Goal: Communication & Community: Answer question/provide support

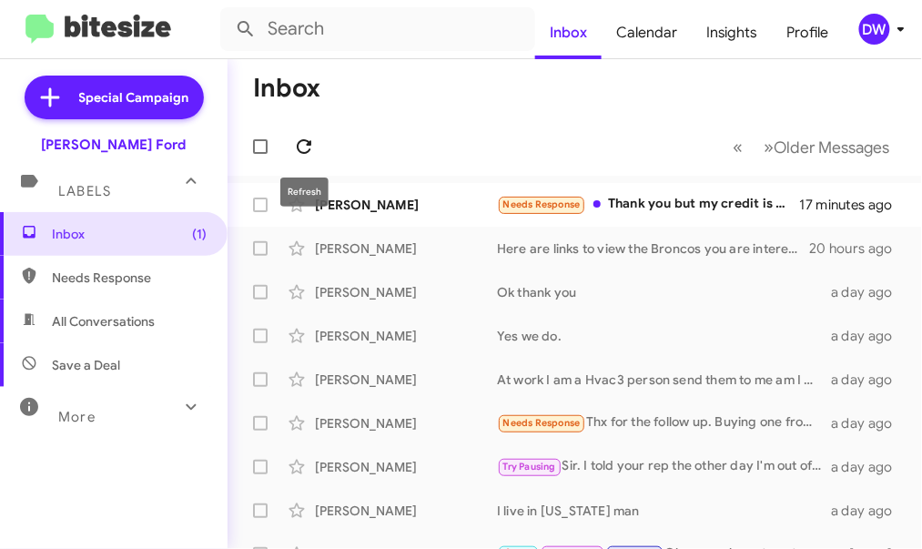
click at [298, 137] on icon at bounding box center [304, 147] width 22 height 22
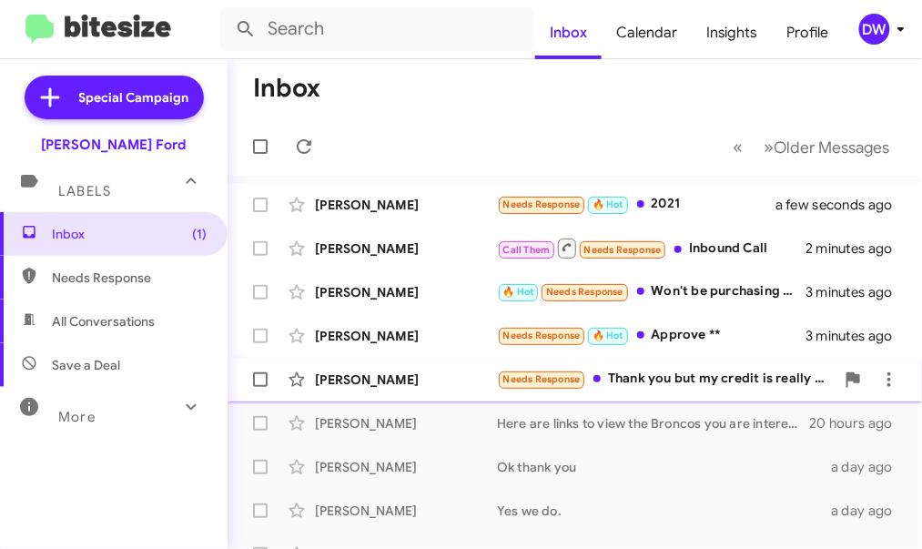
click at [707, 378] on div "Needs Response Thank you but my credit is really bad. I co signed for my son an…" at bounding box center [666, 378] width 338 height 21
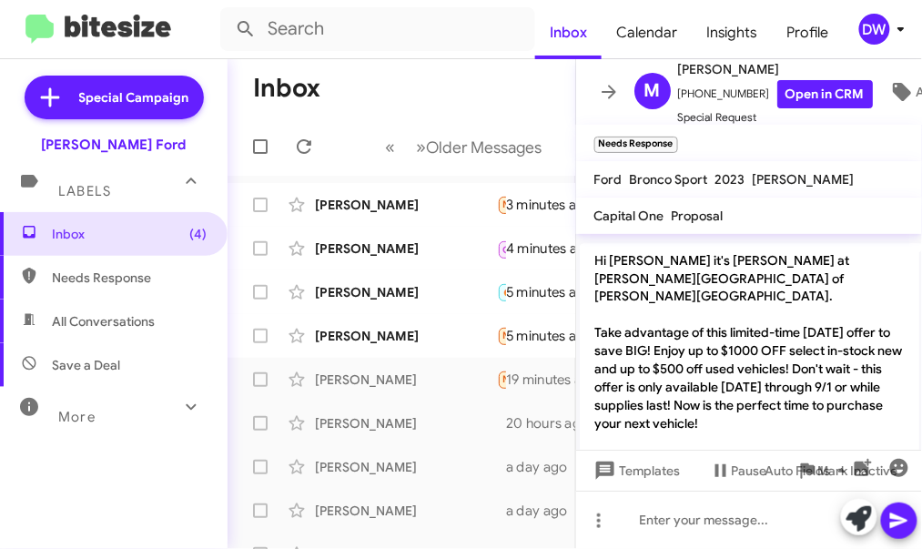
scroll to position [703, 0]
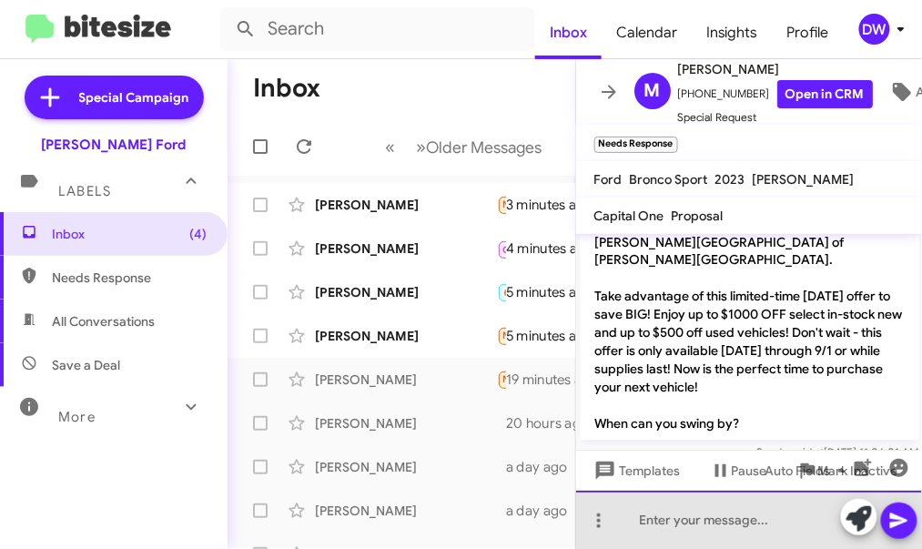
click at [750, 513] on div at bounding box center [749, 519] width 347 height 58
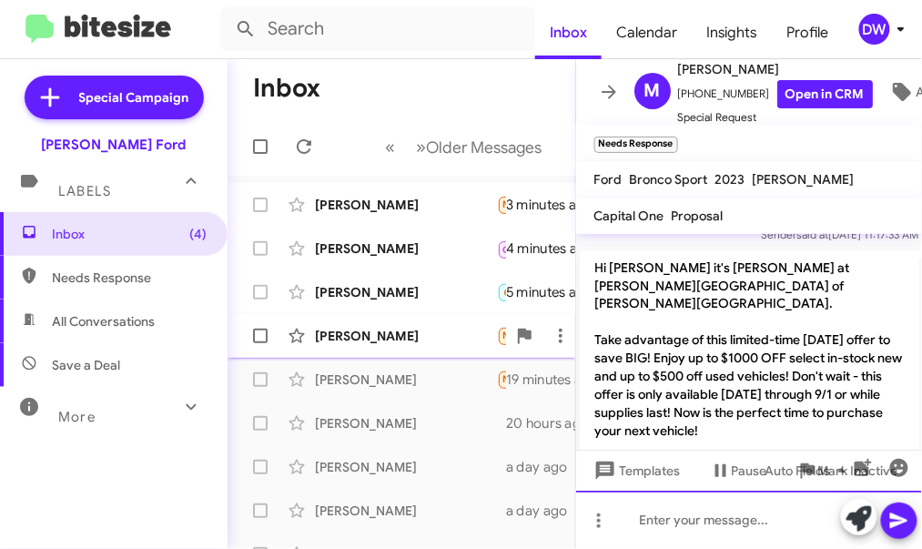
scroll to position [769, 0]
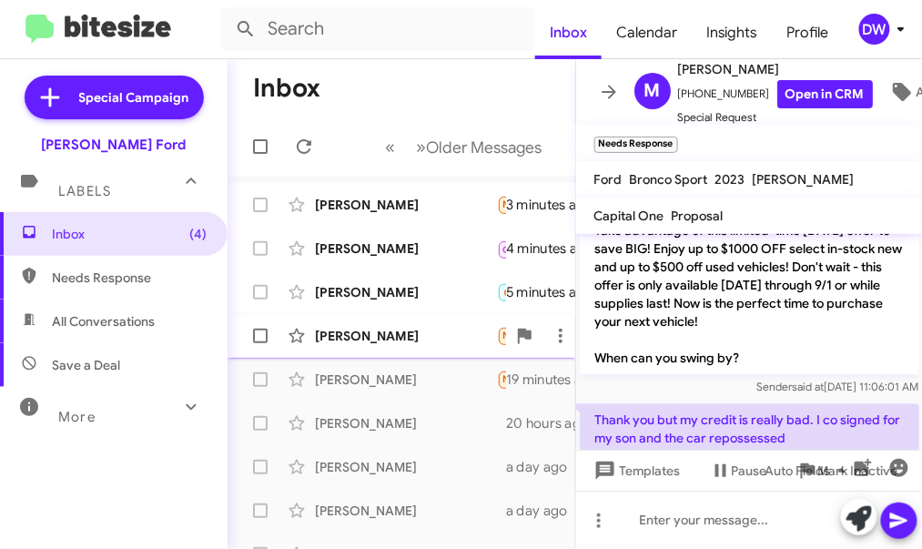
click at [441, 337] on div "[PERSON_NAME]" at bounding box center [406, 336] width 182 height 18
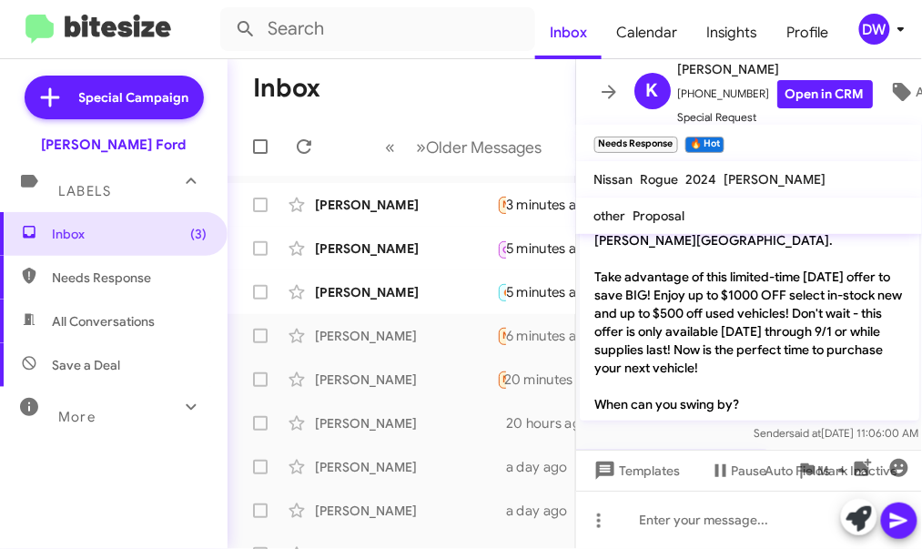
scroll to position [235, 0]
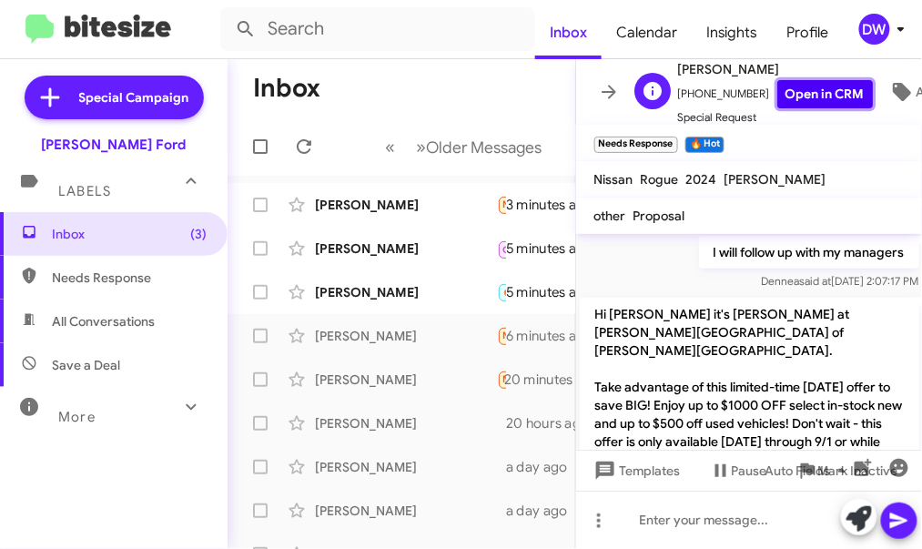
click at [794, 90] on link "Open in CRM" at bounding box center [825, 94] width 96 height 28
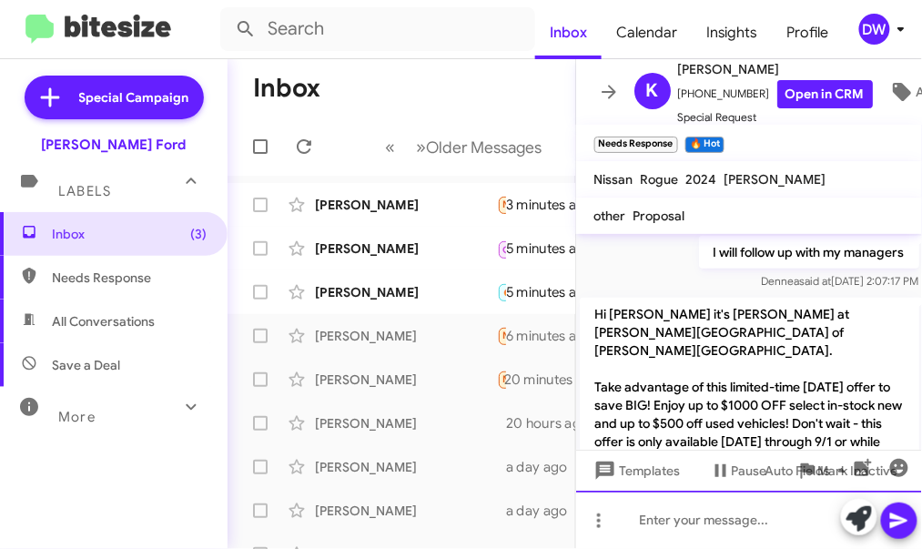
click at [674, 534] on div at bounding box center [749, 519] width 347 height 58
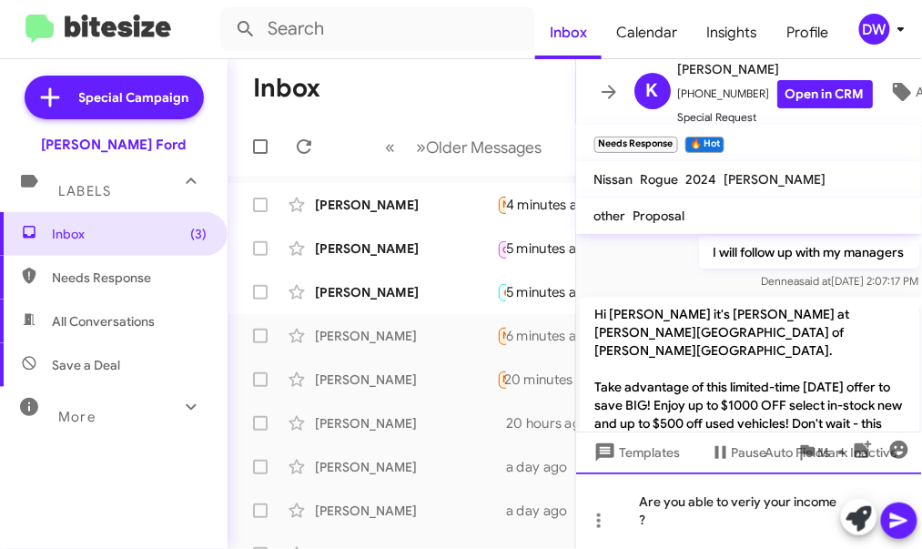
click at [755, 498] on div "Are you able to veriy your income ?" at bounding box center [749, 510] width 347 height 76
click at [783, 527] on div "Are you able to verify your income ?" at bounding box center [749, 510] width 347 height 76
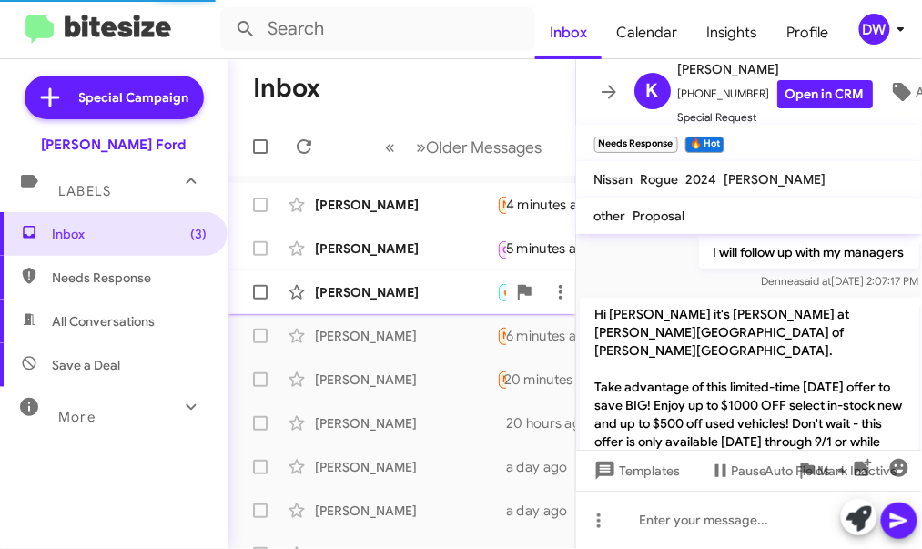
click at [445, 298] on div "[PERSON_NAME]" at bounding box center [406, 292] width 182 height 18
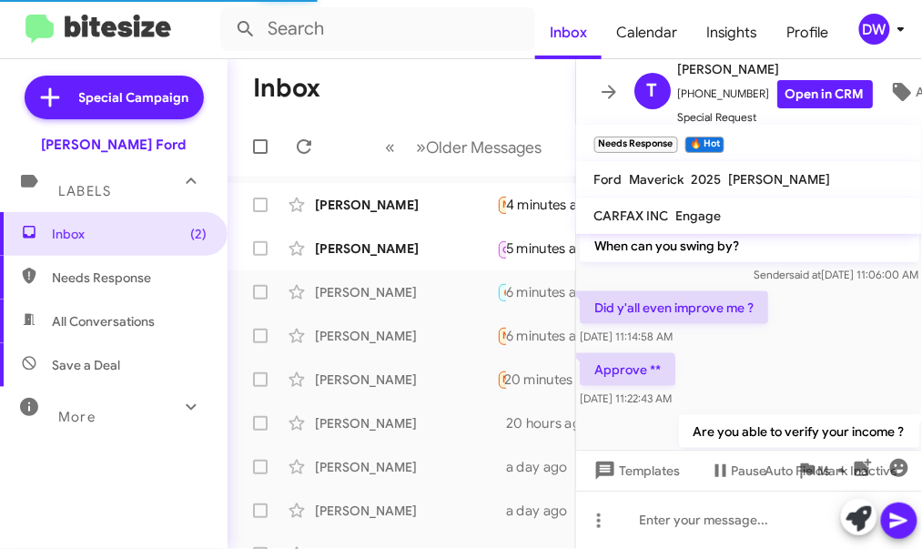
scroll to position [286, 0]
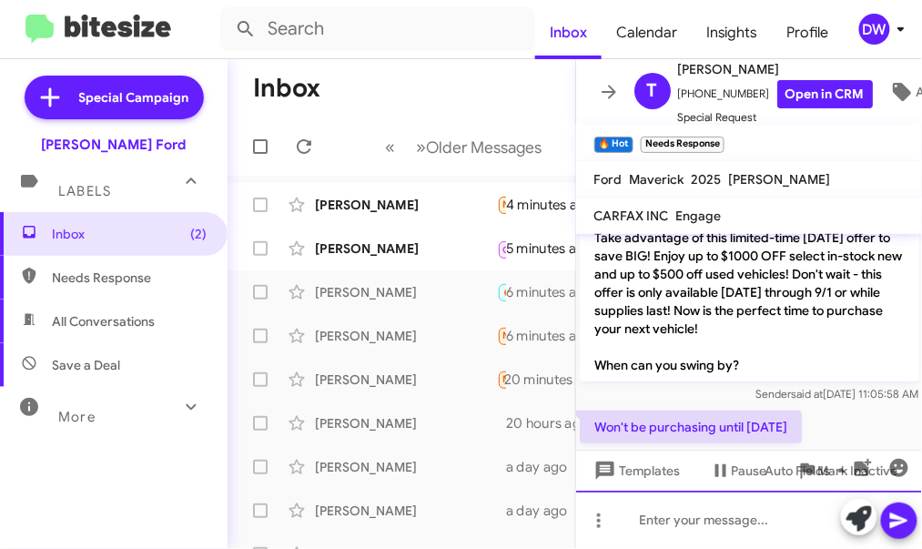
click at [681, 514] on div at bounding box center [749, 519] width 347 height 58
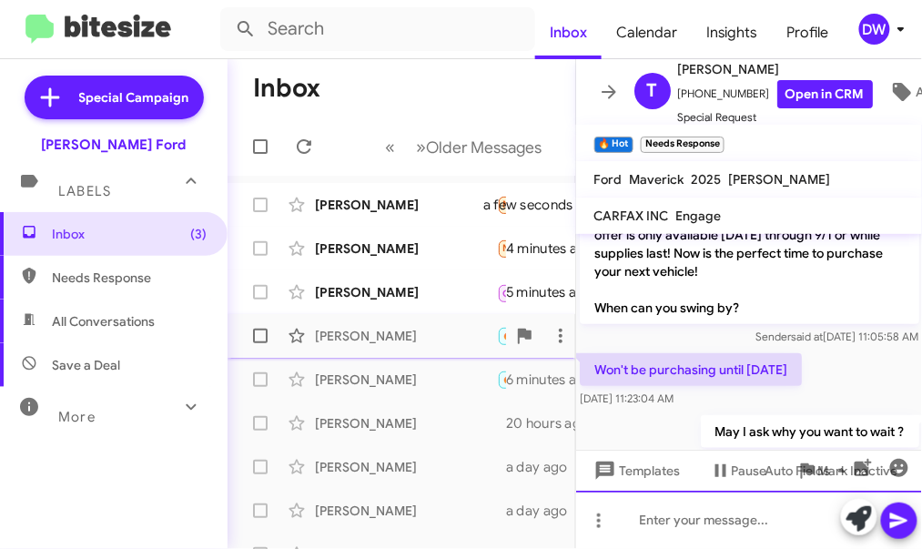
scroll to position [351, 0]
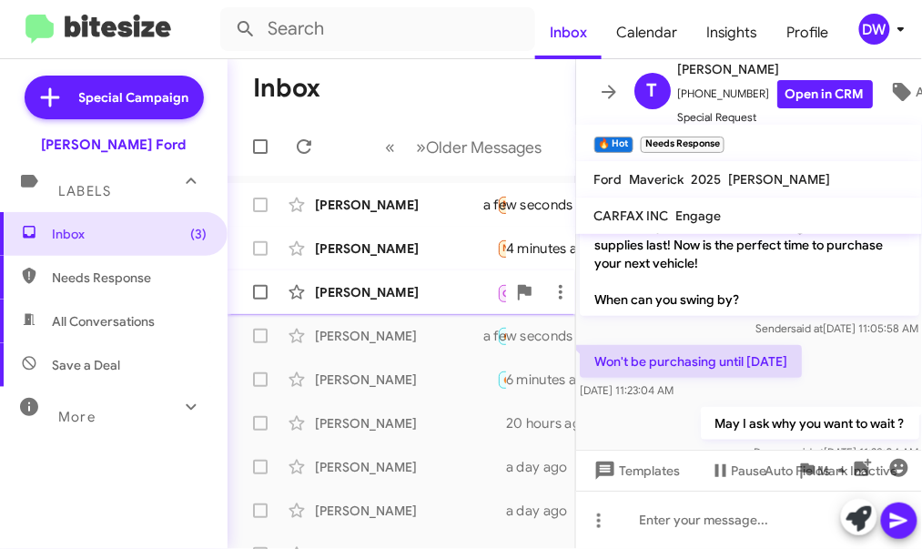
click at [410, 281] on div "David Russell Call Them Needs Response Inbound Call 5 minutes ago" at bounding box center [401, 292] width 318 height 36
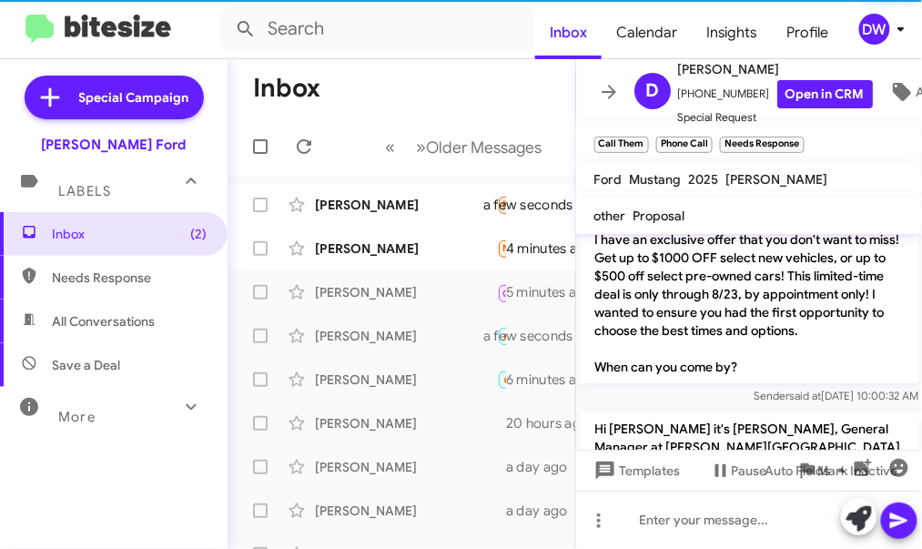
scroll to position [1245, 0]
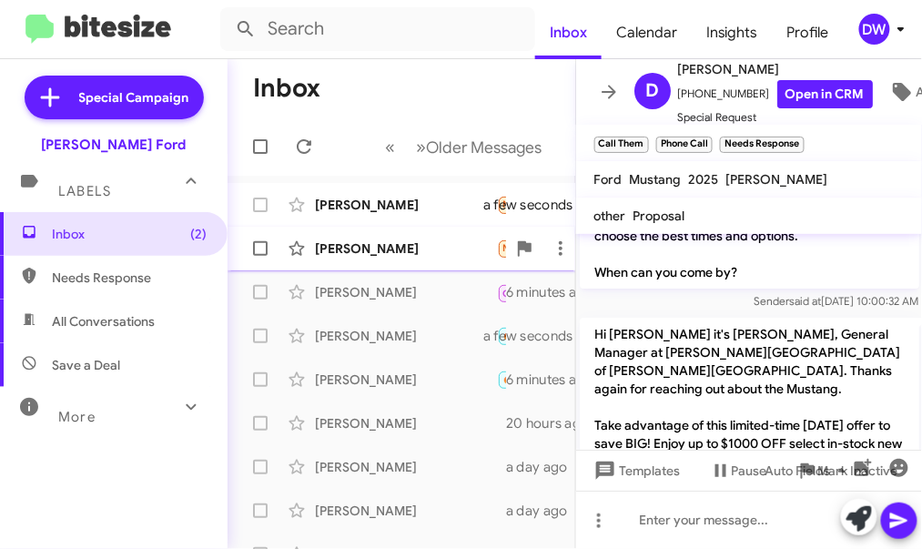
click at [438, 239] on div "[PERSON_NAME]" at bounding box center [406, 248] width 182 height 18
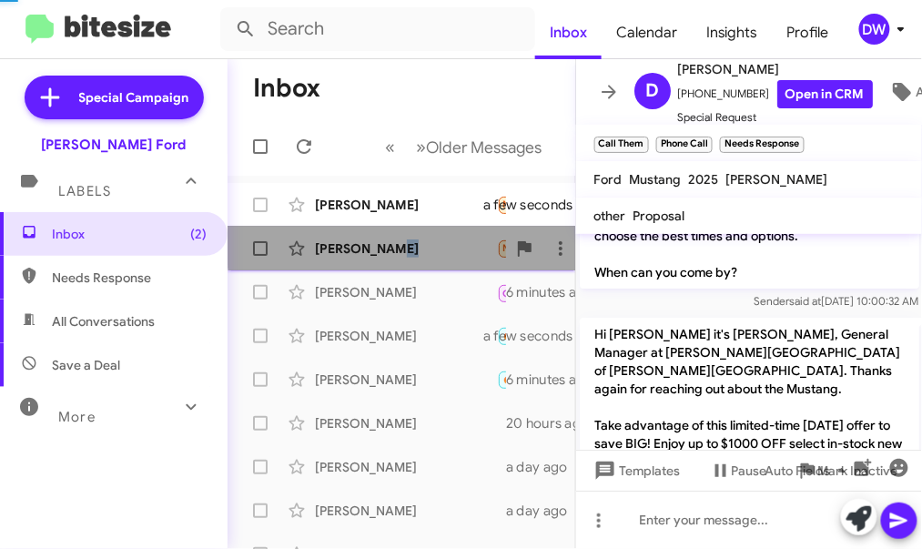
click at [438, 239] on div "[PERSON_NAME]" at bounding box center [406, 248] width 182 height 18
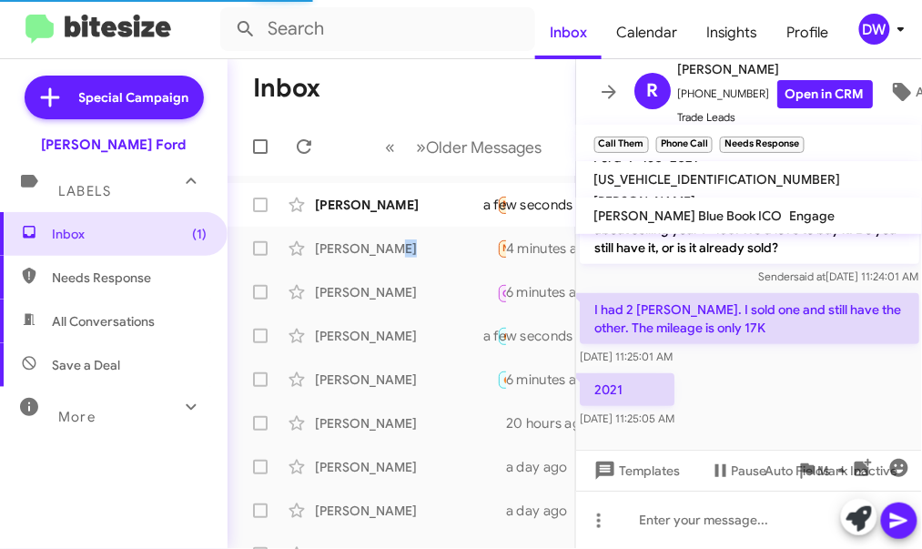
scroll to position [195, 0]
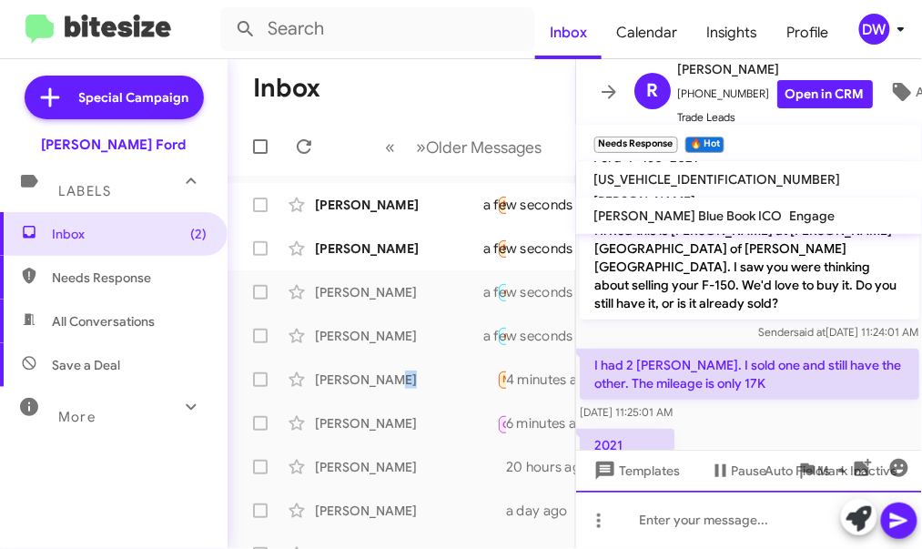
click at [726, 523] on div at bounding box center [749, 519] width 347 height 58
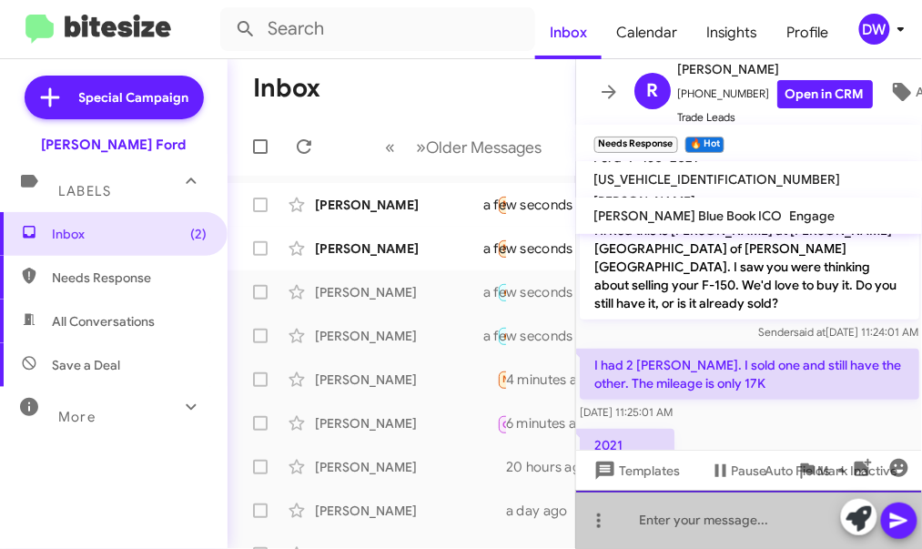
click at [726, 523] on div at bounding box center [749, 519] width 347 height 58
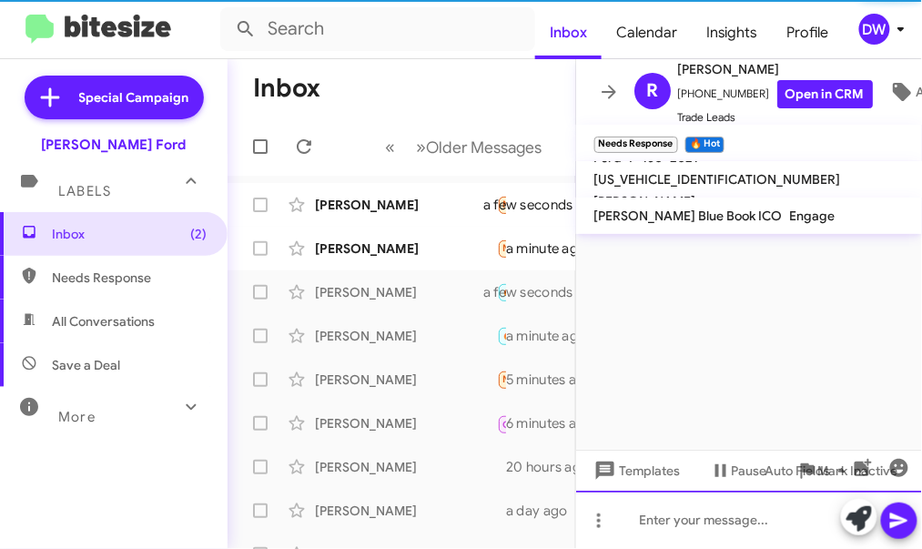
scroll to position [0, 0]
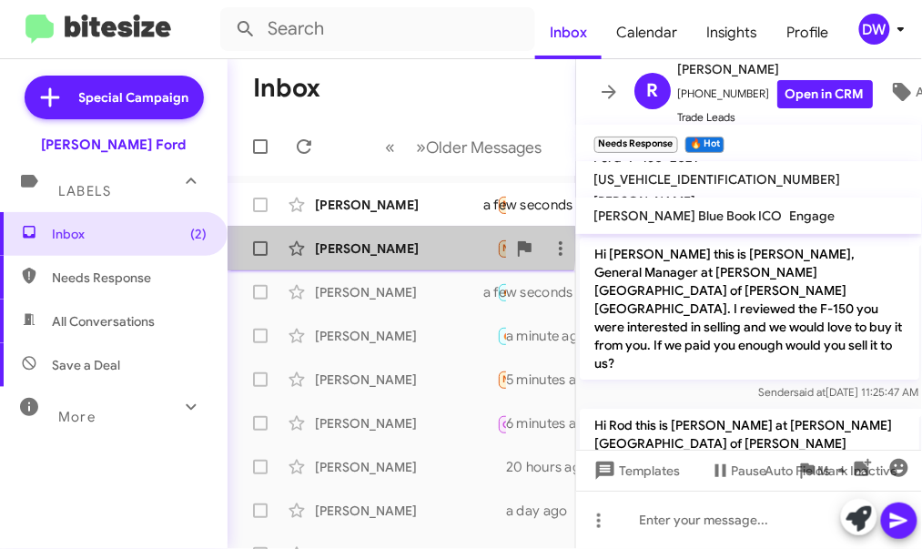
click at [344, 244] on div "[PERSON_NAME]" at bounding box center [406, 248] width 182 height 18
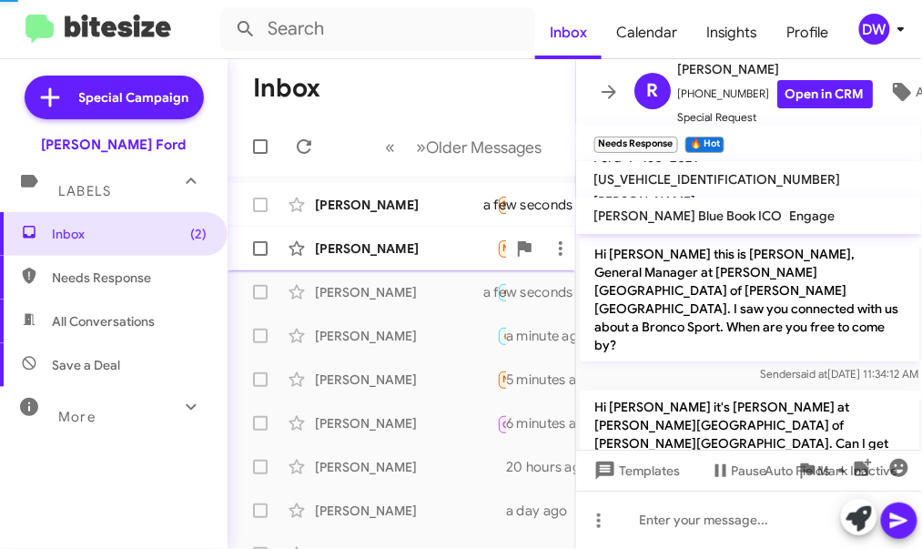
scroll to position [836, 0]
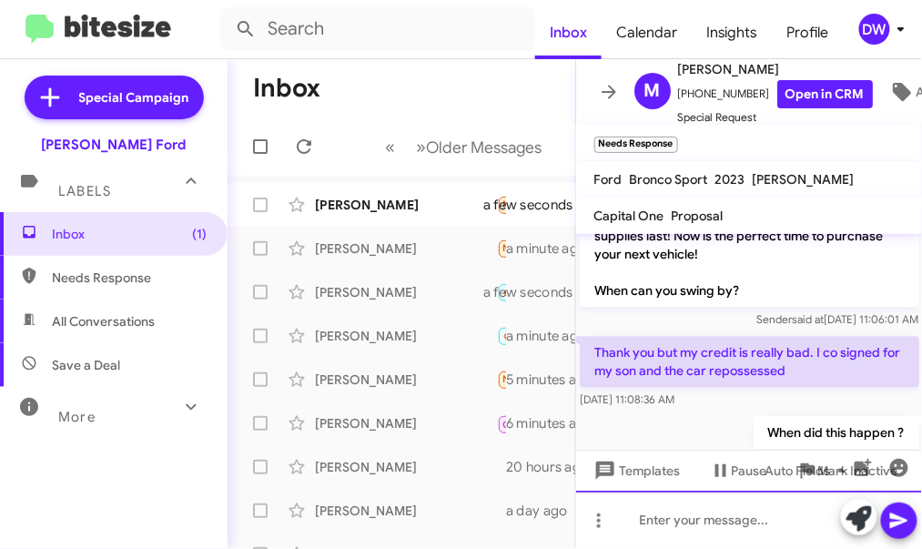
click at [630, 514] on div at bounding box center [749, 519] width 347 height 58
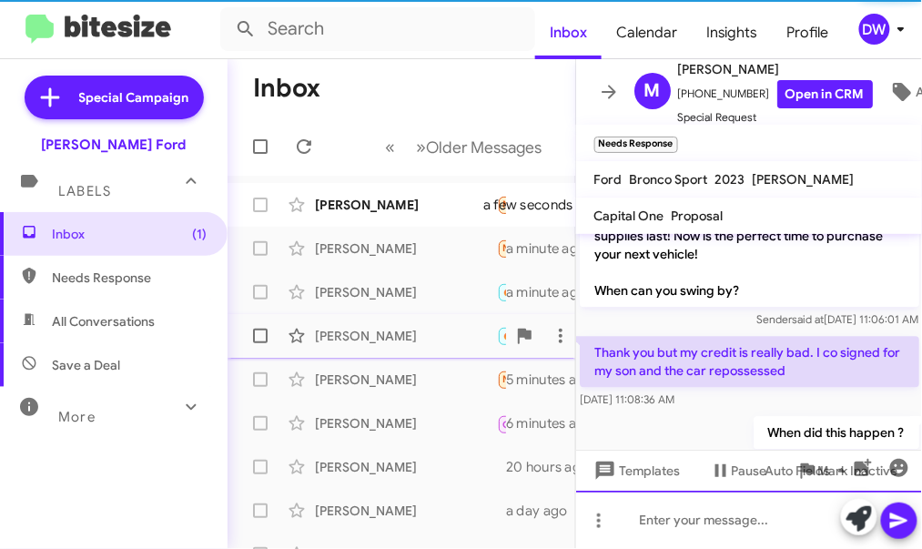
scroll to position [0, 0]
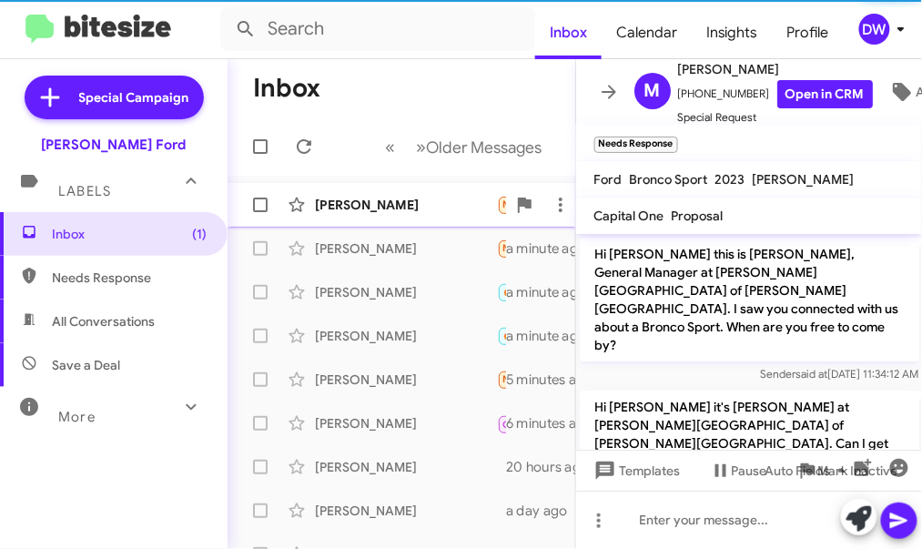
click at [362, 191] on div "Lorie Nickens Needs Response Do you have a Nissan Murano? a few seconds ago" at bounding box center [401, 205] width 318 height 36
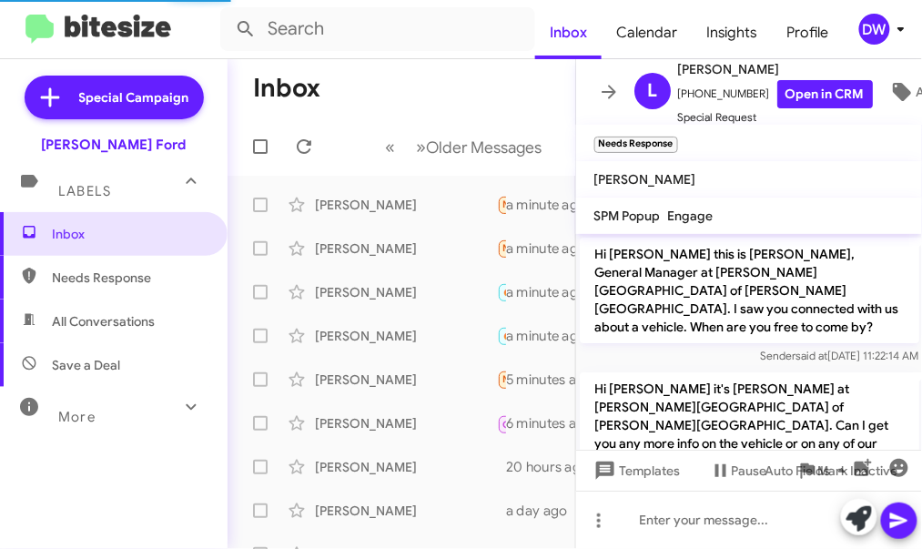
scroll to position [1060, 0]
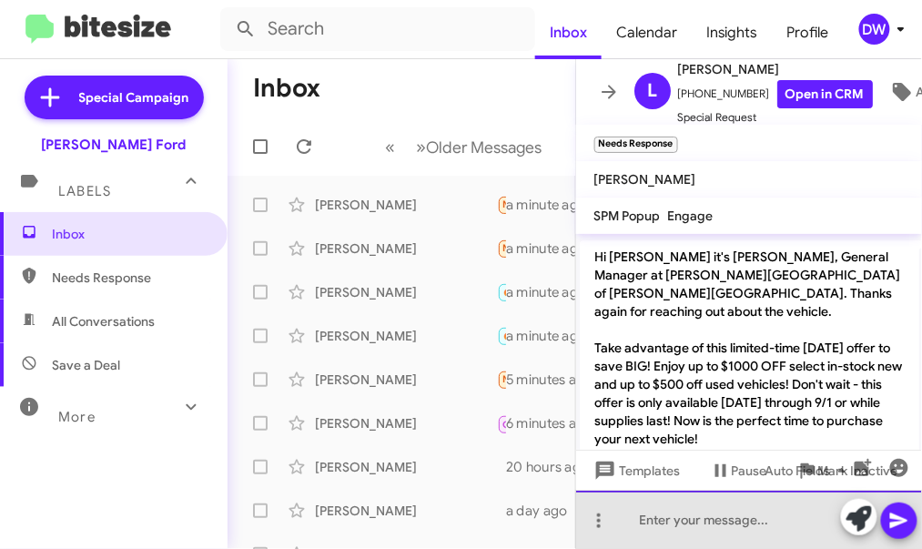
click at [708, 520] on div at bounding box center [749, 519] width 347 height 58
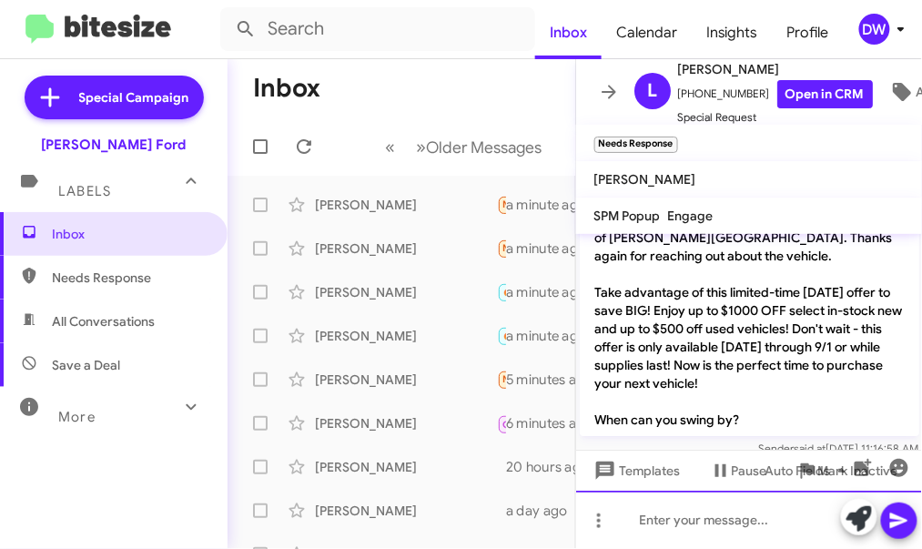
scroll to position [1127, 0]
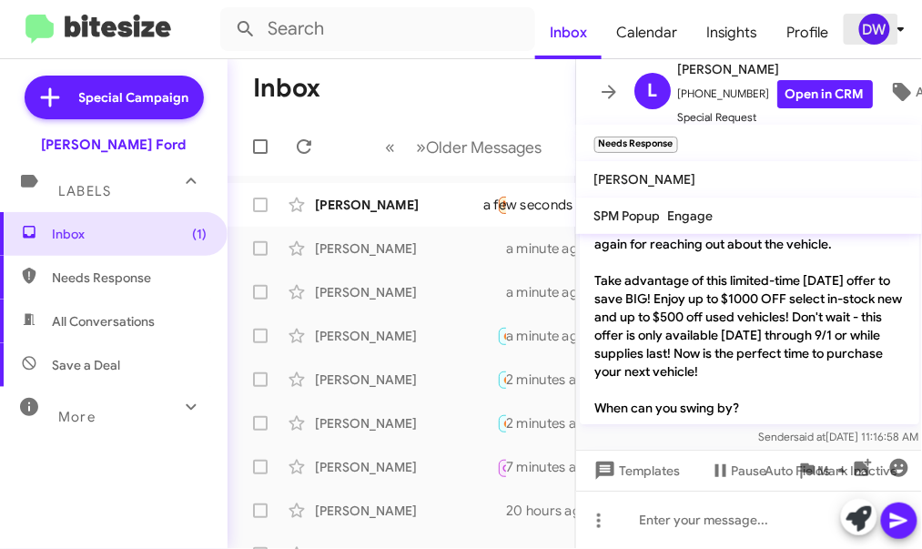
click at [901, 27] on icon at bounding box center [900, 29] width 6 height 5
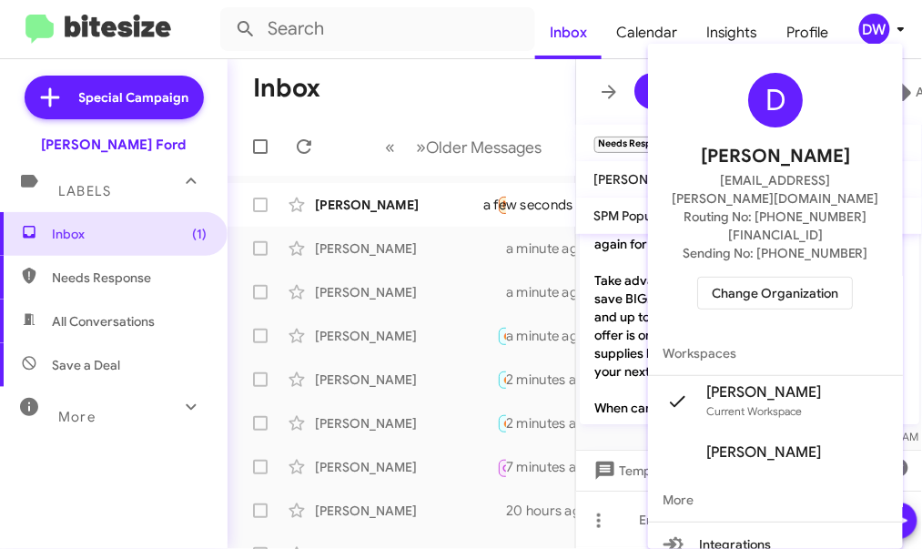
click at [791, 277] on span "Change Organization" at bounding box center [774, 292] width 126 height 31
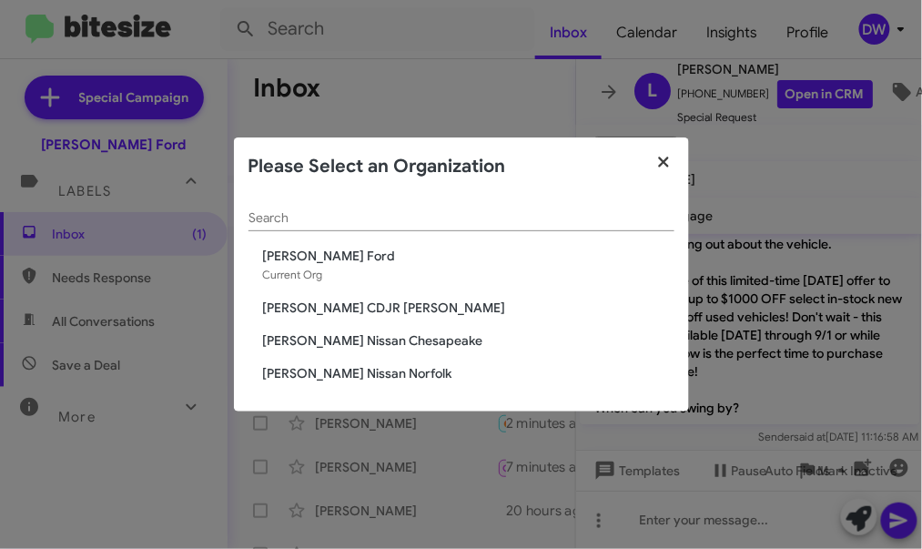
click at [666, 165] on icon "button" at bounding box center [664, 161] width 10 height 10
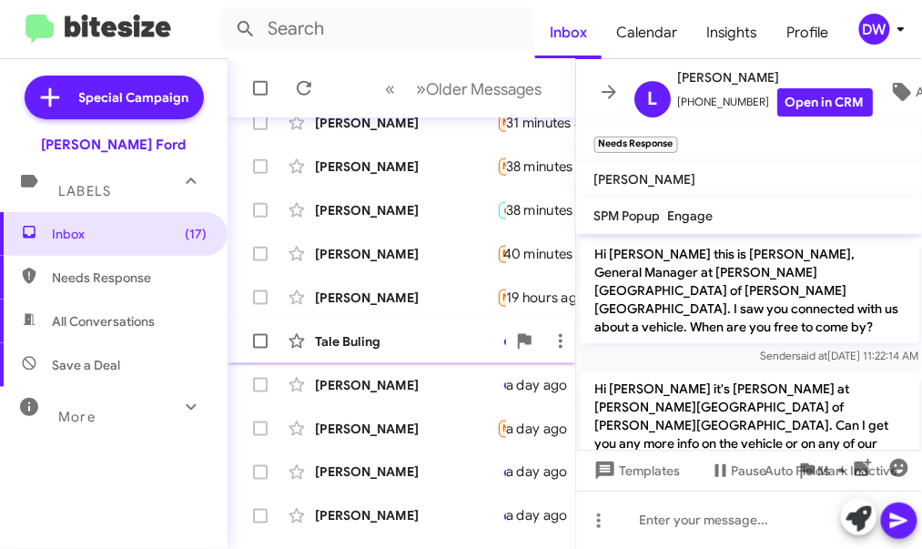
scroll to position [464, 0]
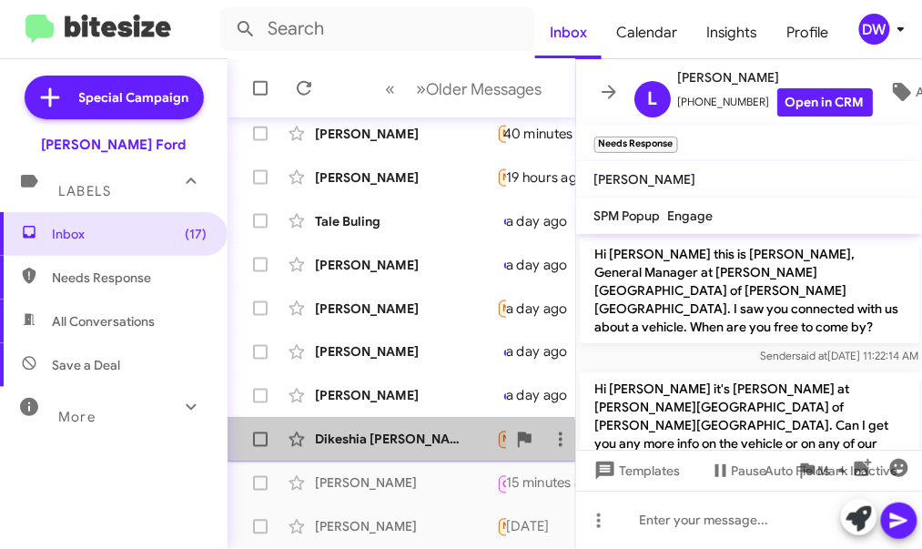
click at [398, 445] on div "Dikeshia [PERSON_NAME]" at bounding box center [406, 439] width 182 height 18
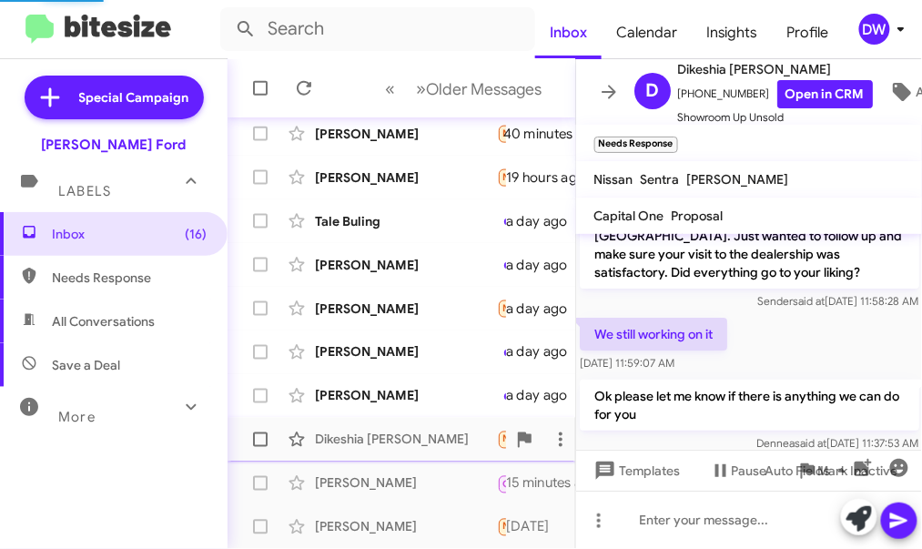
scroll to position [19, 0]
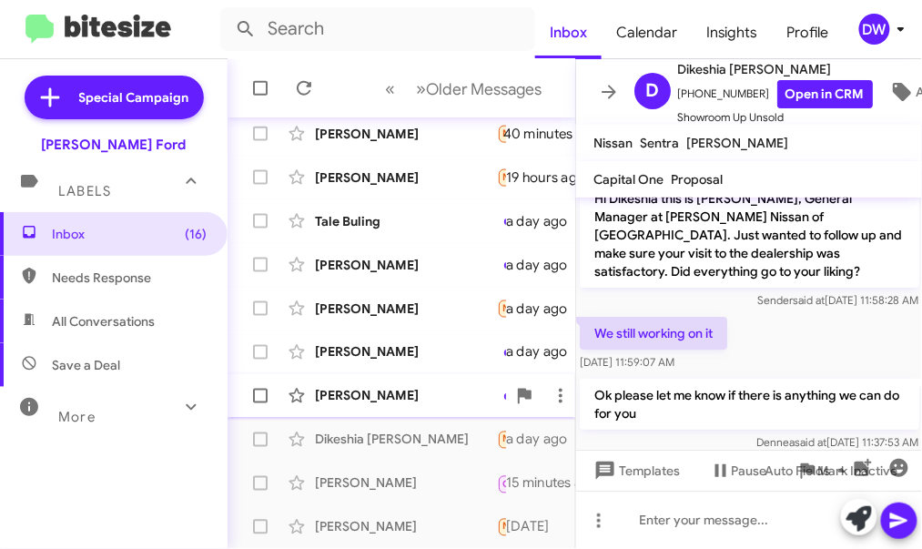
click at [395, 402] on div "[PERSON_NAME]" at bounding box center [406, 396] width 182 height 18
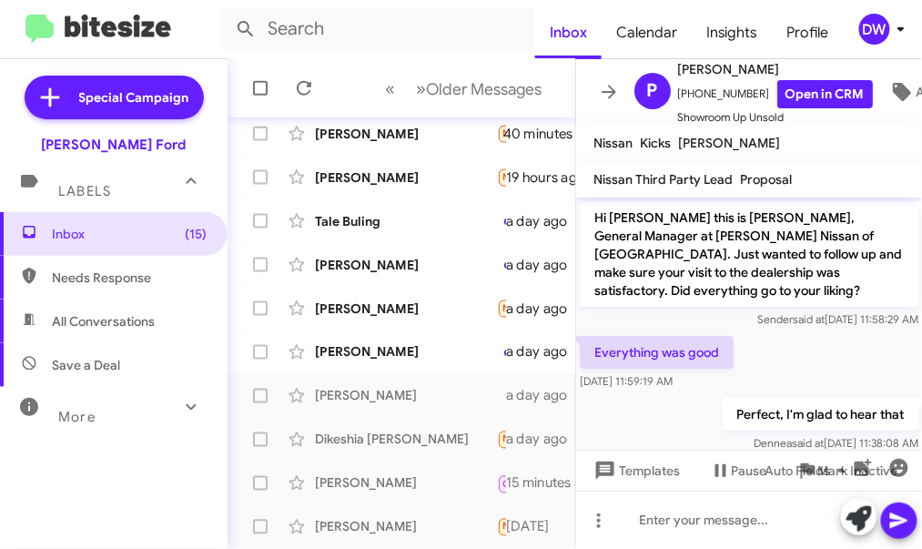
scroll to position [1, 0]
click at [291, 86] on span at bounding box center [304, 88] width 36 height 22
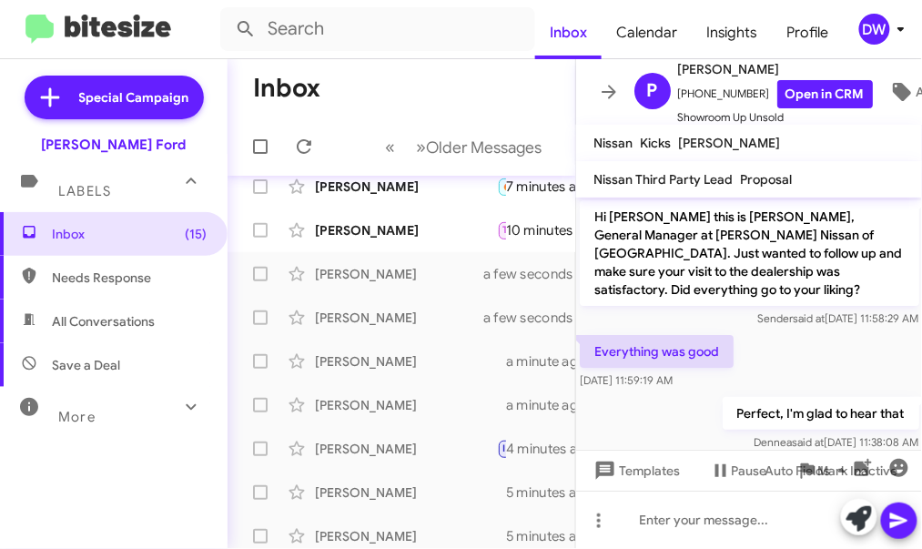
scroll to position [0, 0]
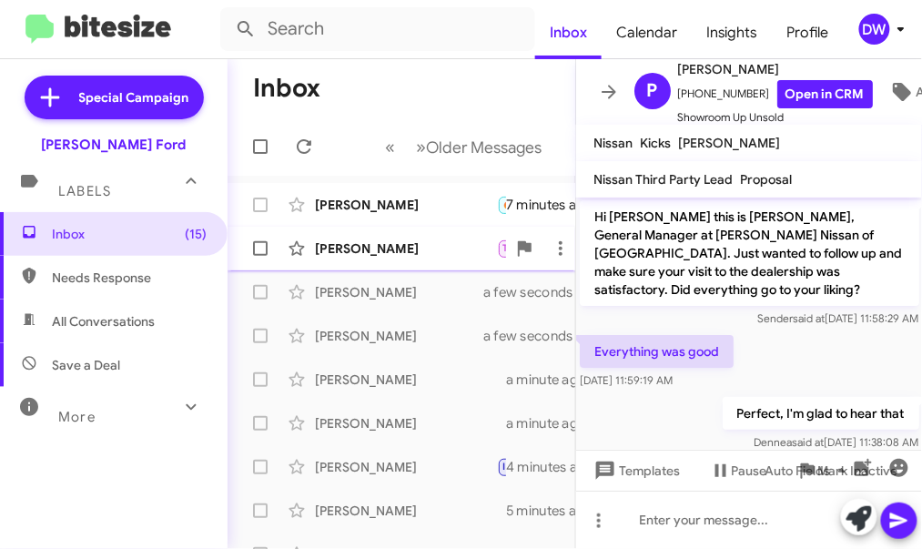
click at [405, 255] on div "[PERSON_NAME]" at bounding box center [406, 248] width 182 height 18
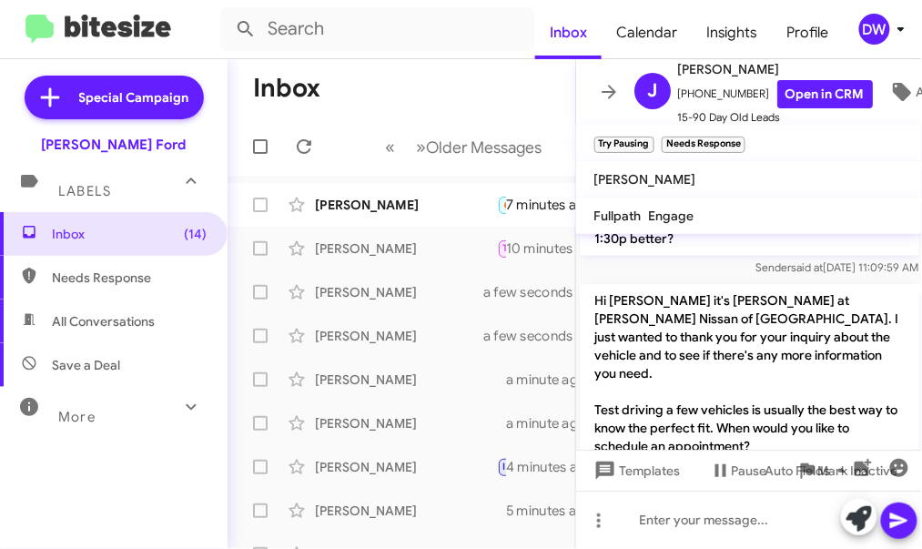
scroll to position [801, 0]
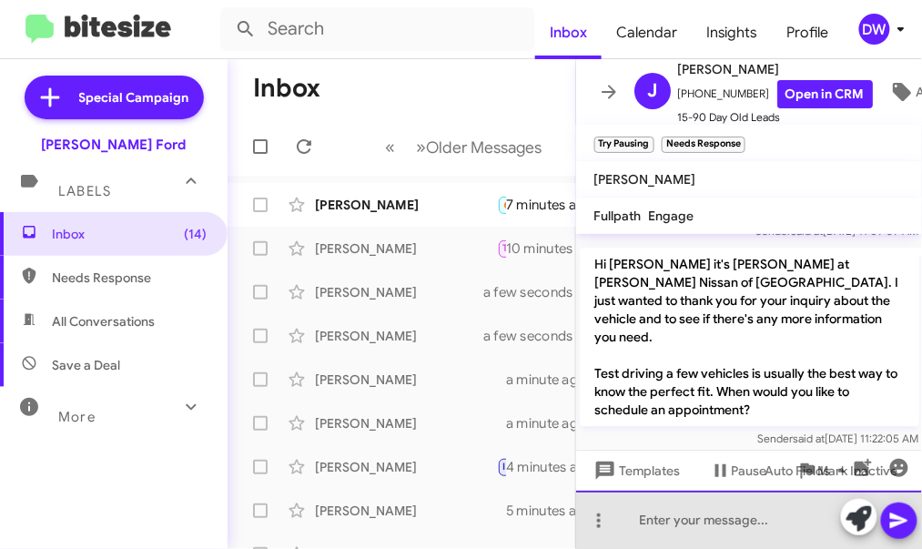
click at [722, 518] on div at bounding box center [749, 519] width 347 height 58
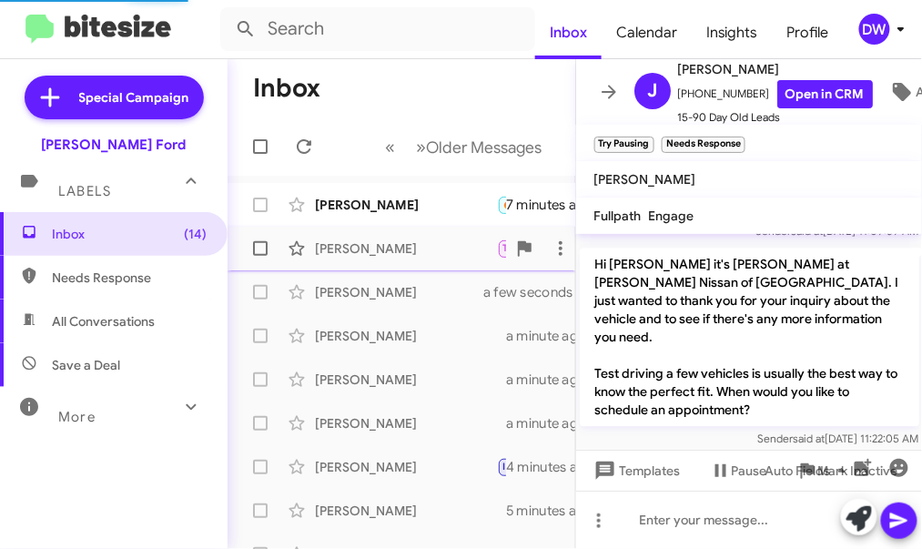
click at [430, 245] on div "[PERSON_NAME]" at bounding box center [406, 248] width 182 height 18
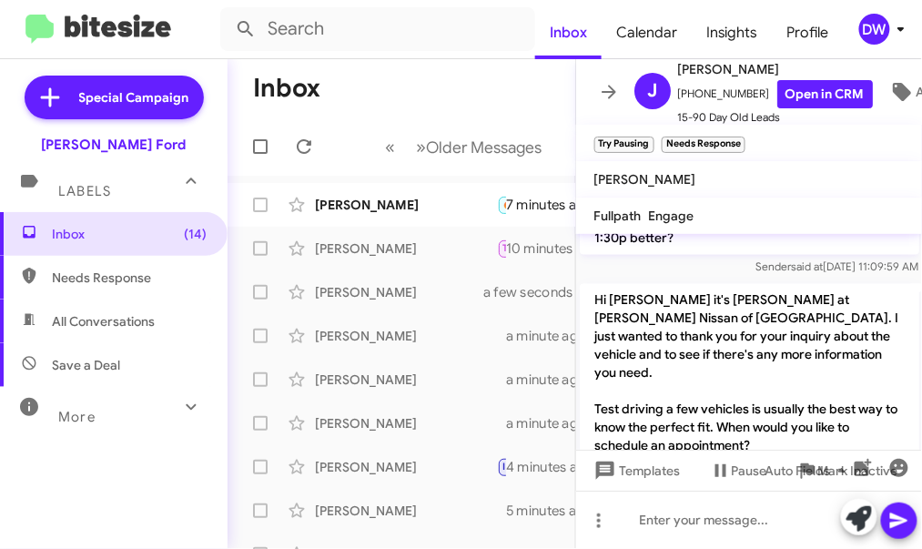
scroll to position [867, 0]
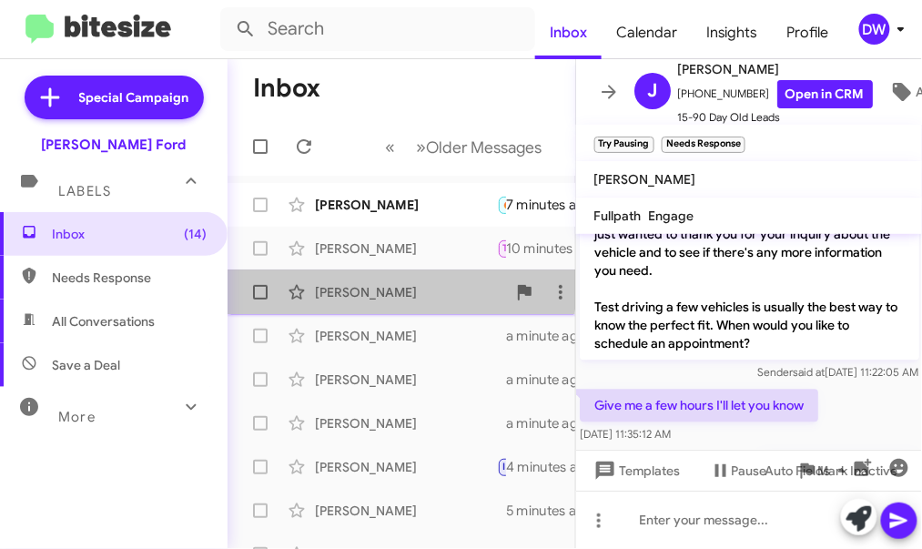
click at [386, 285] on div "Seth French" at bounding box center [406, 292] width 182 height 18
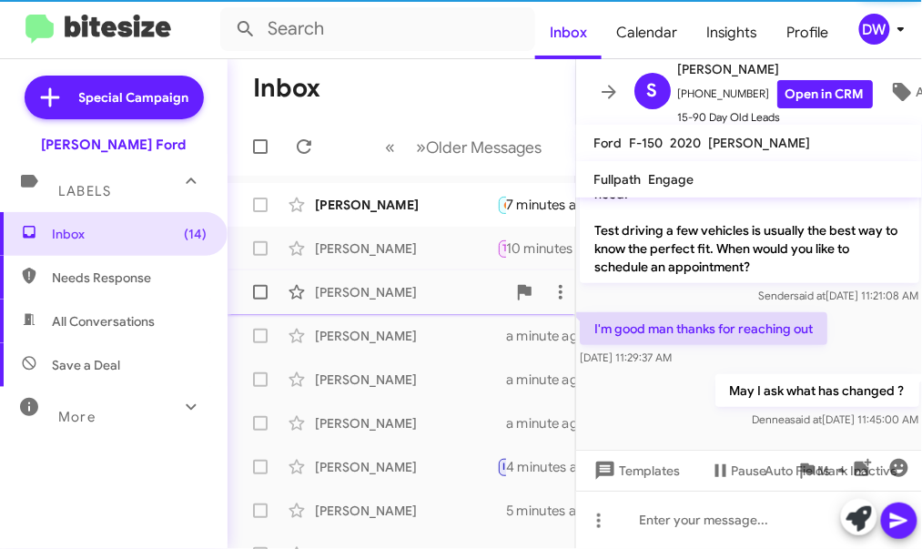
scroll to position [176, 0]
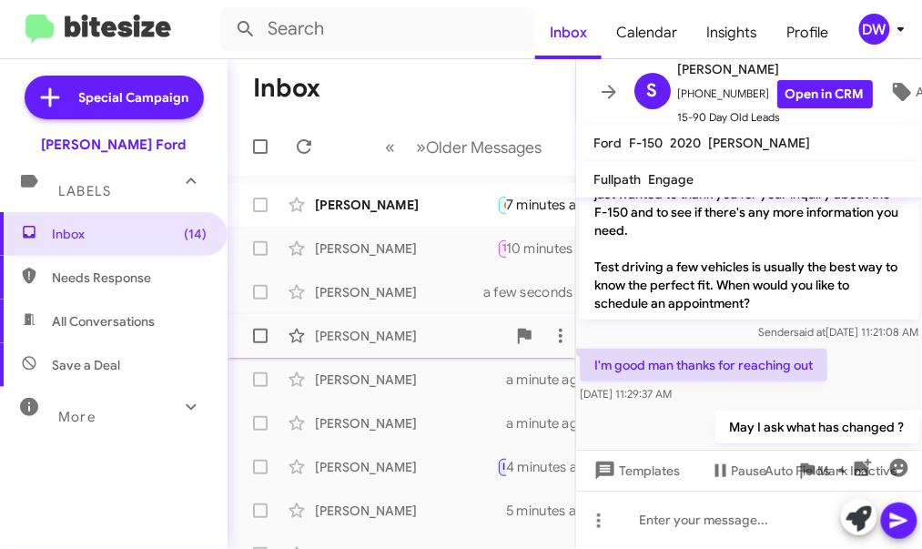
click at [383, 335] on div "[PERSON_NAME]" at bounding box center [406, 336] width 182 height 18
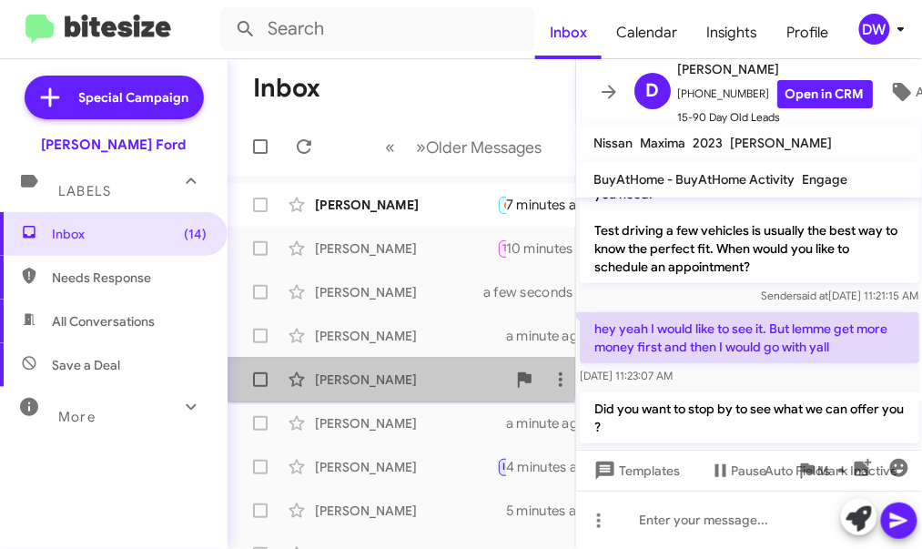
click at [382, 374] on div "[PERSON_NAME]" at bounding box center [406, 379] width 182 height 18
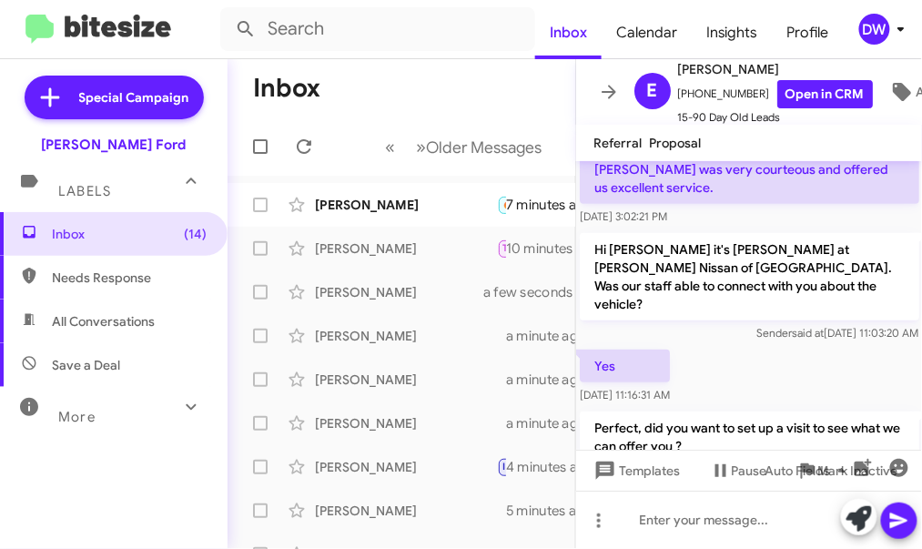
scroll to position [188, 0]
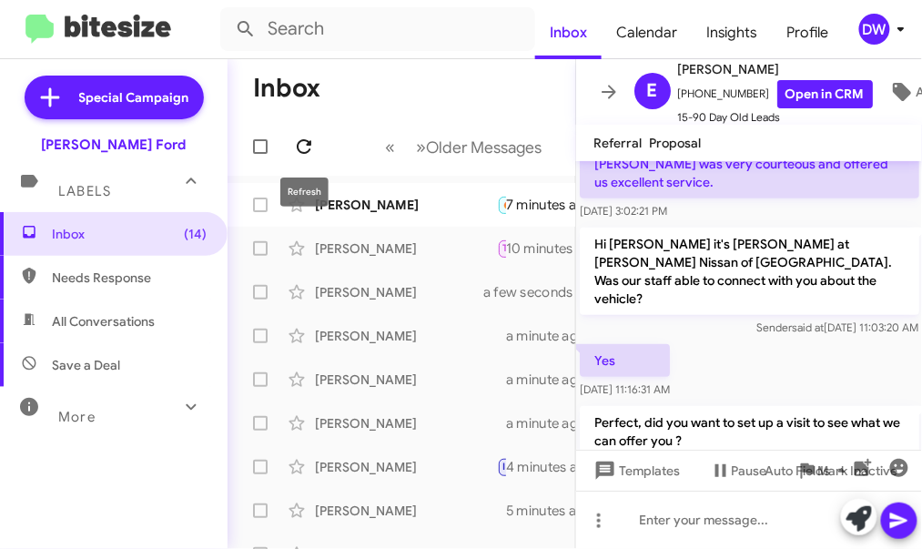
click at [311, 149] on icon at bounding box center [304, 147] width 22 height 22
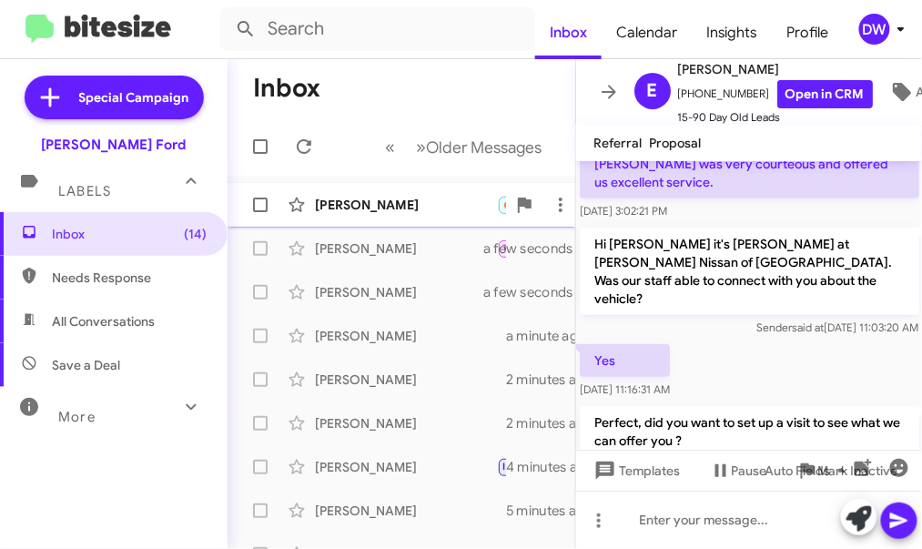
click at [374, 218] on div "Dana Wilson 🔥 Hot Needs Response No.i needed a co signer ..so I declined.thsnk …" at bounding box center [401, 205] width 318 height 36
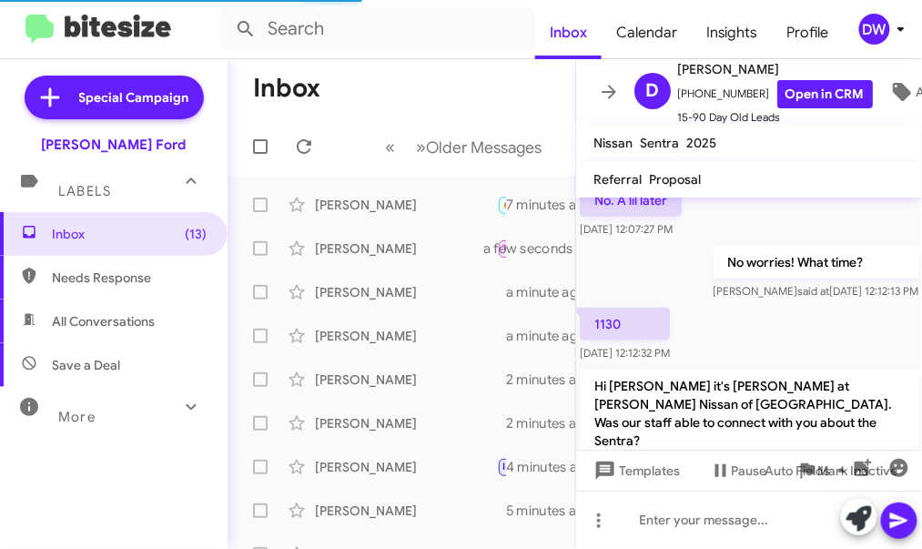
scroll to position [545, 0]
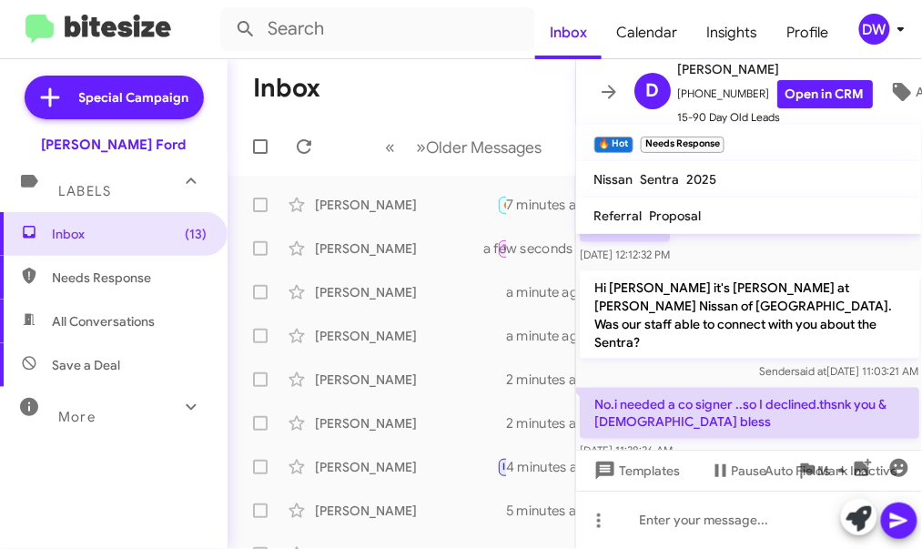
click at [873, 26] on div "DW" at bounding box center [874, 29] width 31 height 31
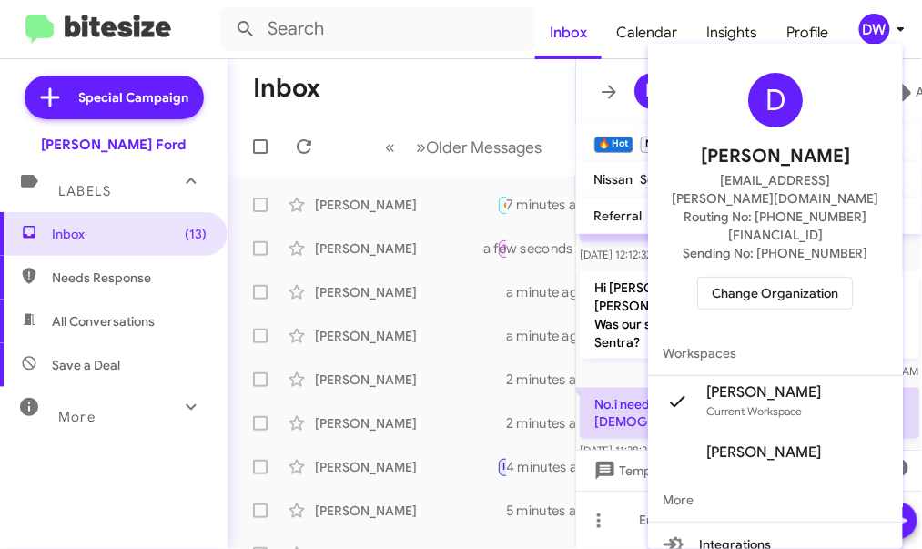
click at [801, 277] on span "Change Organization" at bounding box center [774, 292] width 126 height 31
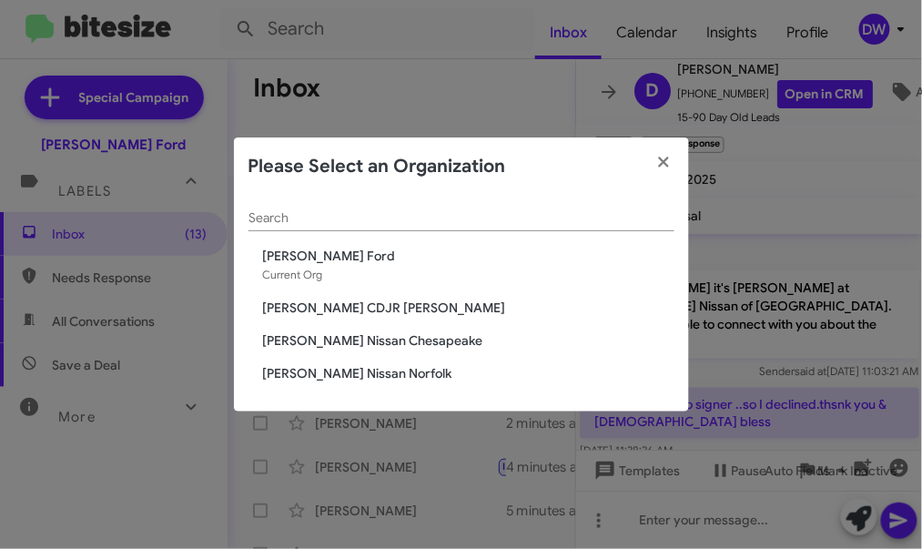
click at [308, 251] on span "[PERSON_NAME] Ford" at bounding box center [468, 256] width 411 height 18
click at [338, 336] on span "[PERSON_NAME] Nissan Chesapeake" at bounding box center [468, 340] width 411 height 18
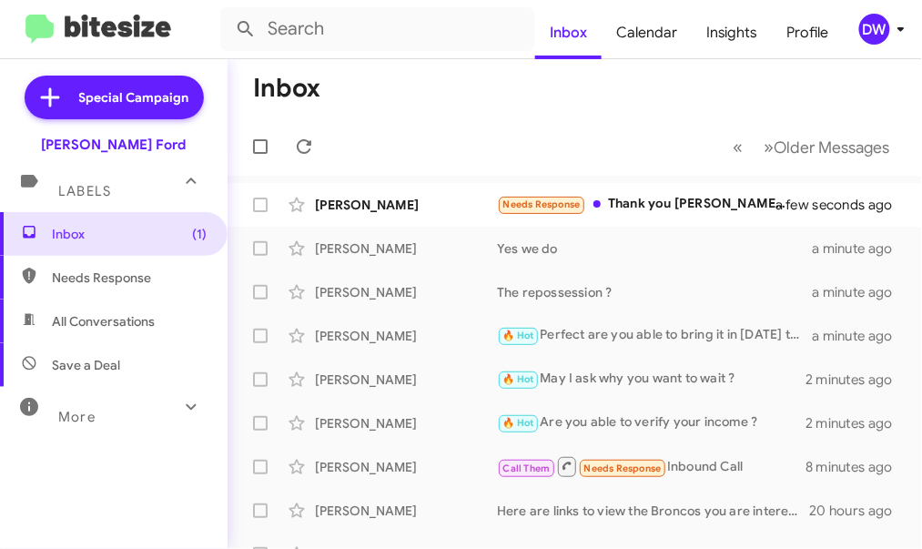
click at [892, 24] on icon at bounding box center [901, 29] width 22 height 22
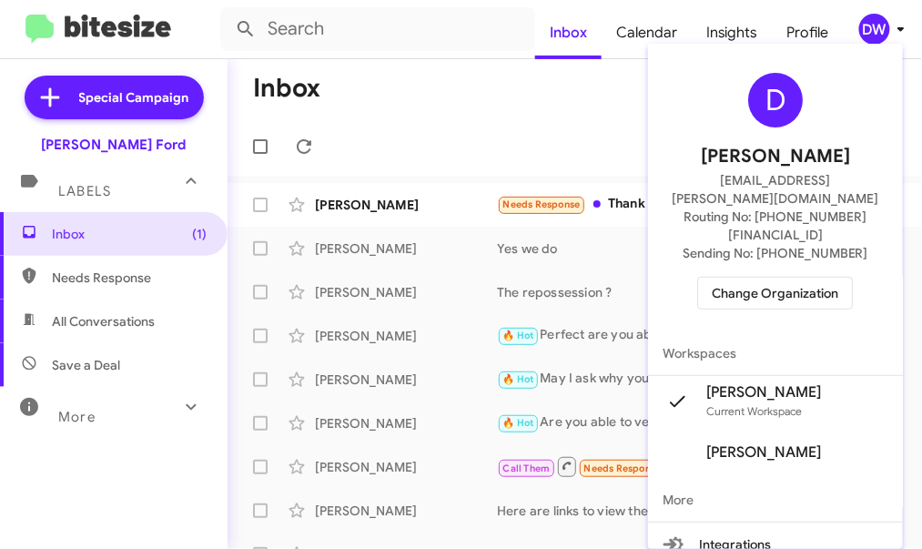
click at [797, 277] on span "Change Organization" at bounding box center [774, 292] width 126 height 31
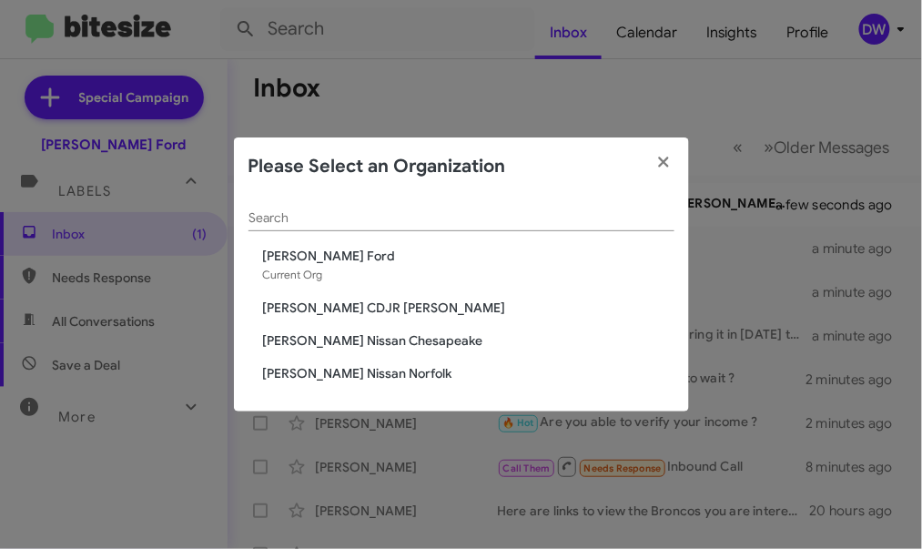
click at [375, 373] on span "[PERSON_NAME] Nissan Norfolk" at bounding box center [468, 373] width 411 height 18
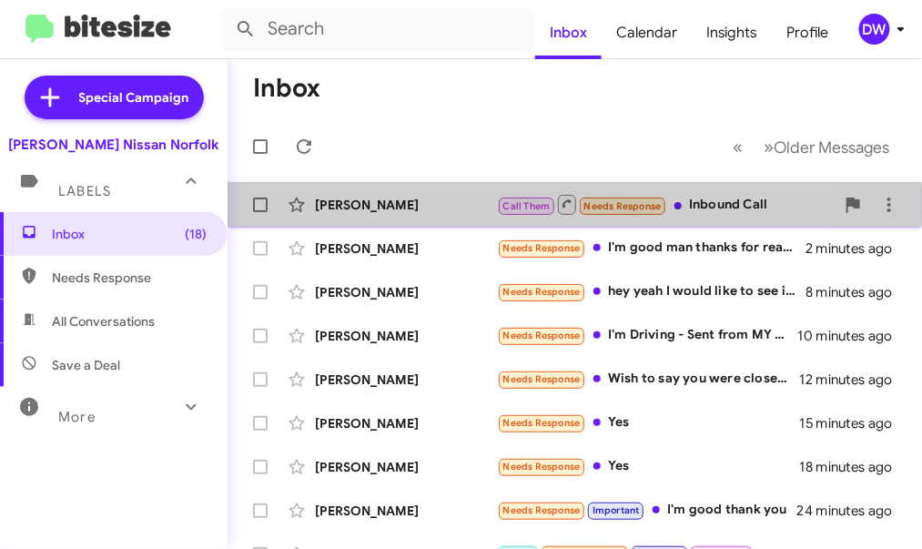
click at [419, 204] on div "Tracey Rawlings" at bounding box center [406, 205] width 182 height 18
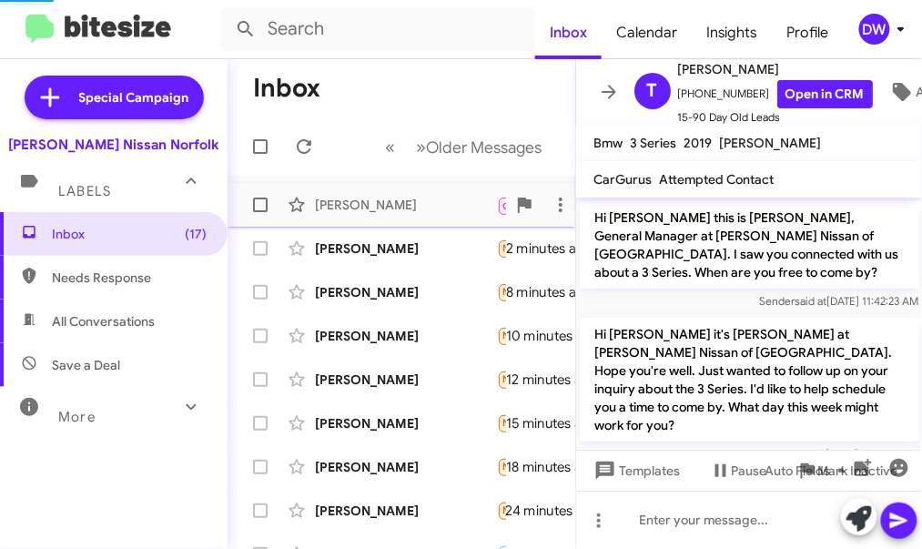
scroll to position [359, 0]
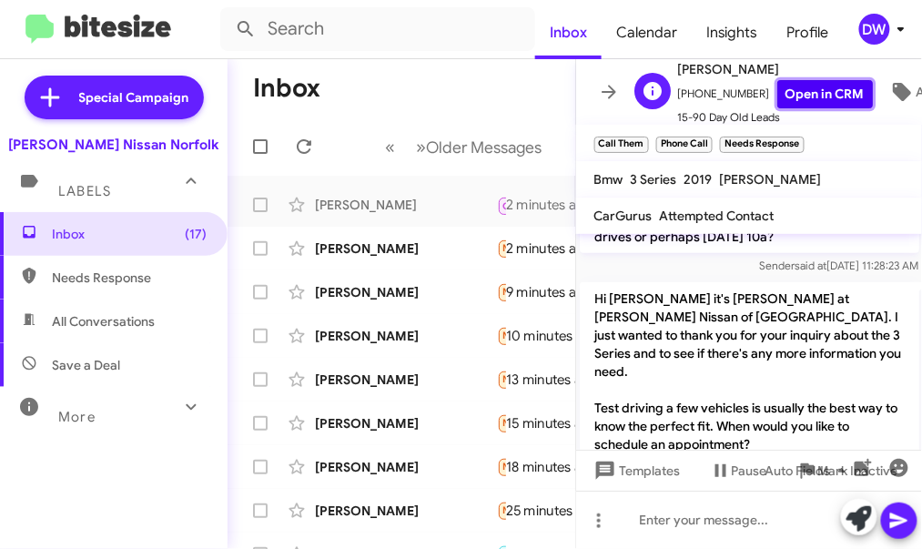
click at [807, 91] on link "Open in CRM" at bounding box center [825, 94] width 96 height 28
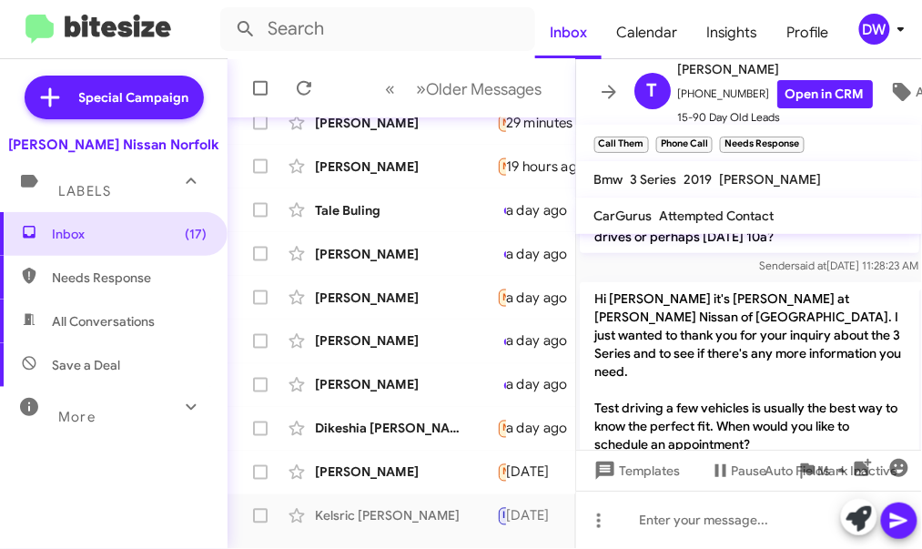
scroll to position [507, 0]
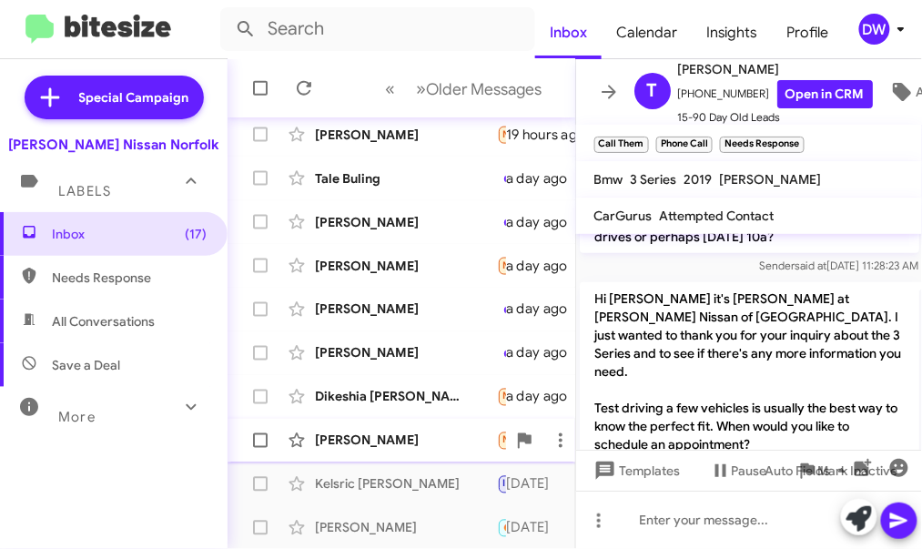
click at [378, 433] on div "[PERSON_NAME]" at bounding box center [406, 440] width 182 height 18
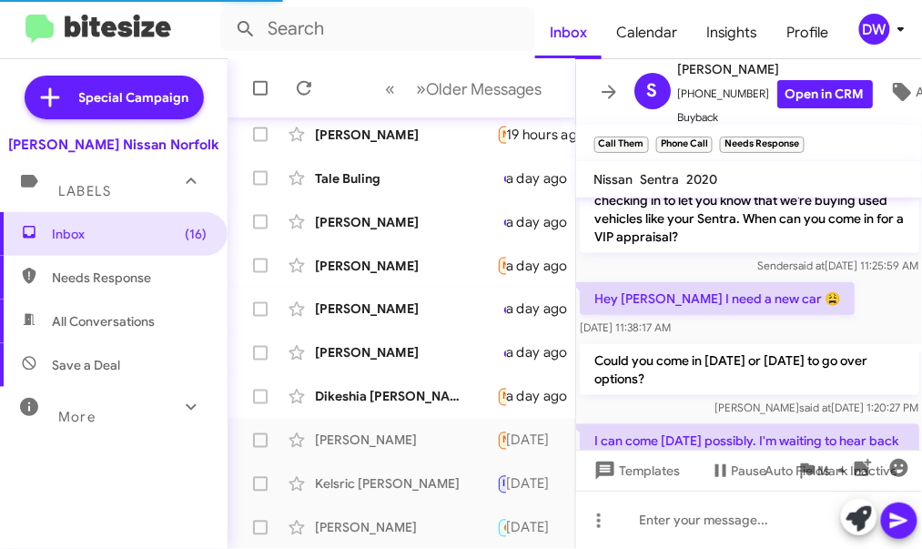
scroll to position [382, 0]
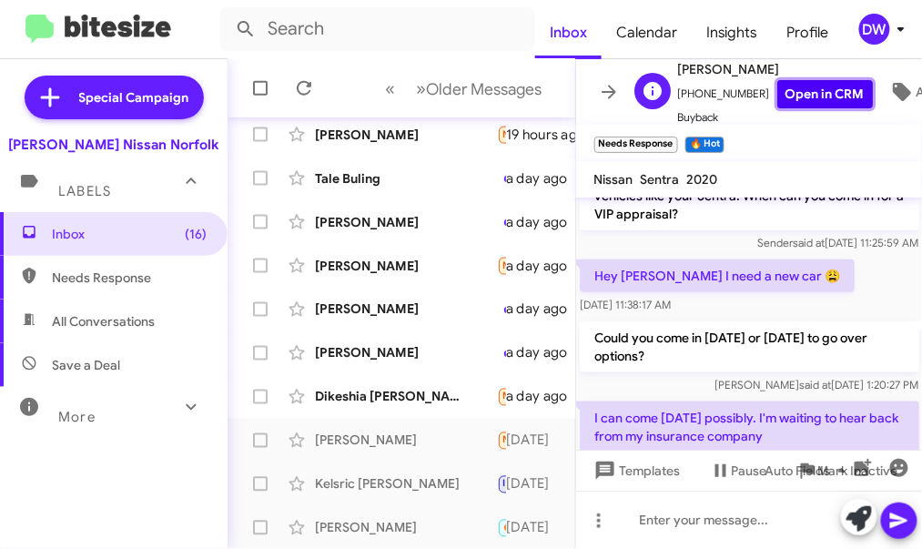
click at [820, 88] on link "Open in CRM" at bounding box center [825, 94] width 96 height 28
click at [394, 400] on div "Dikeshia [PERSON_NAME]" at bounding box center [406, 397] width 182 height 18
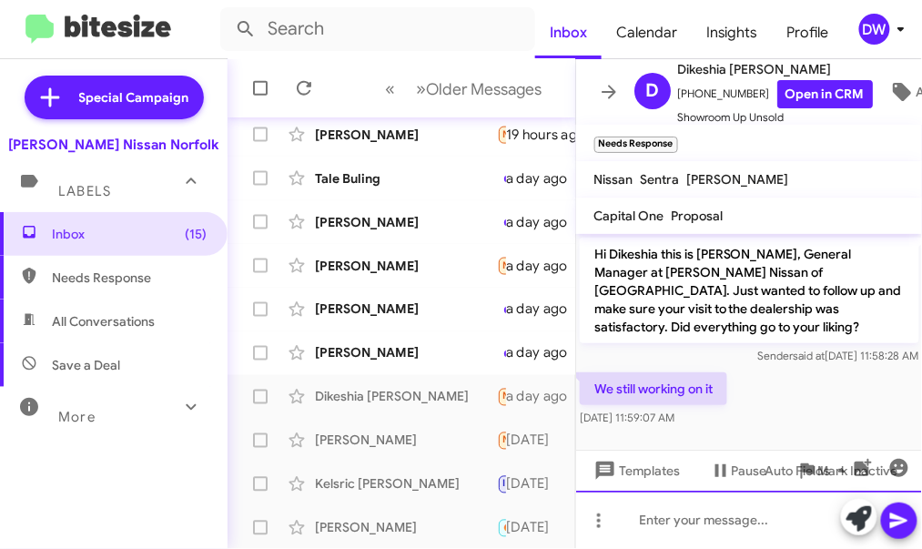
click at [685, 515] on div at bounding box center [749, 519] width 347 height 58
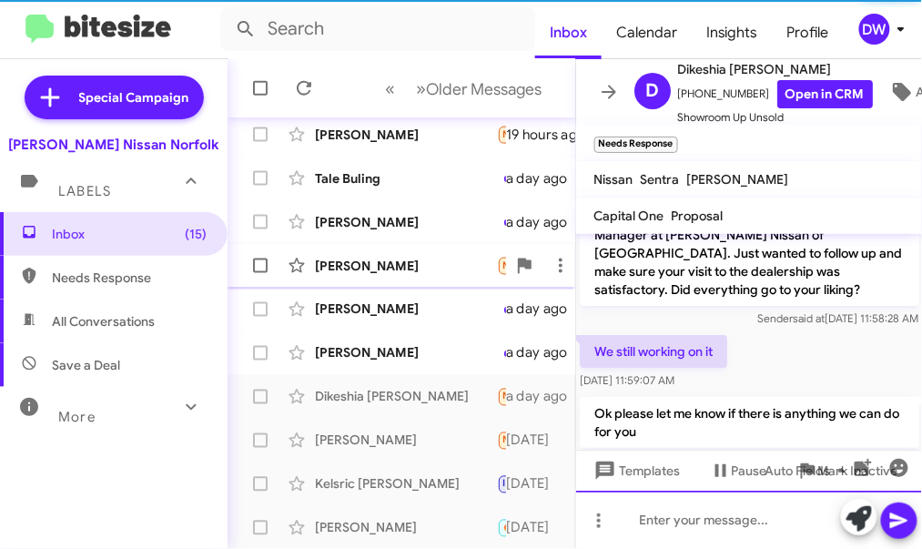
scroll to position [55, 0]
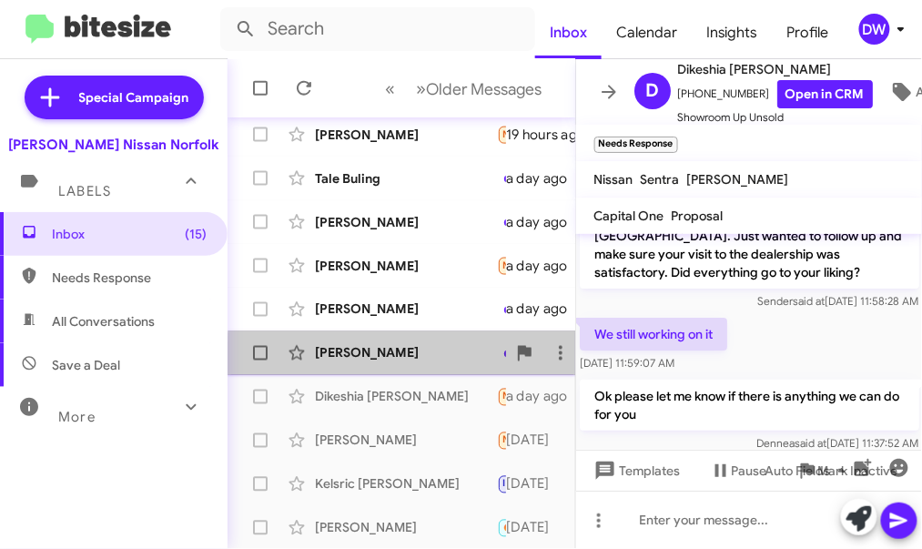
click at [425, 359] on div "[PERSON_NAME]" at bounding box center [406, 353] width 182 height 18
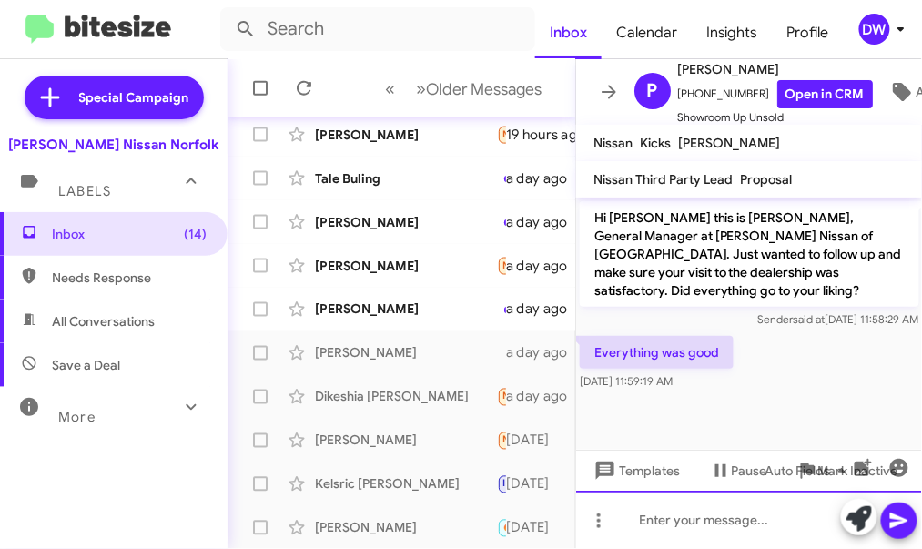
click at [676, 518] on div at bounding box center [749, 519] width 347 height 58
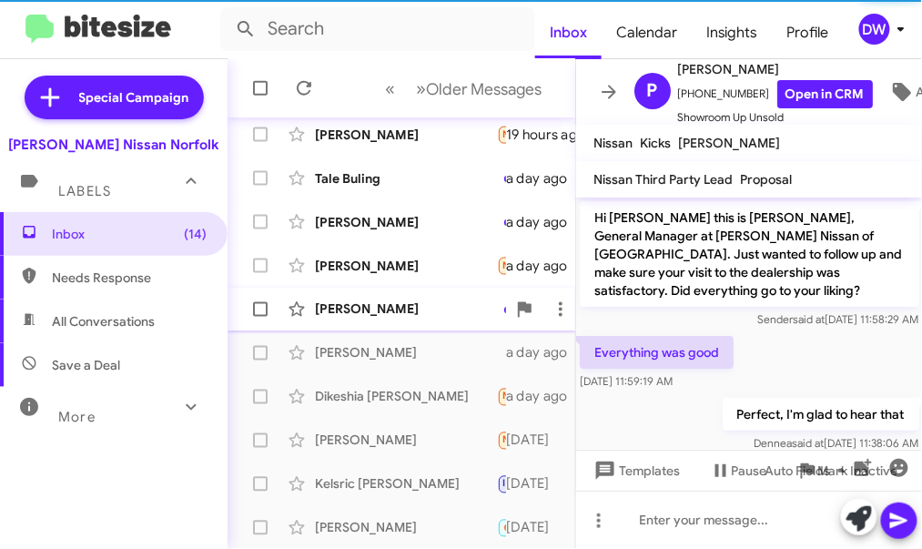
click at [383, 293] on div "Taresha Bryant Hello Josh, no it wasn't but that's okay. I walked in with $16-$…" at bounding box center [401, 309] width 318 height 36
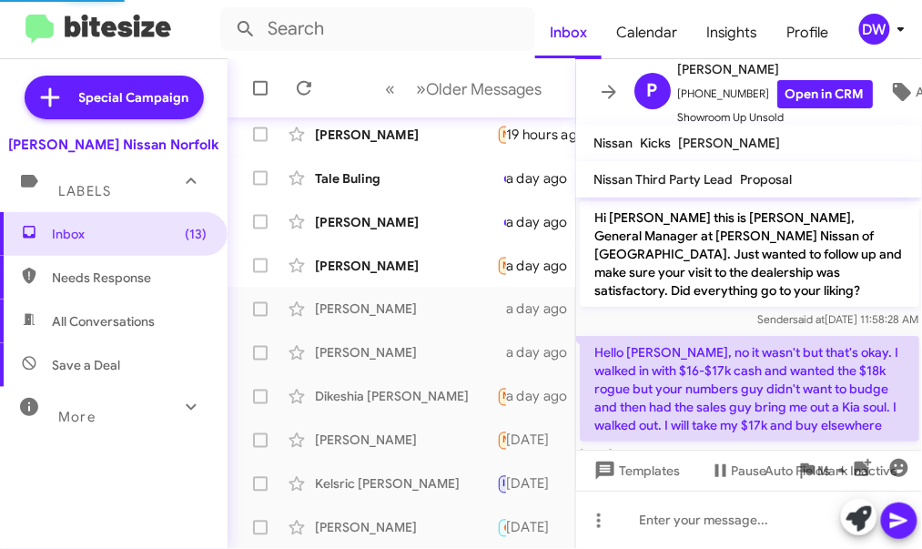
scroll to position [7, 0]
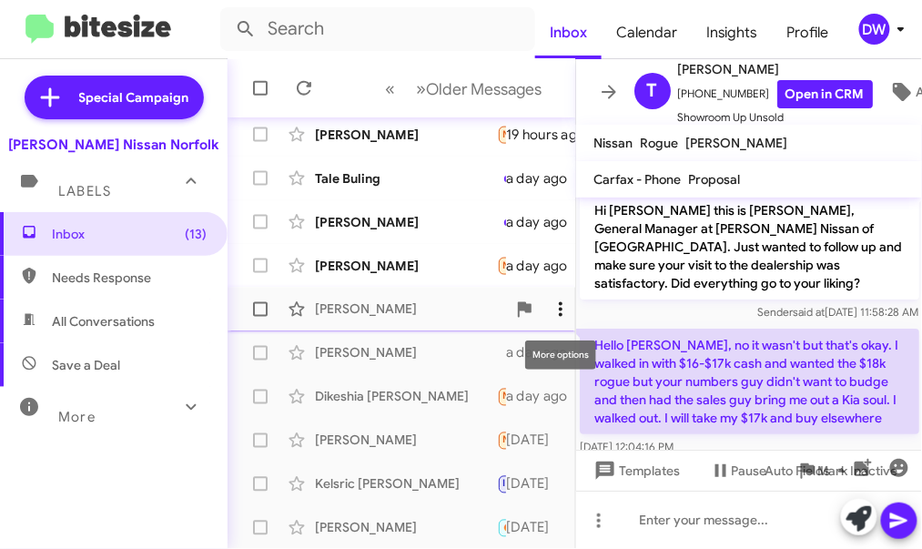
click at [560, 302] on icon at bounding box center [561, 309] width 4 height 15
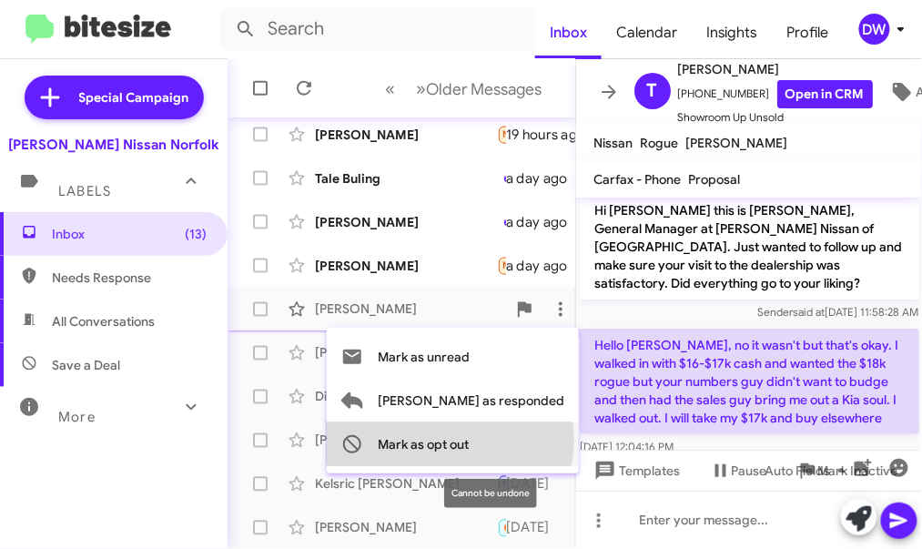
click at [469, 439] on span "Mark as opt out" at bounding box center [423, 444] width 91 height 44
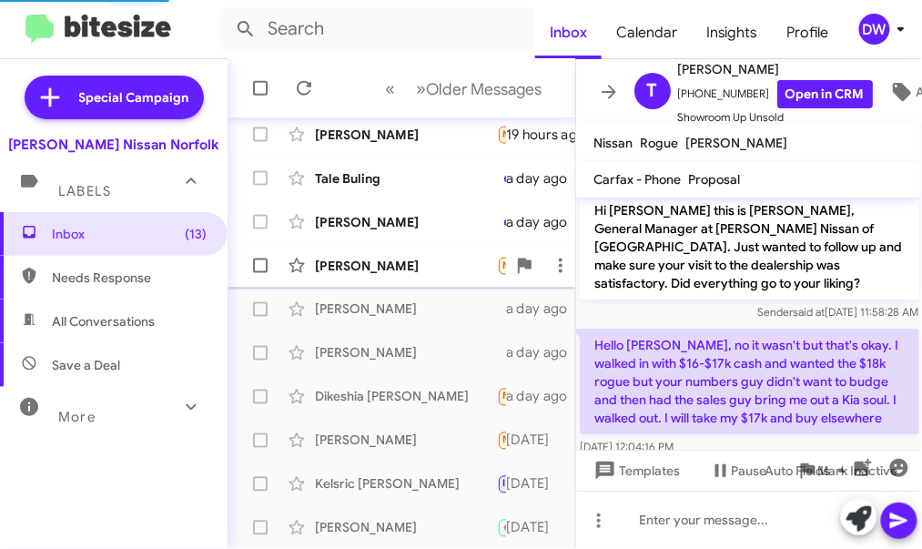
click at [418, 277] on div "Phillip Jr Needs Response Everything went swell Derek Staley is hell of a sales…" at bounding box center [401, 265] width 318 height 36
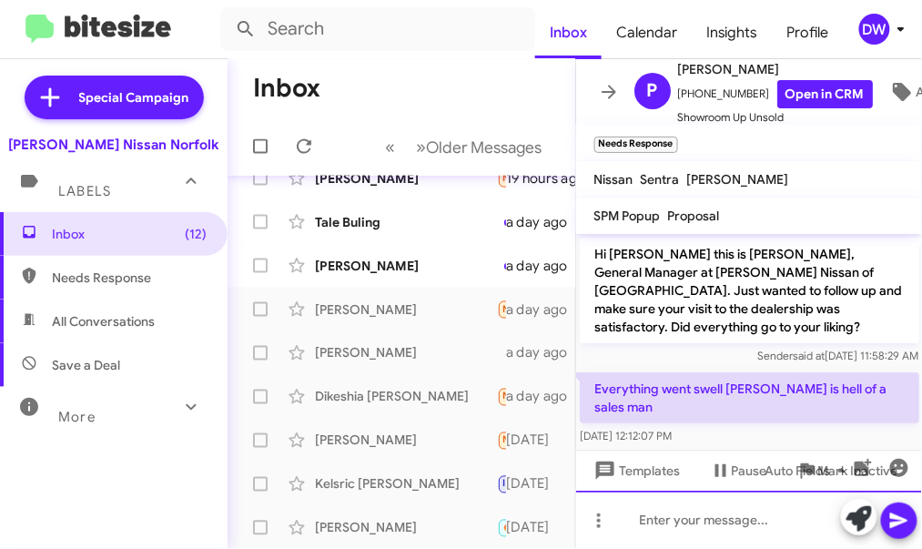
click at [722, 499] on div at bounding box center [749, 519] width 347 height 58
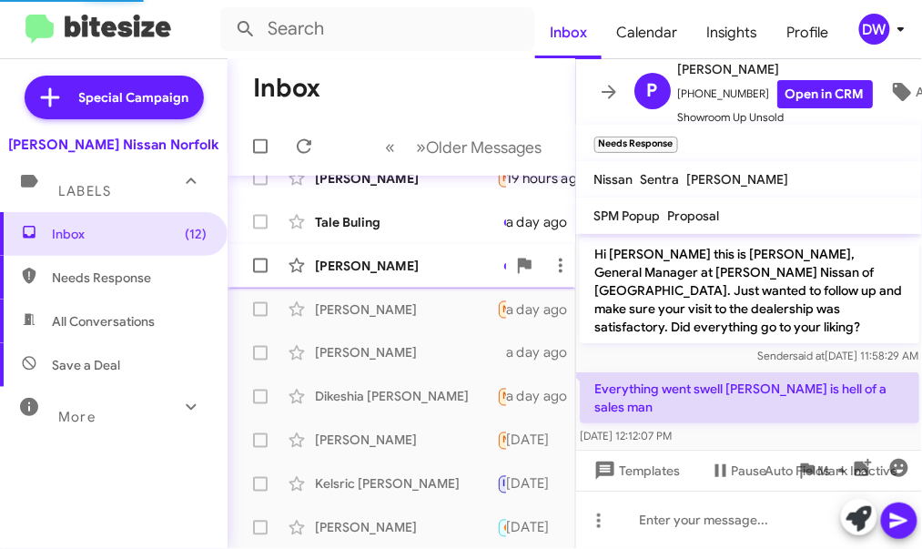
click at [328, 266] on div "Aniyah Mcneil" at bounding box center [406, 266] width 182 height 18
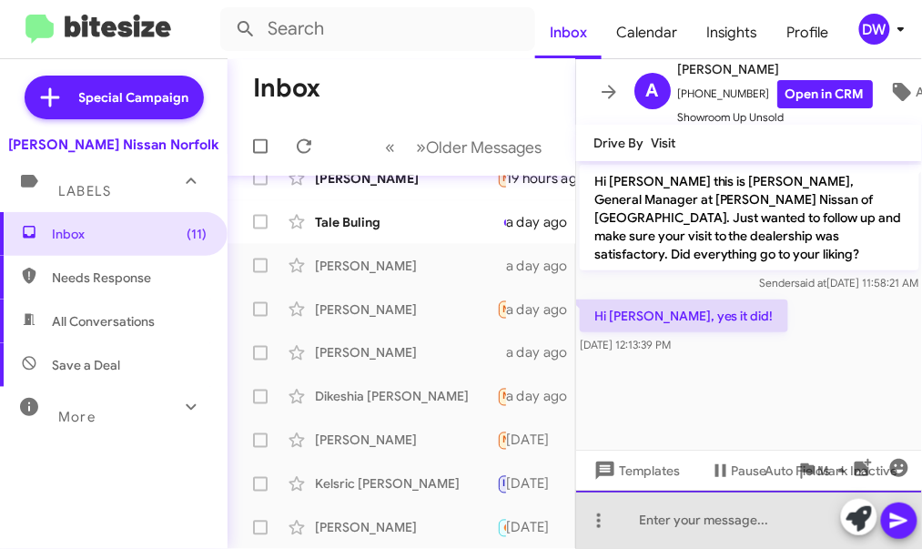
click at [670, 515] on div at bounding box center [749, 519] width 347 height 58
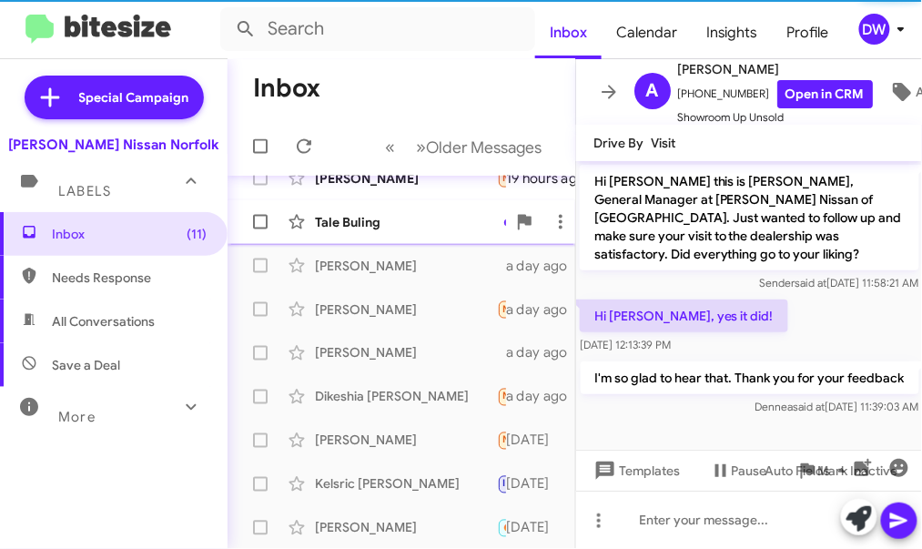
click at [403, 223] on div "Tale Buling" at bounding box center [406, 222] width 182 height 18
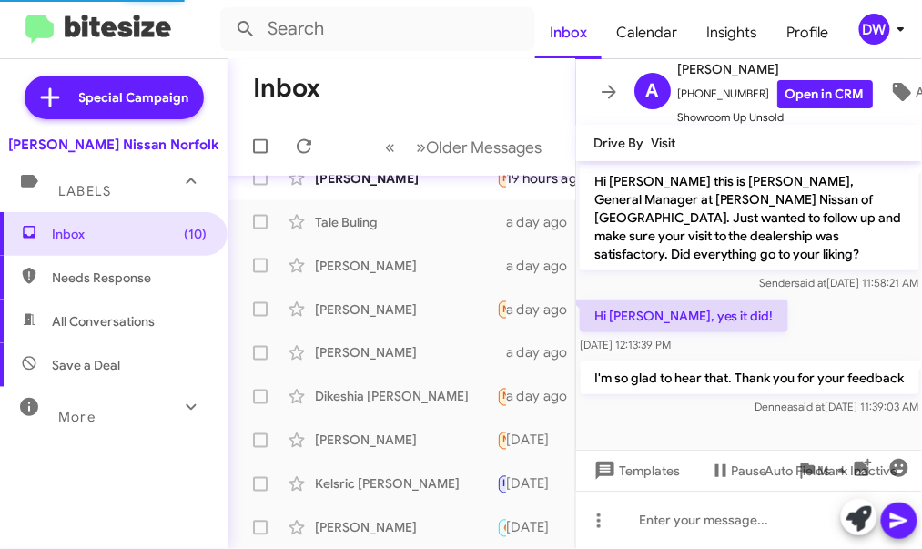
scroll to position [98, 0]
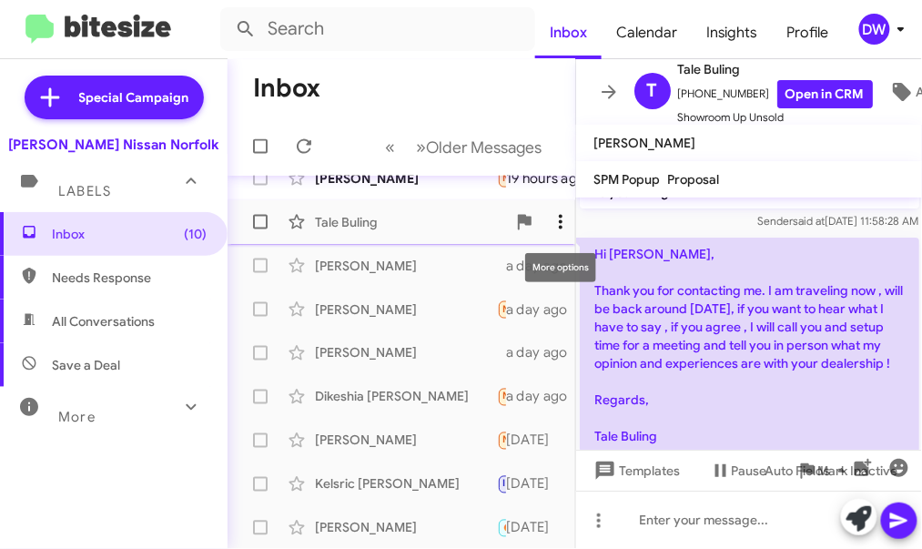
click at [560, 225] on icon at bounding box center [560, 222] width 22 height 22
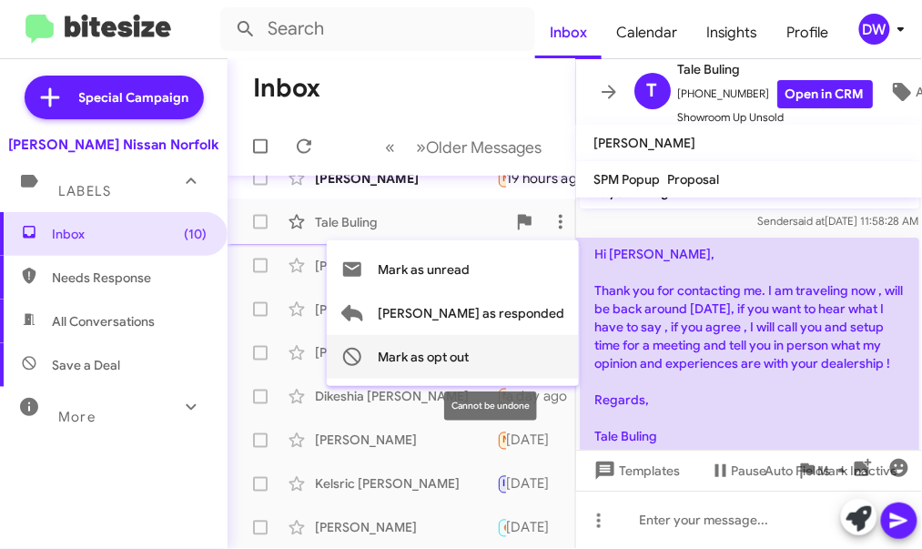
click at [469, 350] on span "Mark as opt out" at bounding box center [423, 357] width 91 height 44
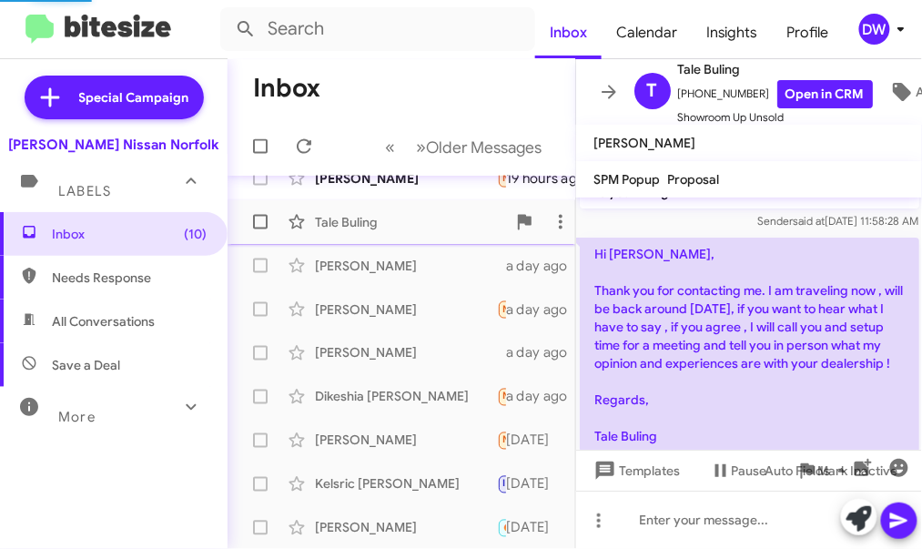
scroll to position [224, 0]
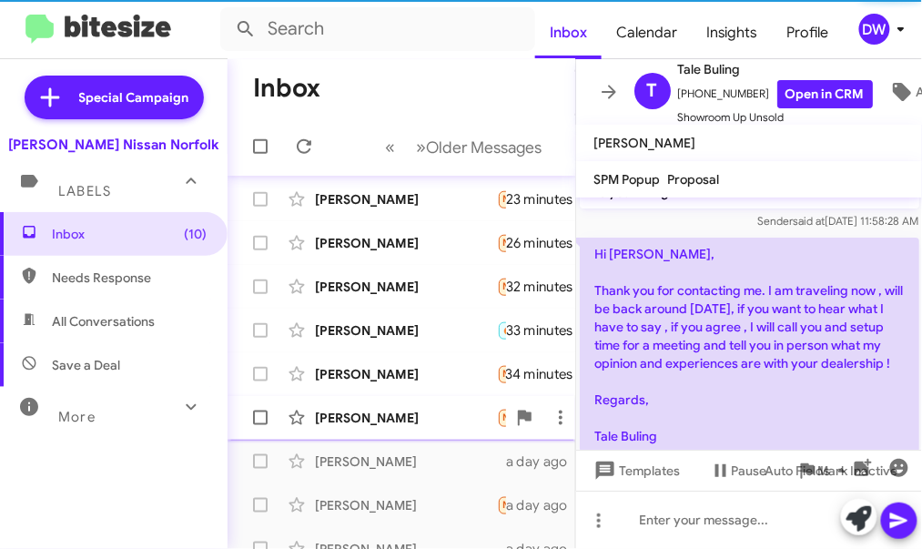
click at [439, 423] on div "Marry Gutierrez" at bounding box center [406, 417] width 182 height 18
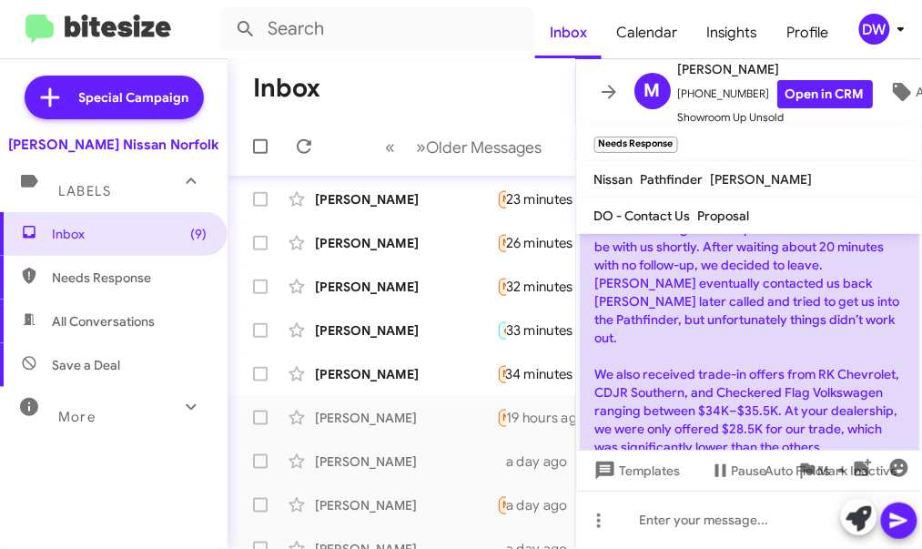
scroll to position [198, 0]
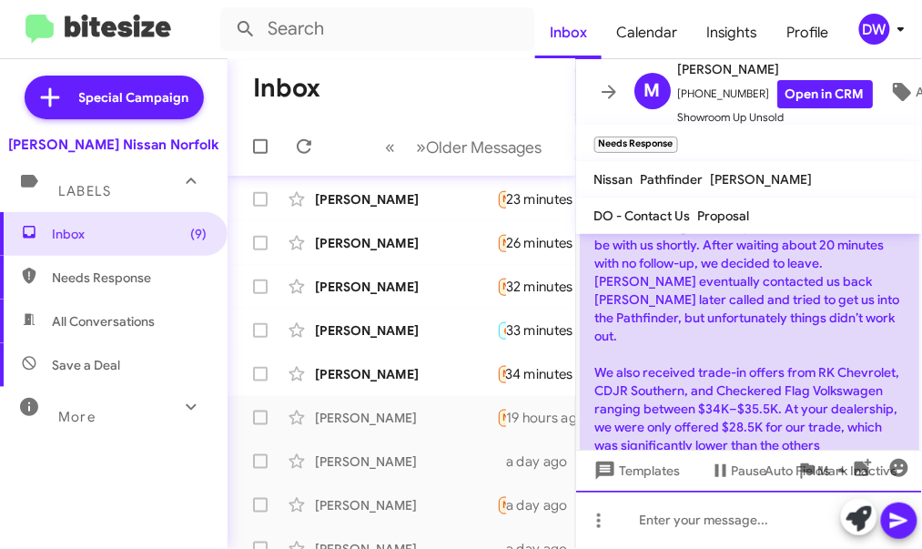
click at [703, 527] on div at bounding box center [749, 519] width 347 height 58
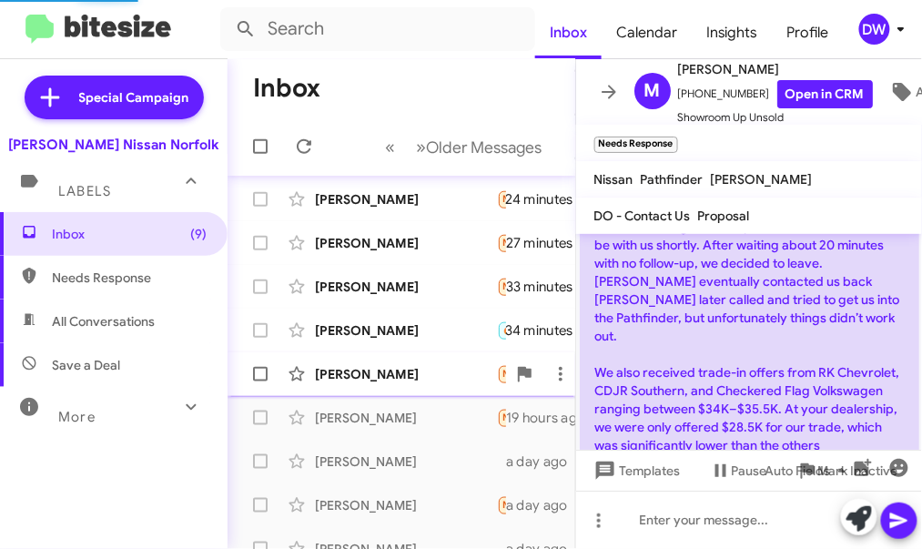
click at [391, 374] on div "Lloyd Willis" at bounding box center [406, 374] width 182 height 18
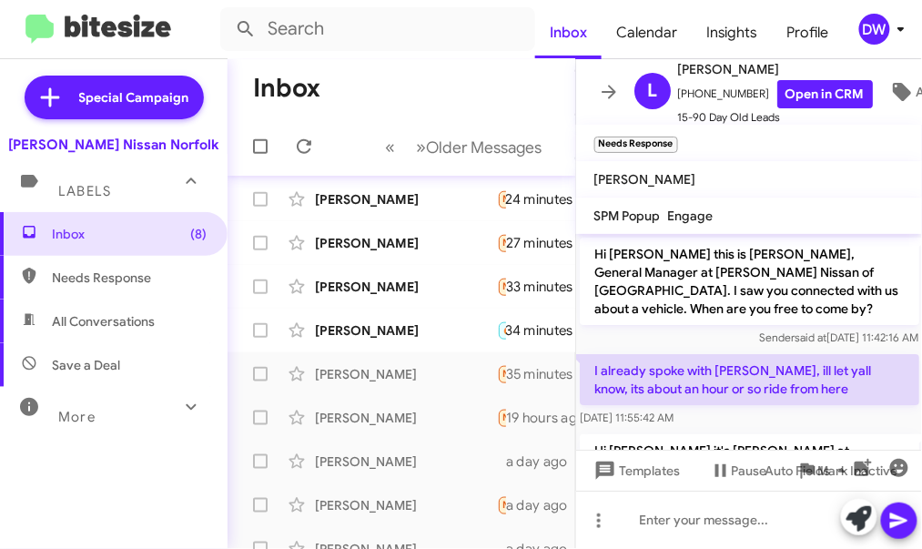
scroll to position [176, 0]
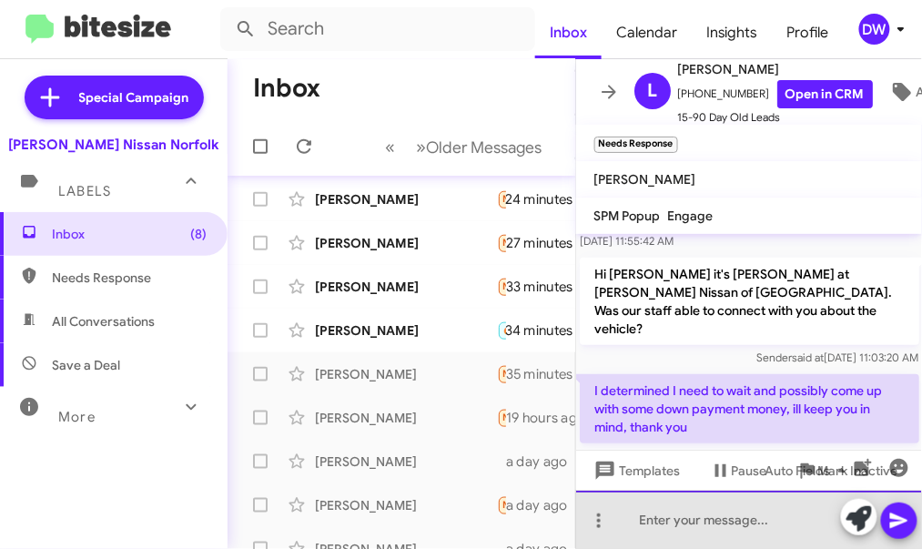
click at [728, 524] on div at bounding box center [749, 519] width 347 height 58
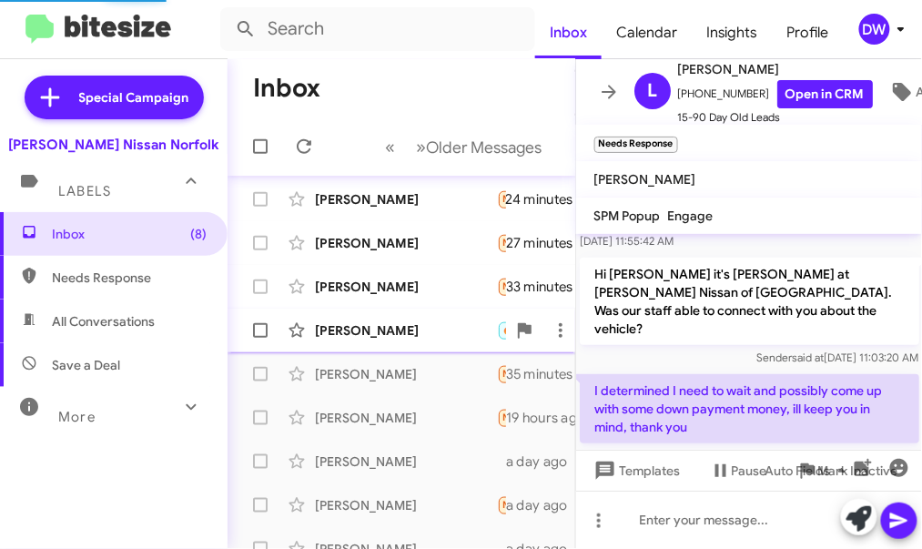
click at [378, 324] on div "Brian Heavens" at bounding box center [406, 330] width 182 height 18
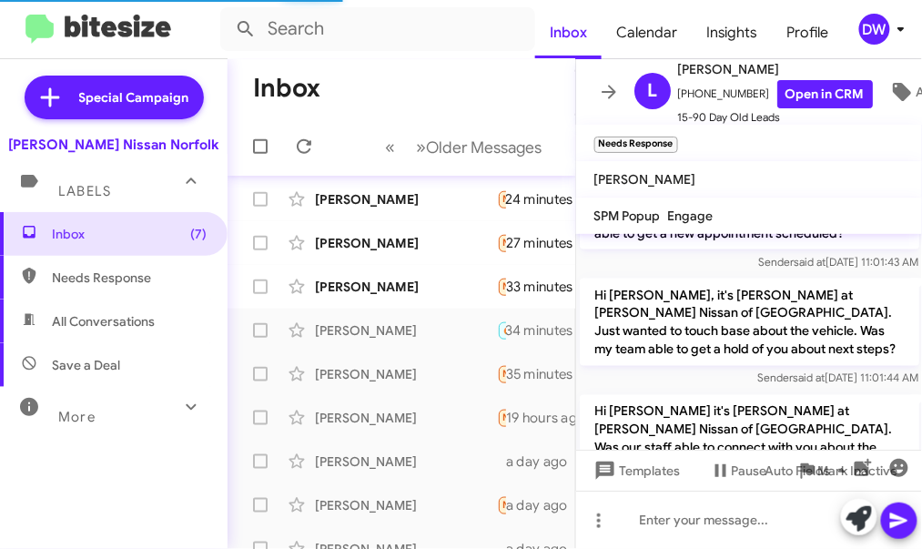
scroll to position [781, 0]
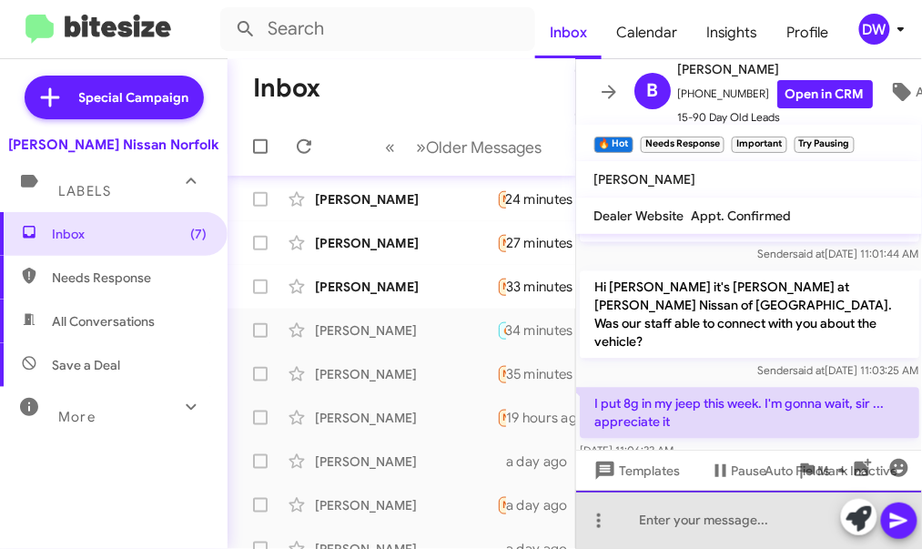
click at [716, 515] on div at bounding box center [749, 519] width 347 height 58
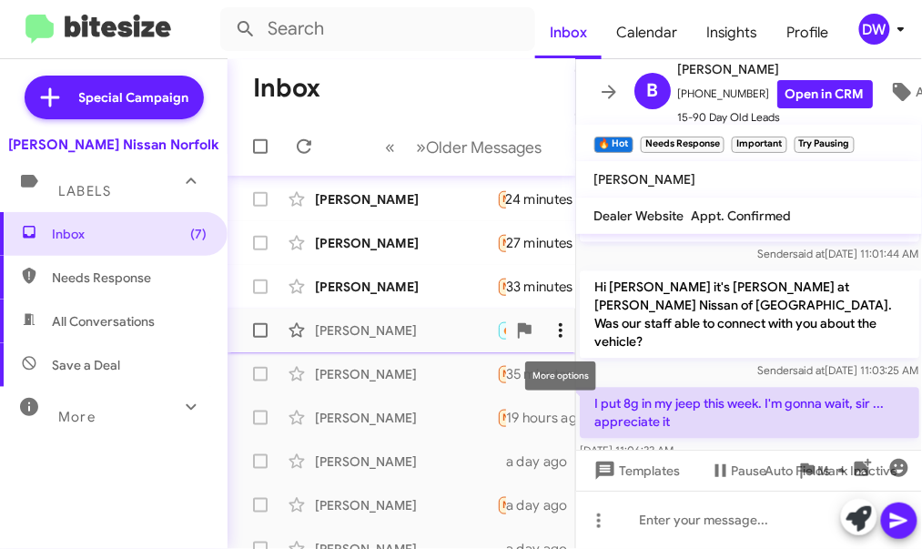
click at [554, 333] on icon at bounding box center [560, 330] width 22 height 22
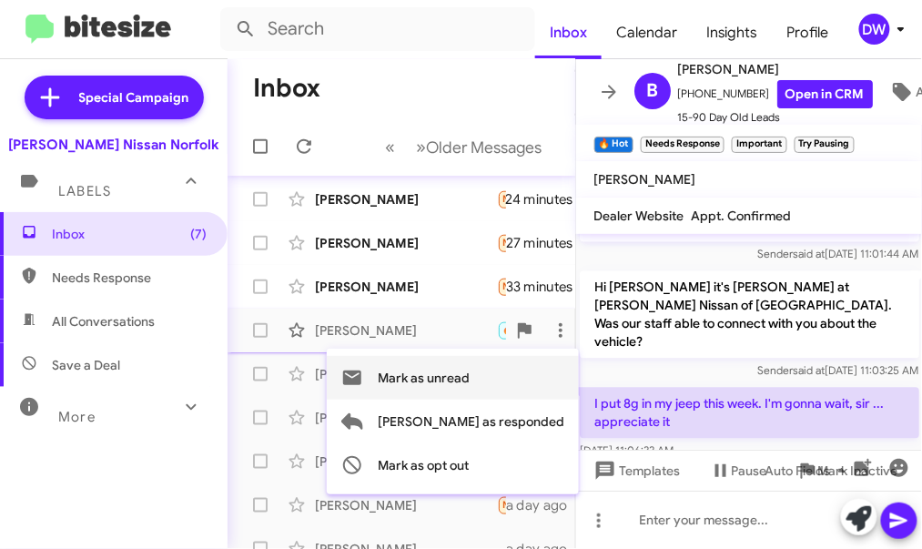
click at [469, 377] on span "Mark as unread" at bounding box center [424, 378] width 92 height 44
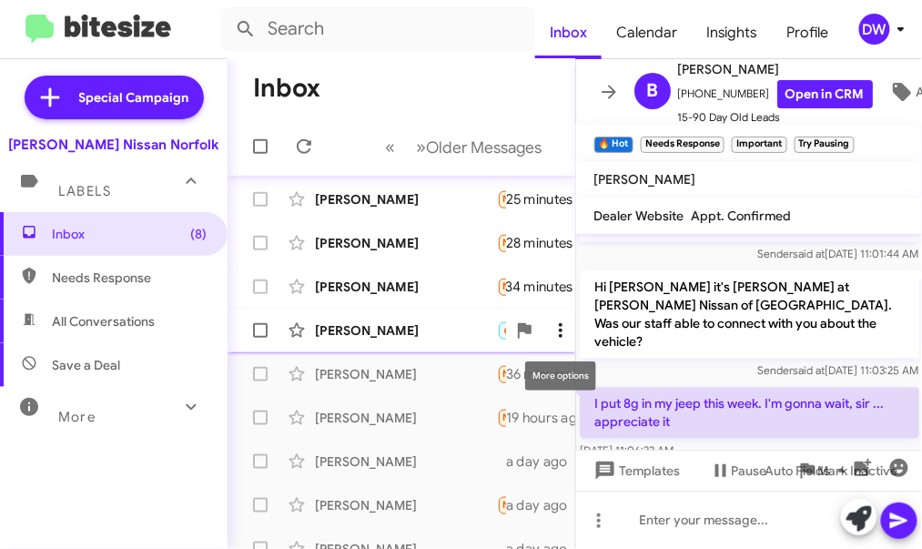
click at [570, 335] on icon at bounding box center [560, 330] width 22 height 22
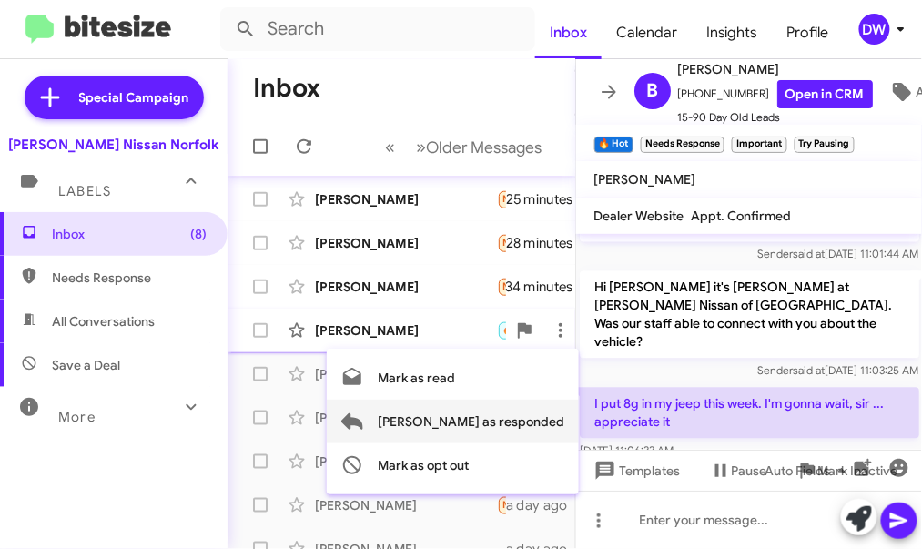
click at [513, 422] on span "Mark as responded" at bounding box center [471, 421] width 187 height 44
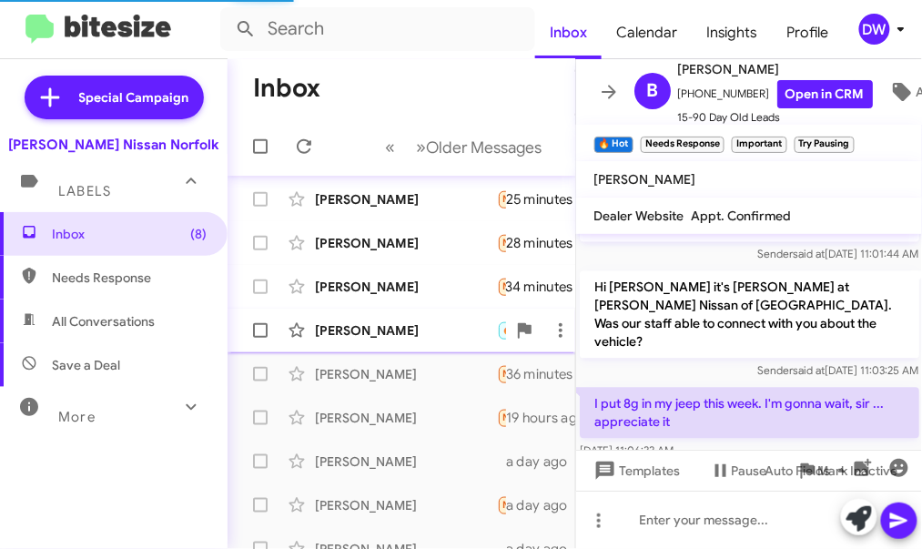
click at [411, 321] on div "Brian Heavens" at bounding box center [406, 330] width 182 height 18
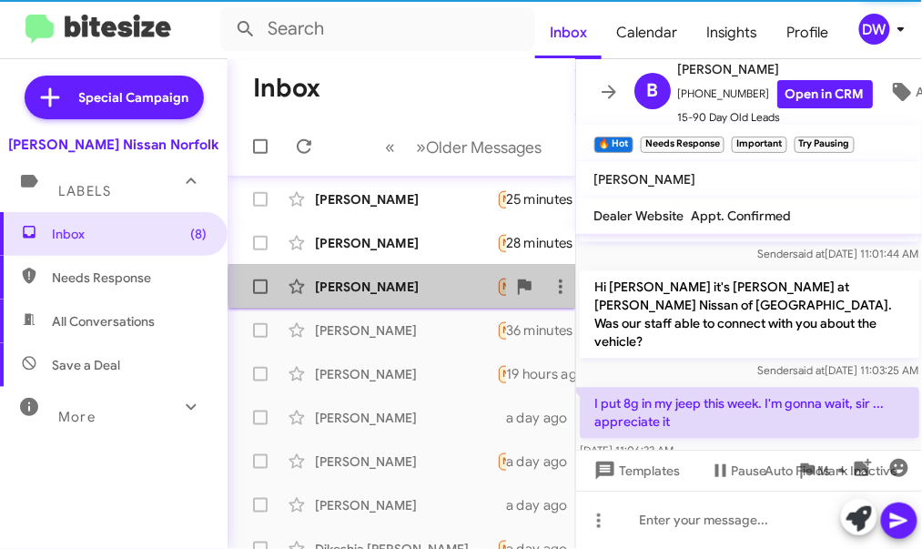
click at [408, 286] on div "Taquitta Brevard" at bounding box center [406, 286] width 182 height 18
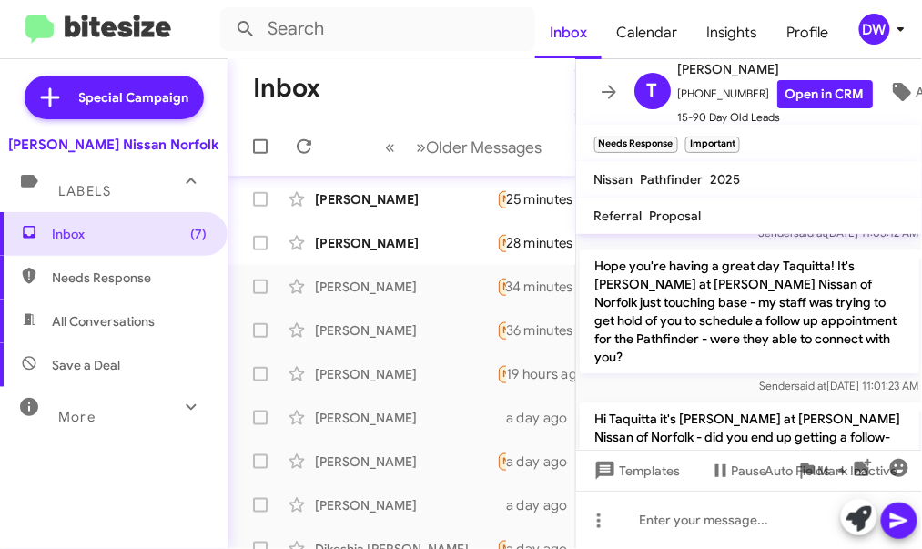
scroll to position [1072, 0]
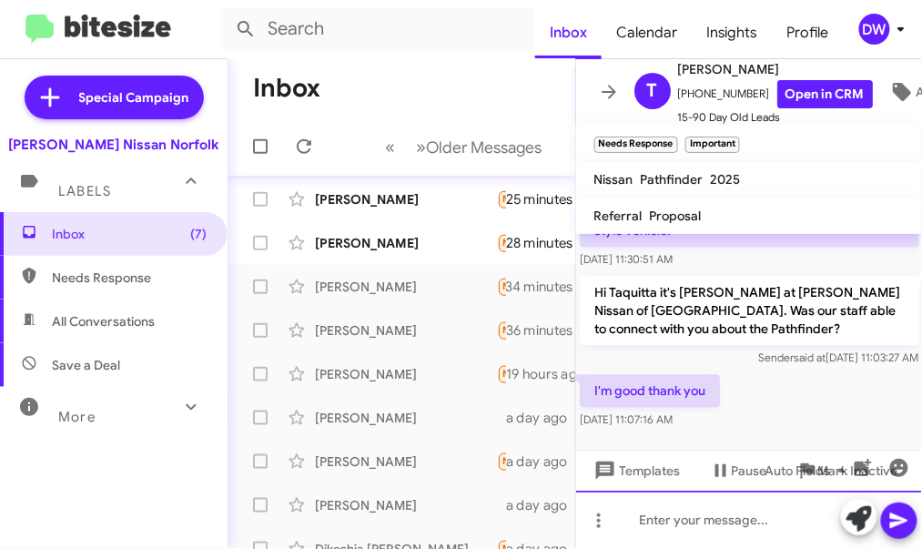
click at [707, 533] on div at bounding box center [749, 519] width 347 height 58
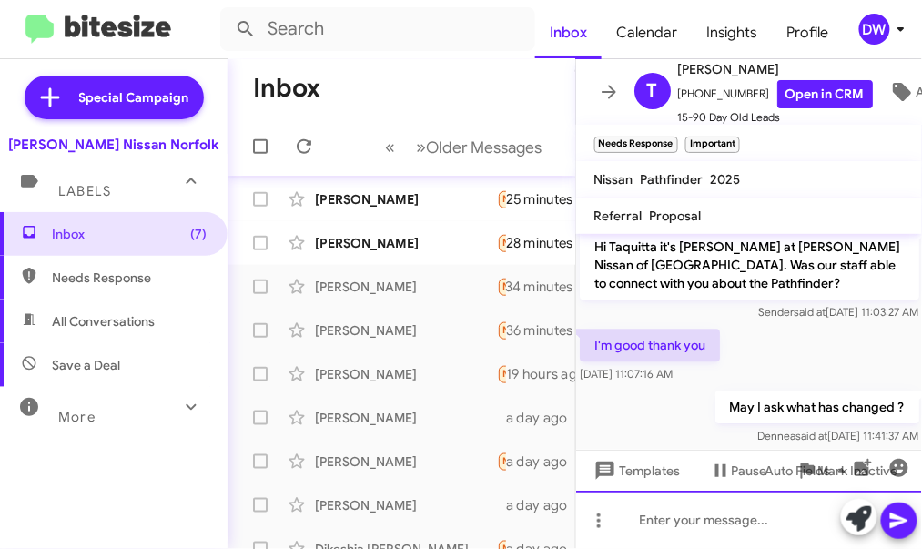
scroll to position [1137, 0]
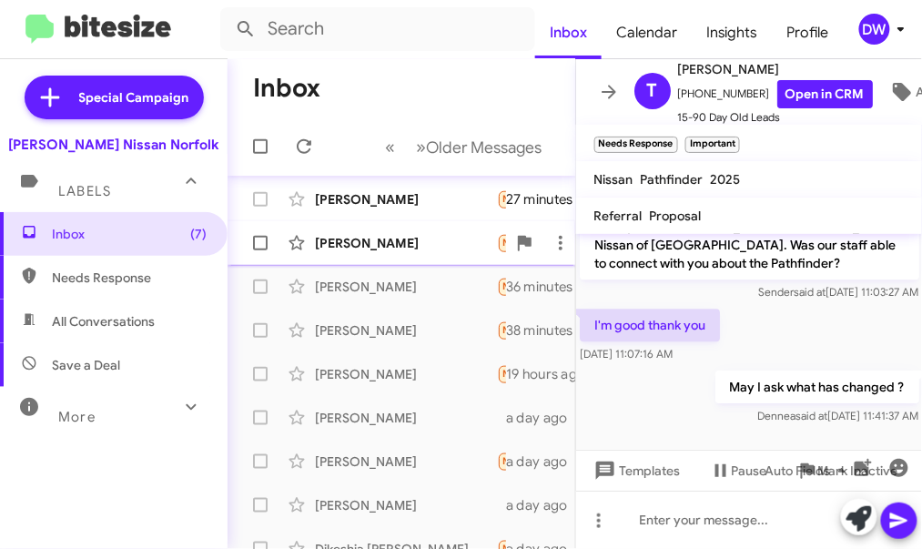
click at [361, 226] on div "Danisha Williams Needs Response Yes 30 minutes ago" at bounding box center [401, 243] width 318 height 36
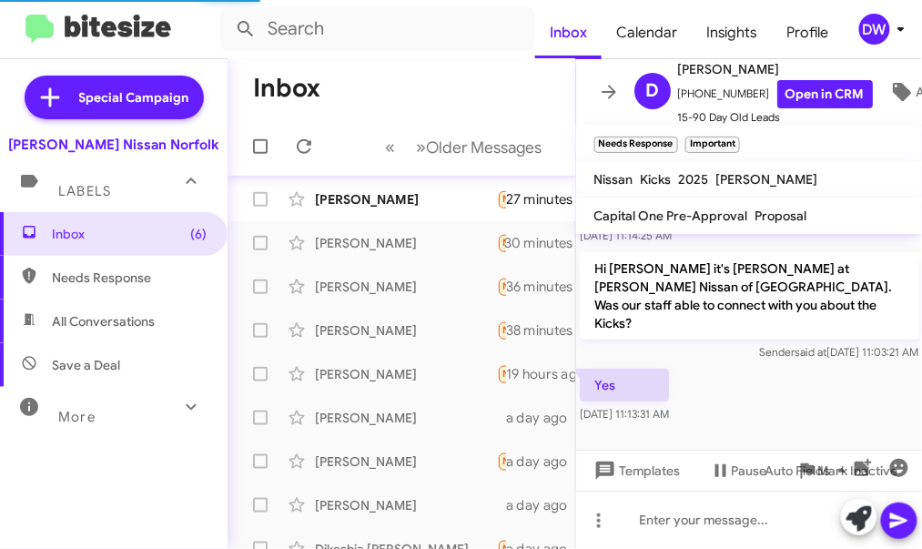
scroll to position [260, 0]
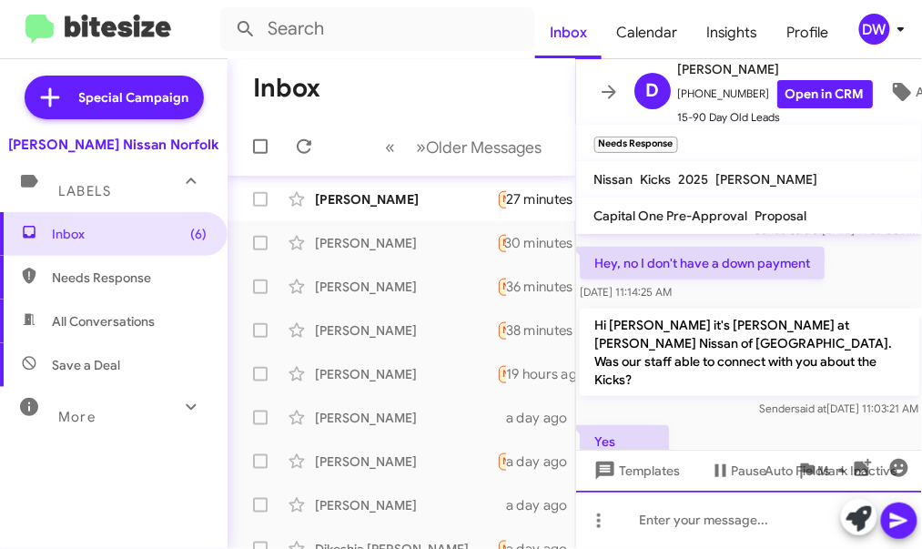
click at [666, 524] on div at bounding box center [749, 519] width 347 height 58
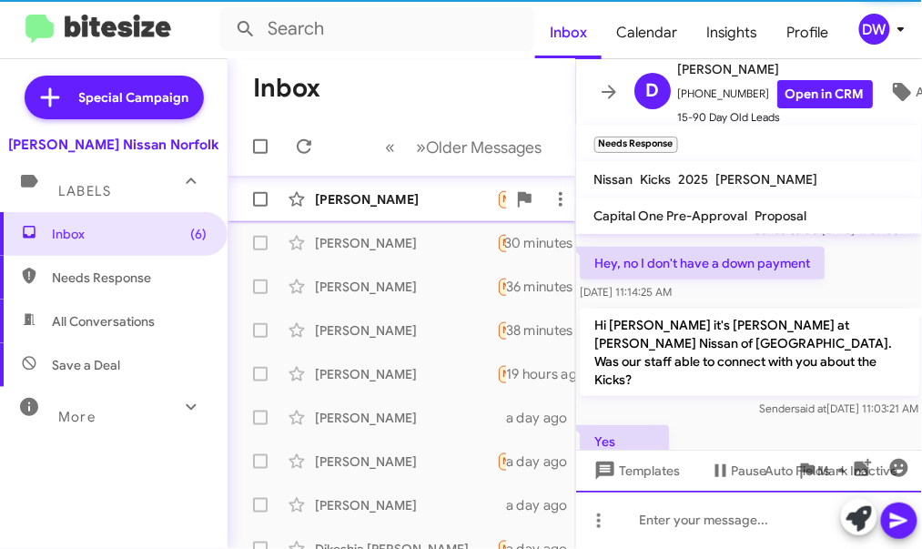
scroll to position [0, 0]
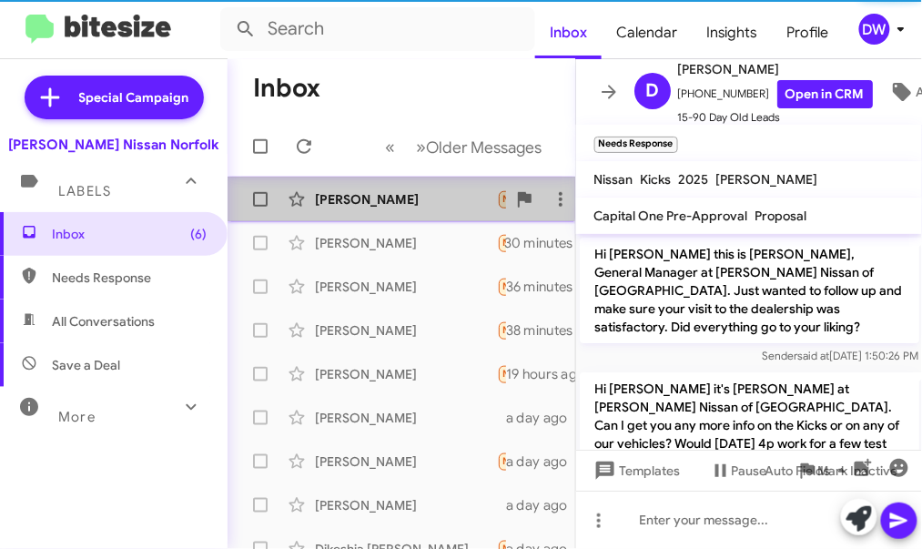
click at [378, 194] on div "Erick Lopez" at bounding box center [406, 199] width 182 height 18
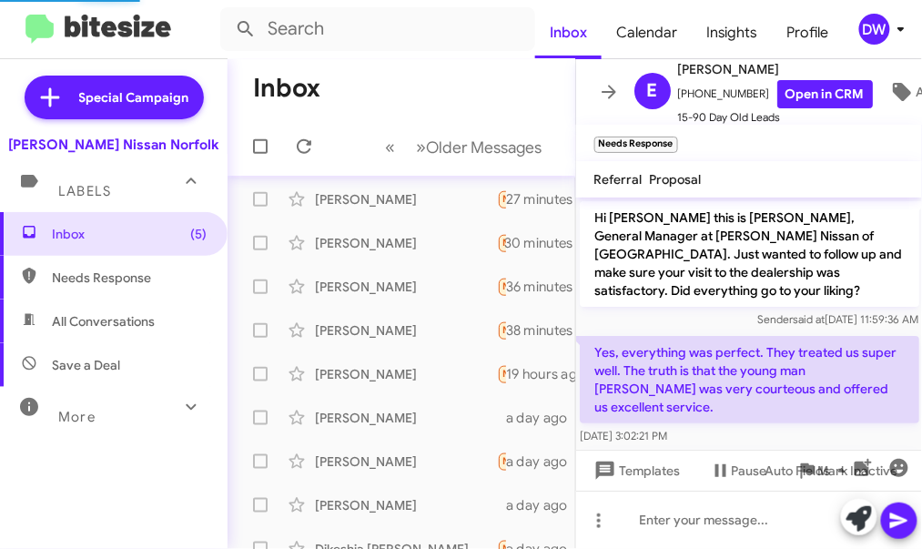
scroll to position [140, 0]
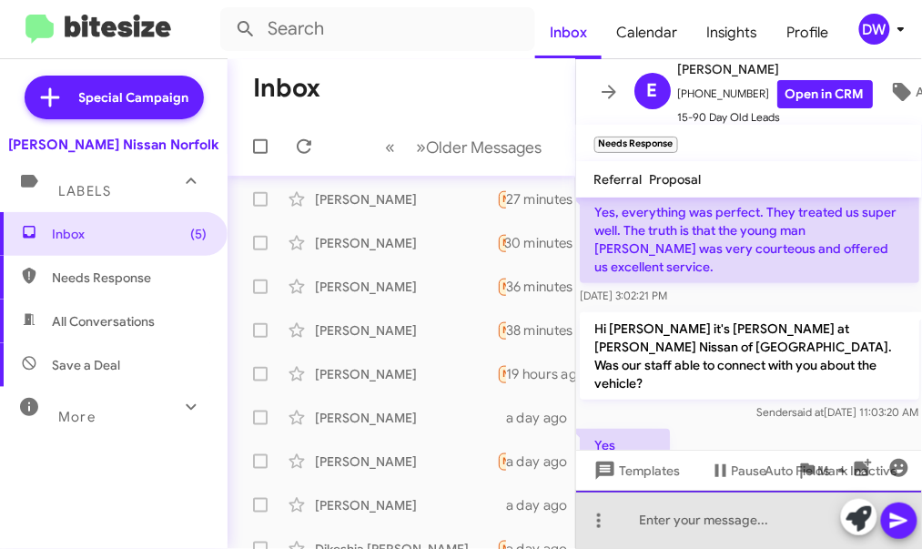
click at [671, 516] on div at bounding box center [749, 519] width 347 height 58
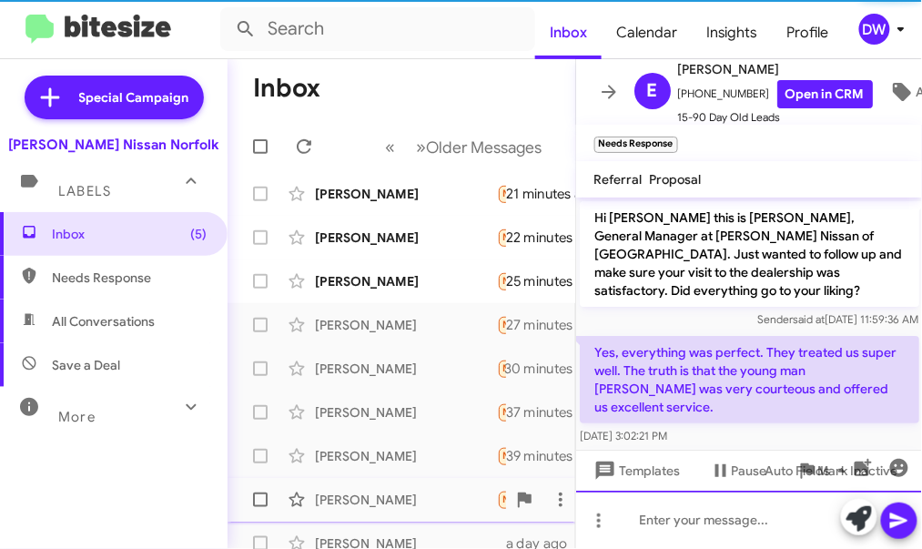
scroll to position [0, 0]
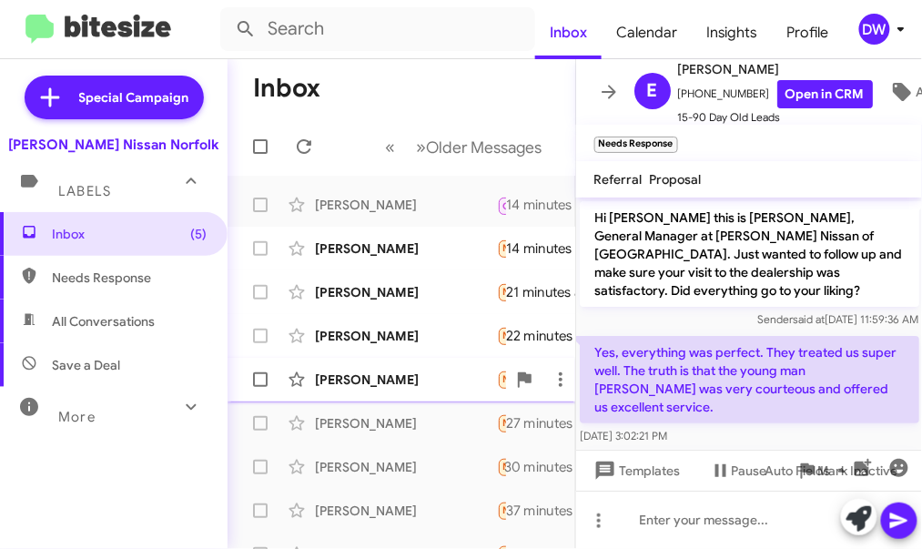
click at [414, 376] on div "Jonathan Barby" at bounding box center [406, 379] width 182 height 18
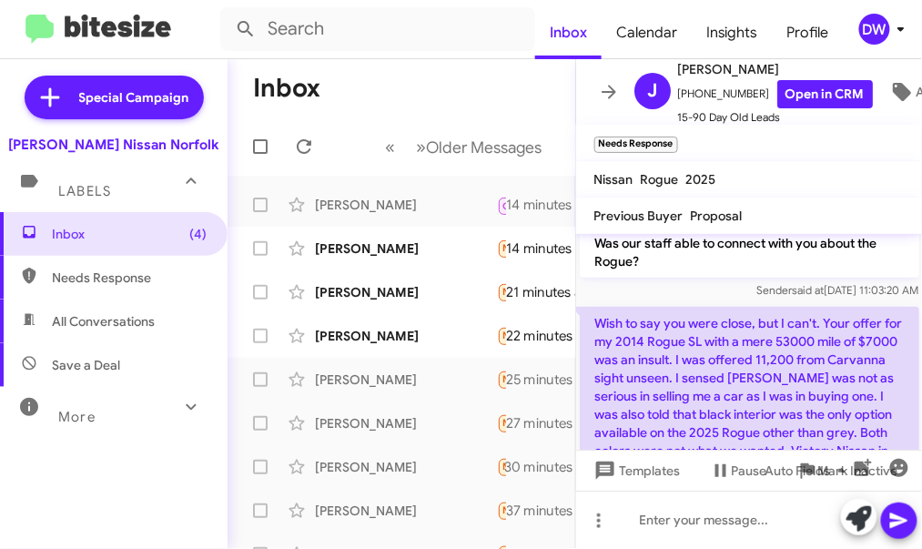
scroll to position [295, 0]
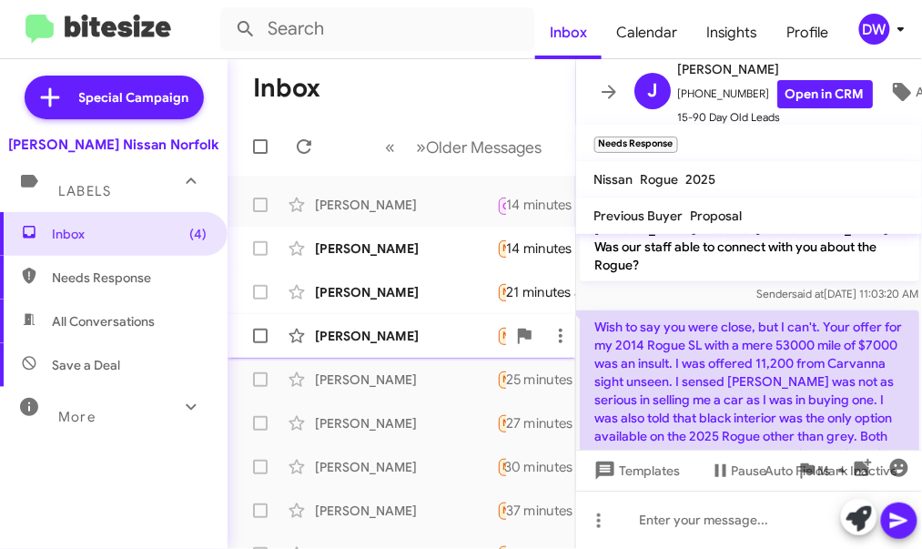
click at [340, 343] on div "Susan Whitehurst" at bounding box center [406, 336] width 182 height 18
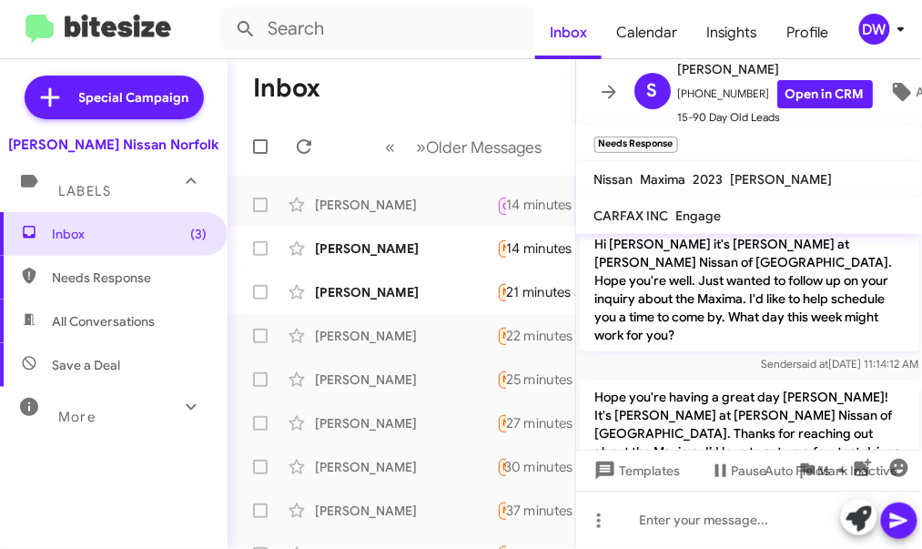
scroll to position [479, 0]
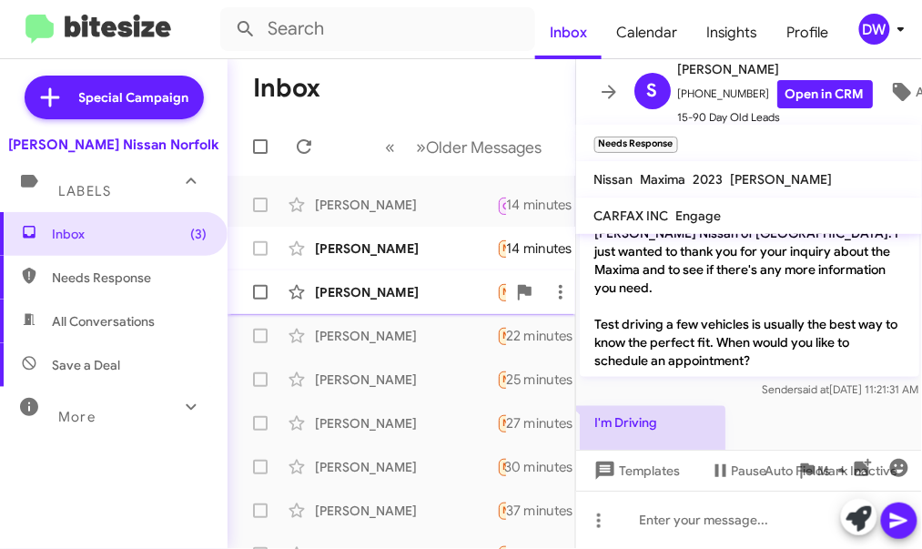
click at [378, 295] on div "Diego Chavez" at bounding box center [406, 292] width 182 height 18
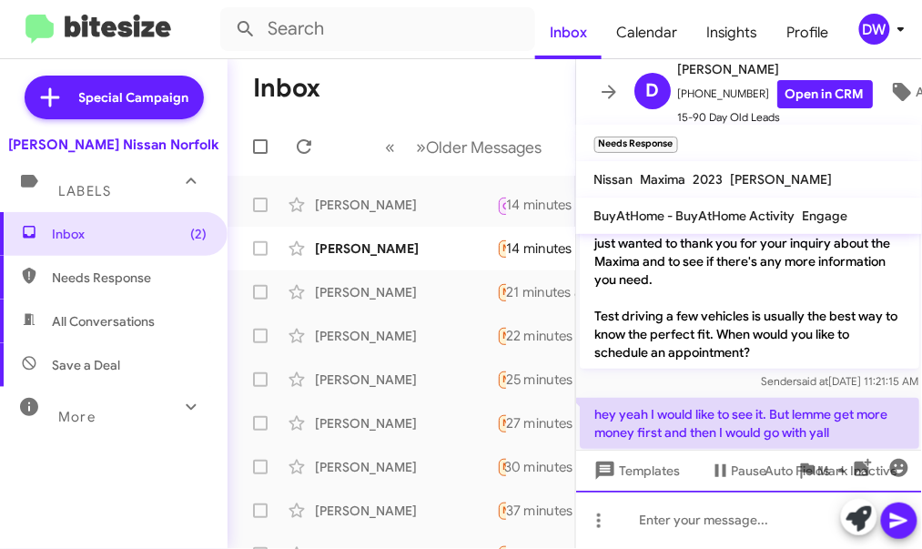
click at [646, 529] on div at bounding box center [749, 519] width 347 height 58
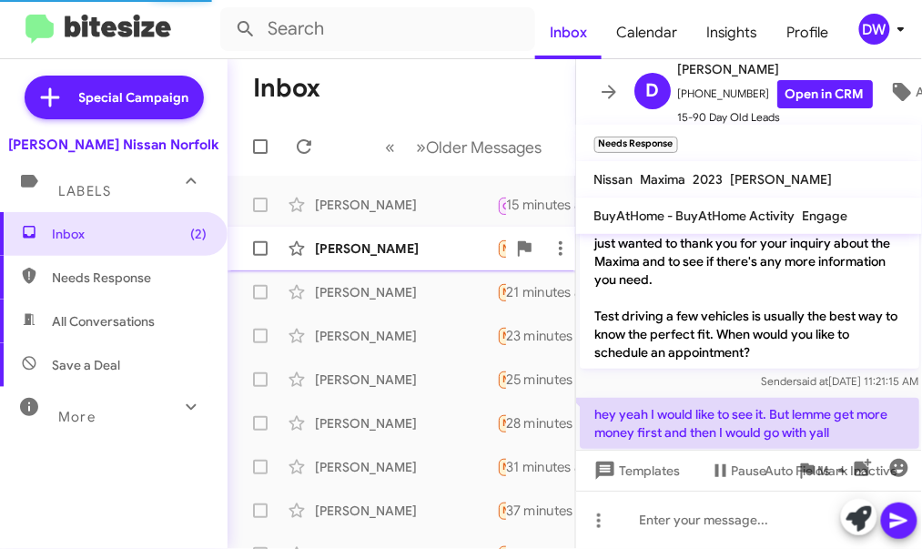
click at [365, 231] on div "Seth French Needs Response I'm good man thanks for reaching out 15 minutes ago" at bounding box center [401, 248] width 318 height 36
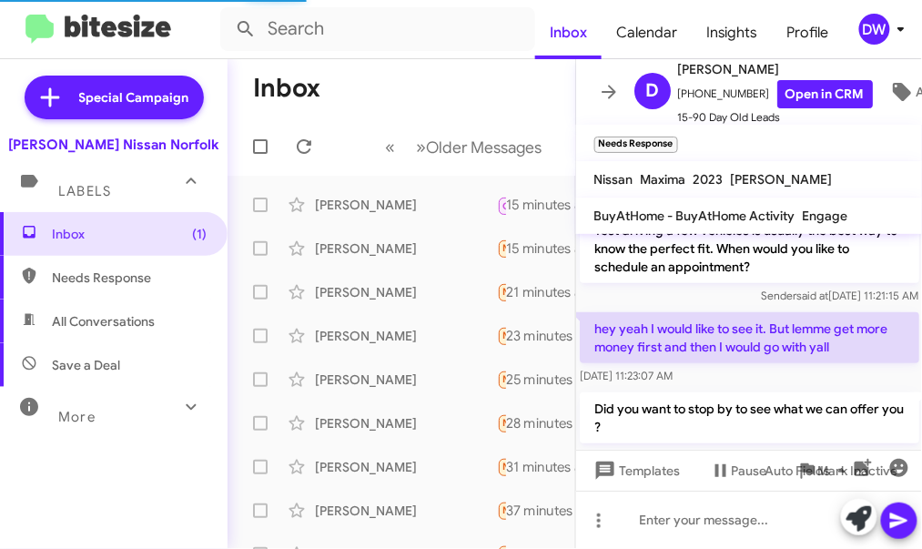
scroll to position [146, 0]
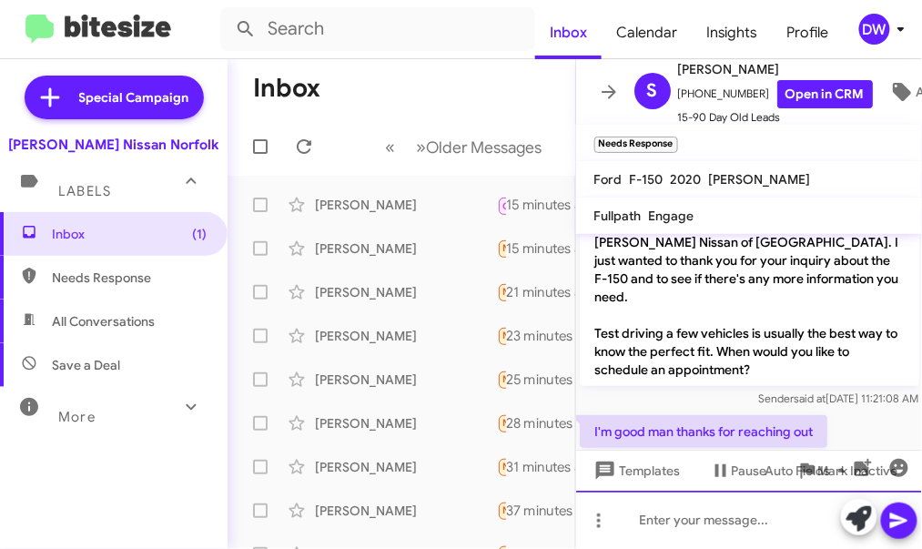
click at [750, 508] on div at bounding box center [749, 519] width 347 height 58
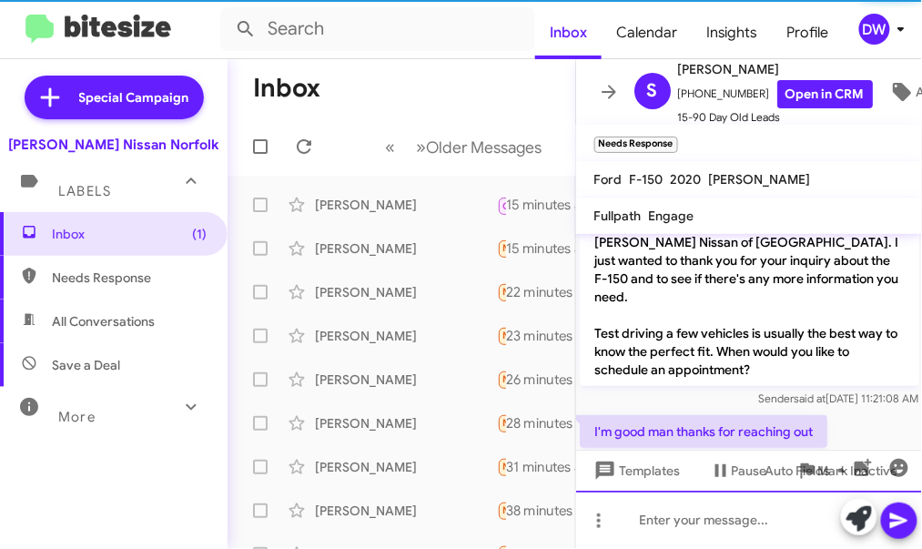
scroll to position [0, 0]
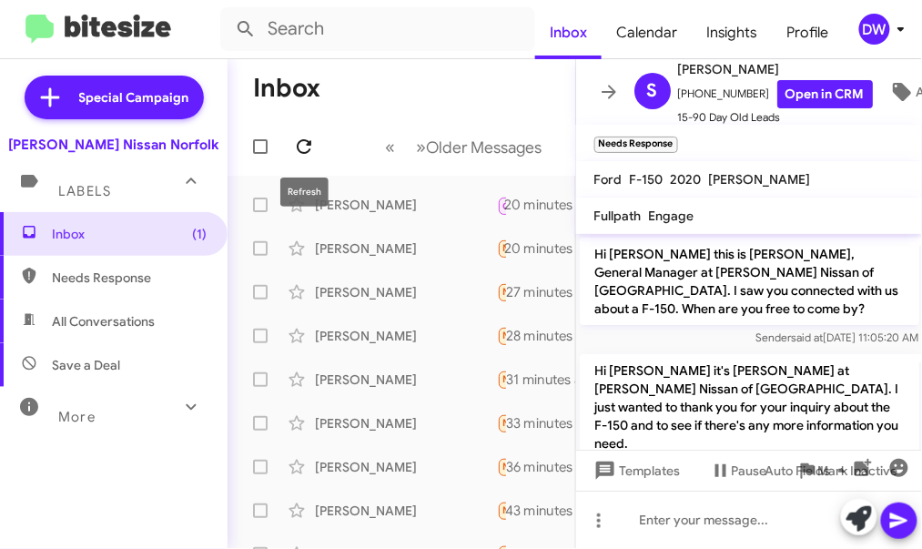
click at [312, 143] on icon at bounding box center [304, 147] width 22 height 22
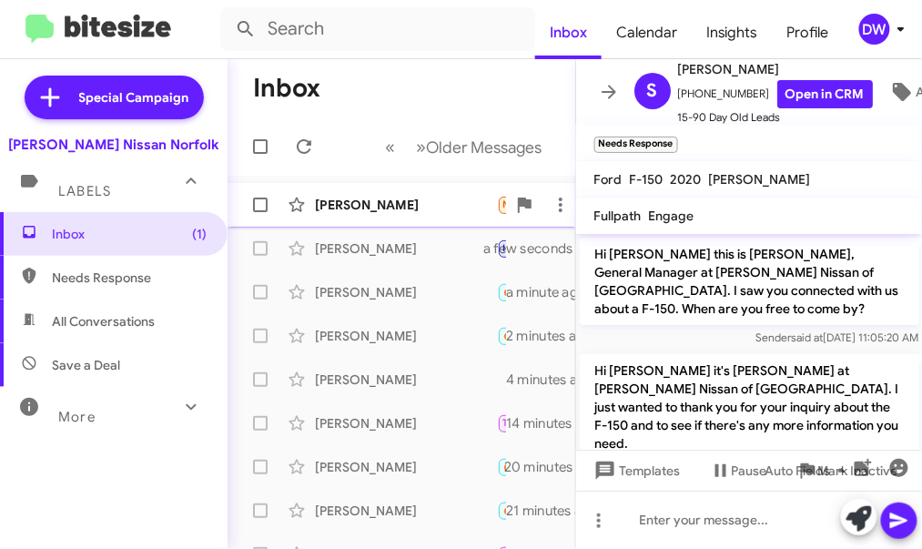
click at [367, 216] on div "Lorie Nickens Needs Response Important Price range for the vehicle a minute ago" at bounding box center [401, 205] width 318 height 36
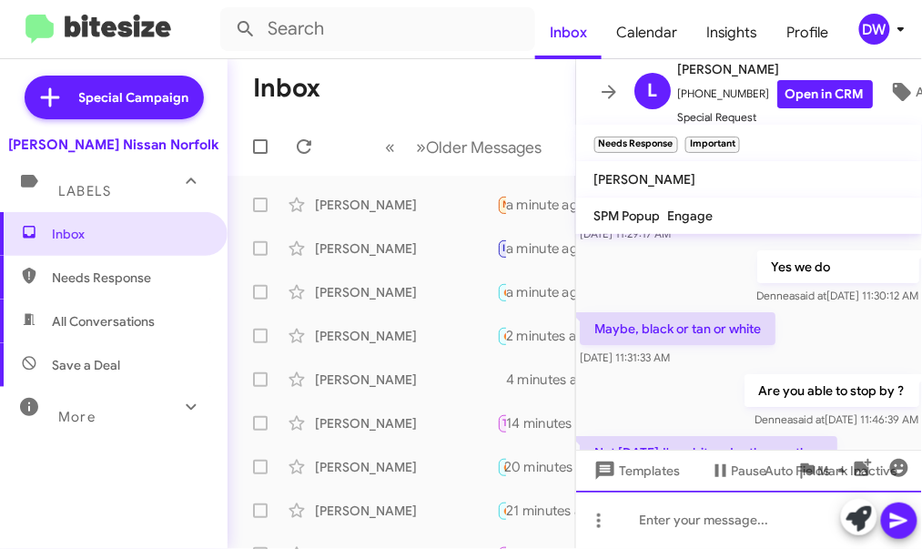
click at [736, 519] on div at bounding box center [749, 519] width 347 height 58
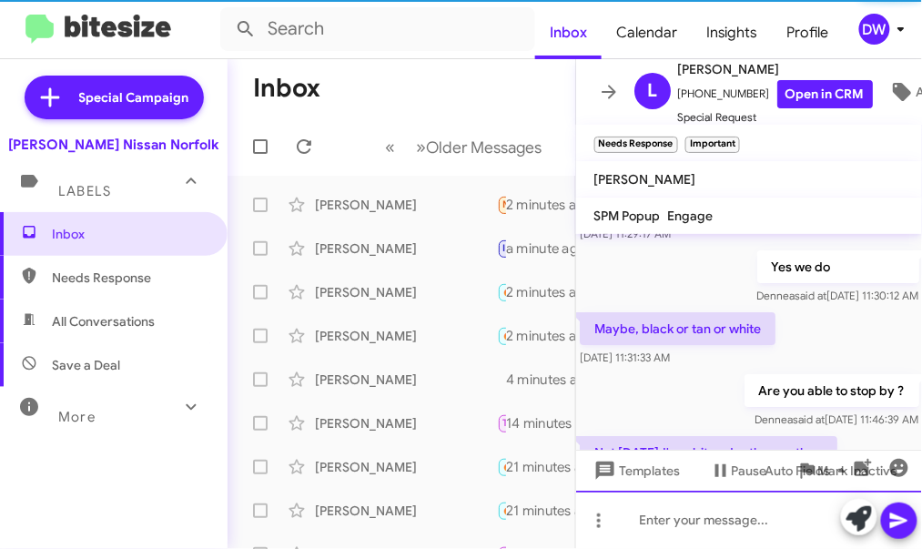
scroll to position [0, 0]
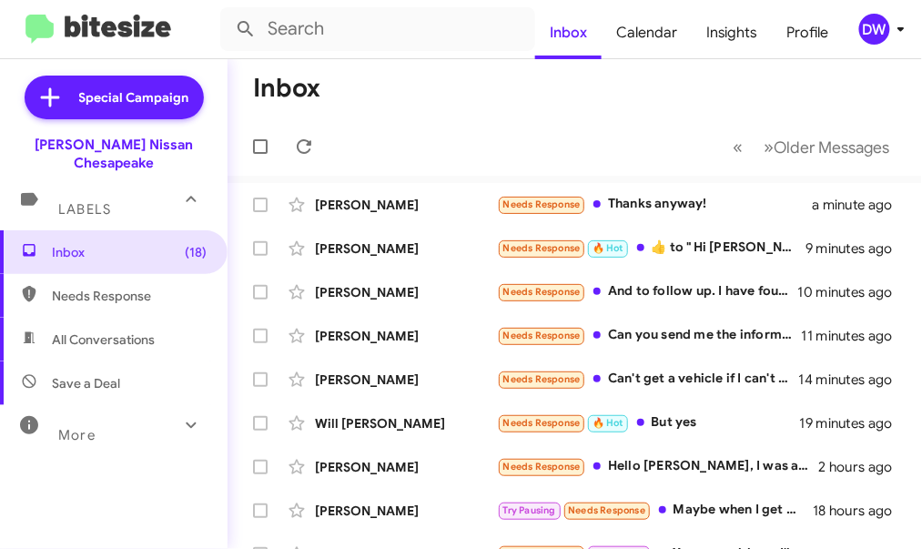
click at [885, 25] on div "DW" at bounding box center [874, 29] width 31 height 31
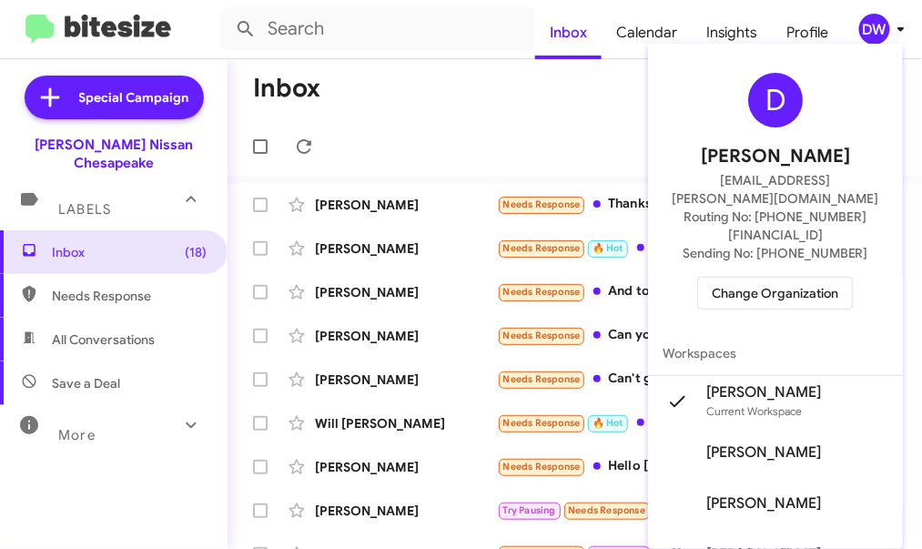
click at [796, 277] on span "Change Organization" at bounding box center [774, 292] width 126 height 31
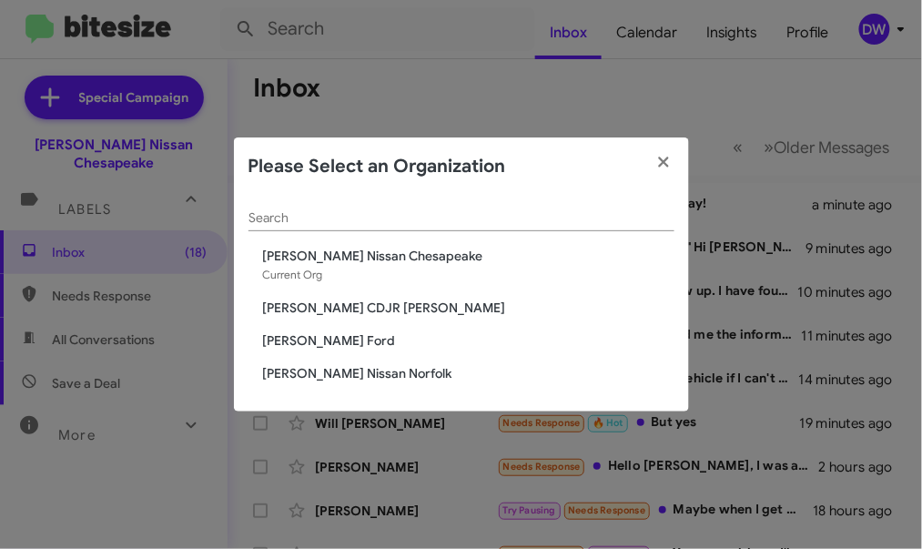
click at [333, 342] on span "[PERSON_NAME] Ford" at bounding box center [468, 340] width 411 height 18
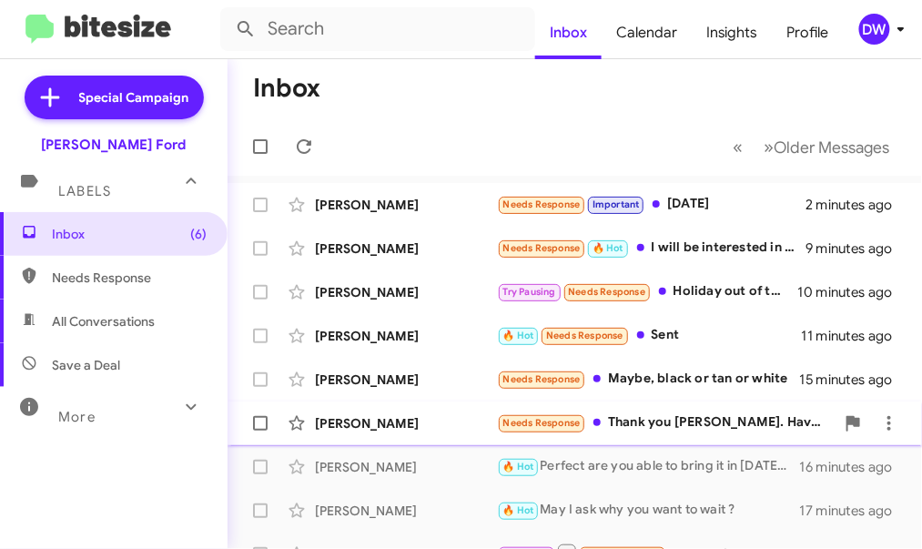
click at [590, 423] on div "Needs Response Thank you David. Have run into financial difficulties and am jus…" at bounding box center [666, 422] width 338 height 21
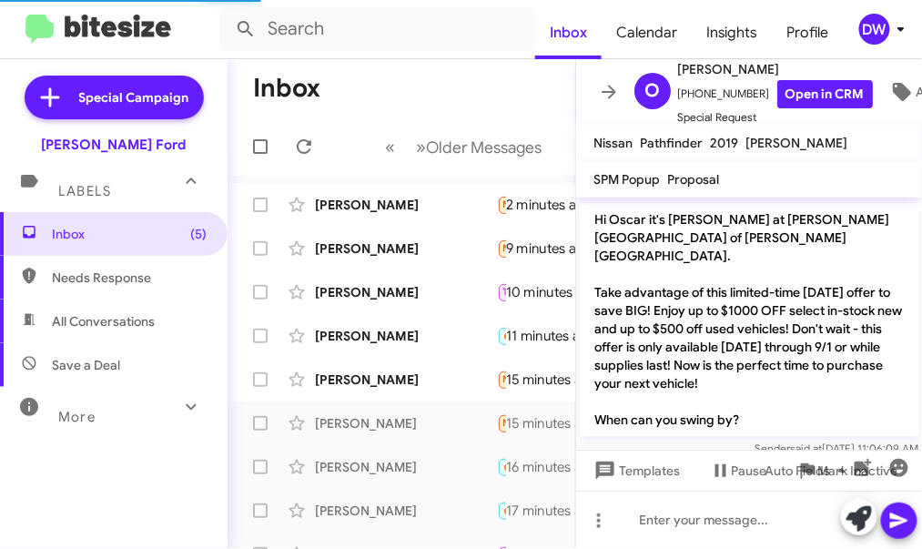
scroll to position [2185, 0]
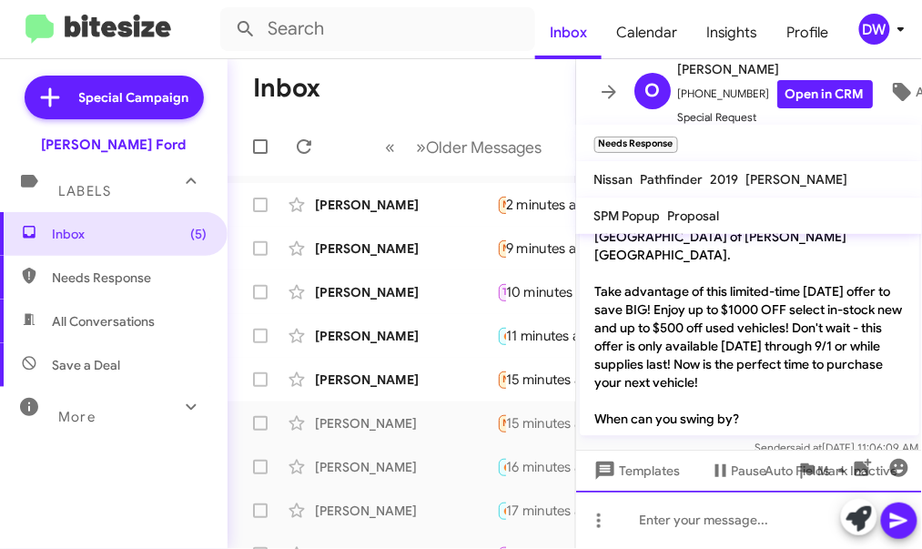
click at [664, 509] on div at bounding box center [749, 519] width 347 height 58
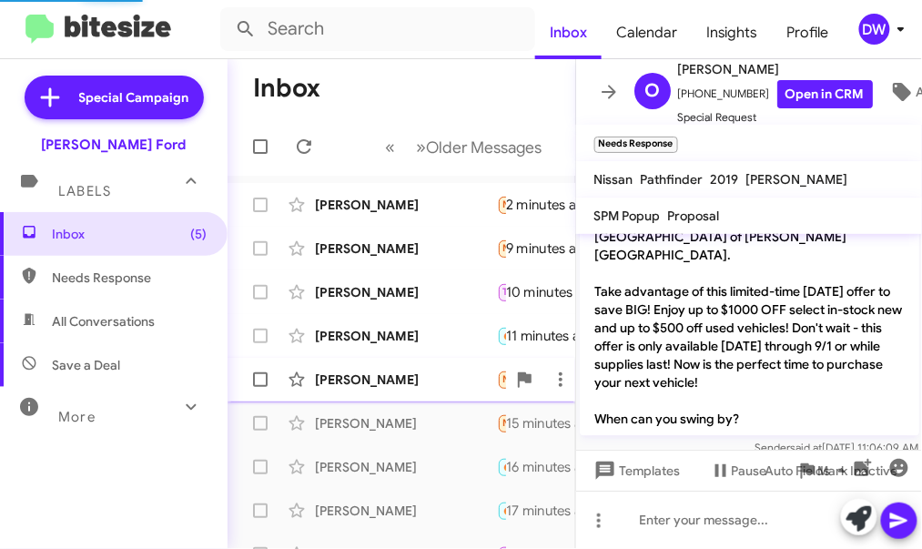
click at [401, 377] on div "Lorie Nickens" at bounding box center [406, 379] width 182 height 18
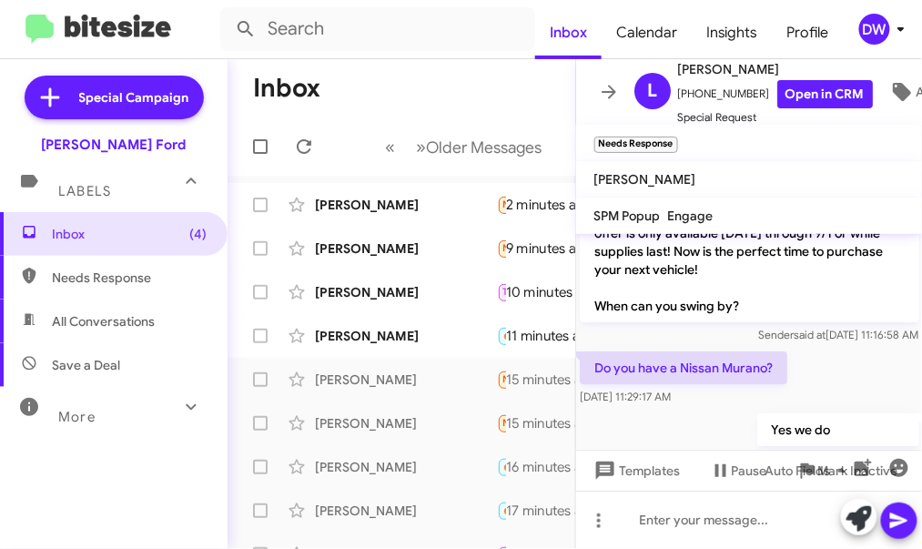
scroll to position [1260, 0]
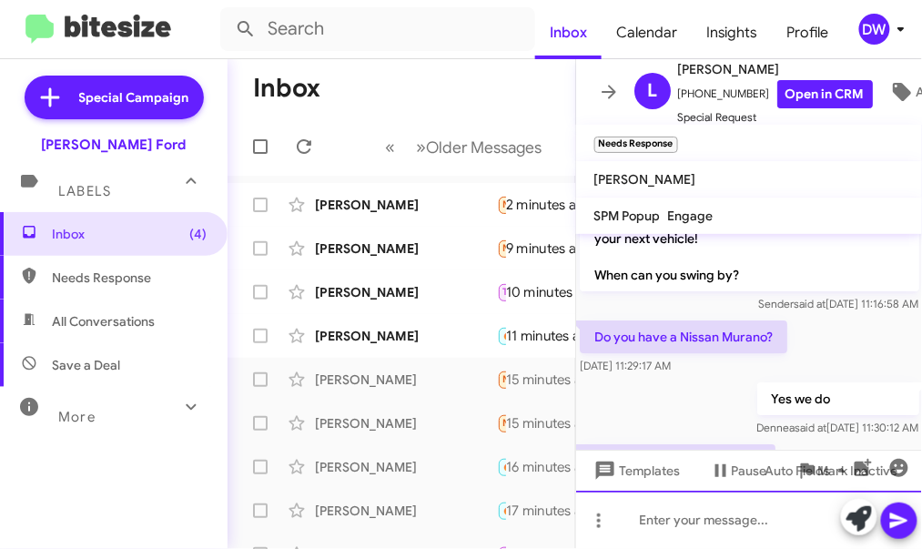
click at [666, 512] on div at bounding box center [749, 519] width 347 height 58
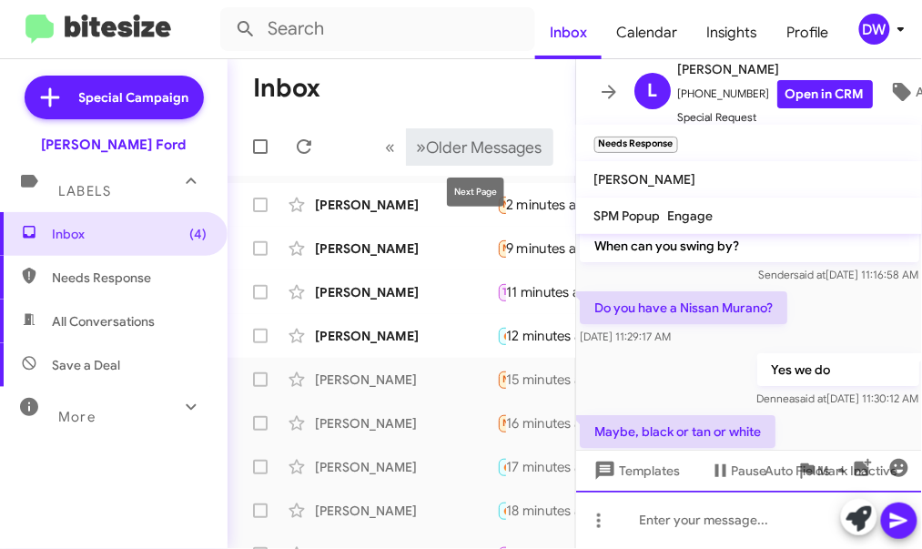
scroll to position [1326, 0]
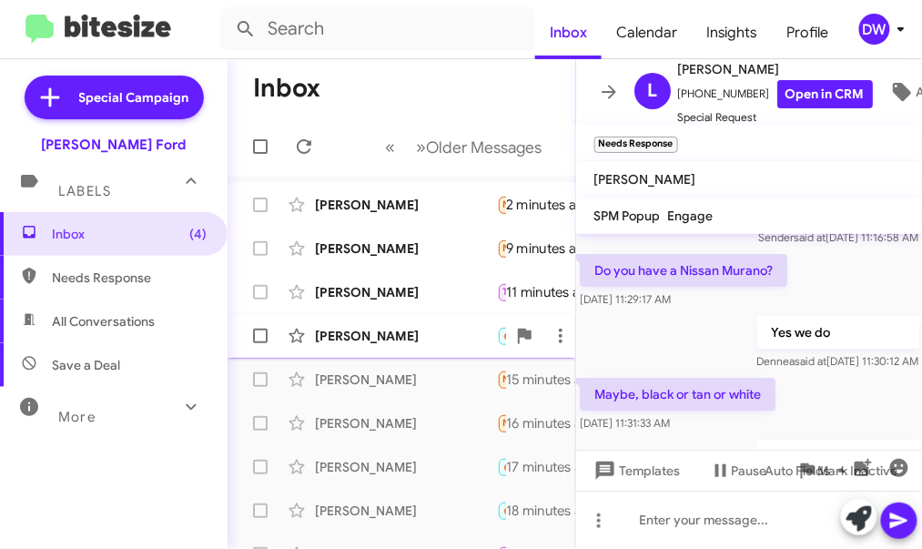
click at [469, 336] on div "Kimberly Webster" at bounding box center [406, 336] width 182 height 18
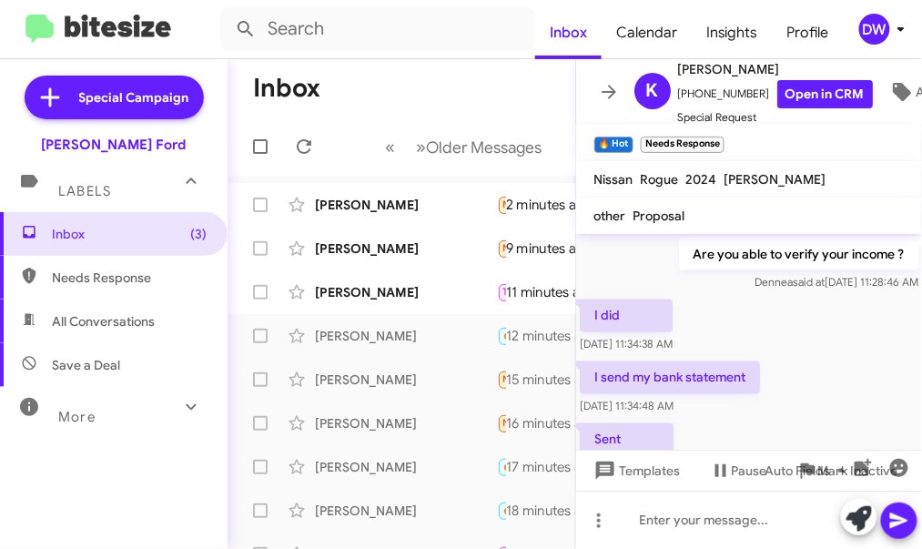
scroll to position [702, 0]
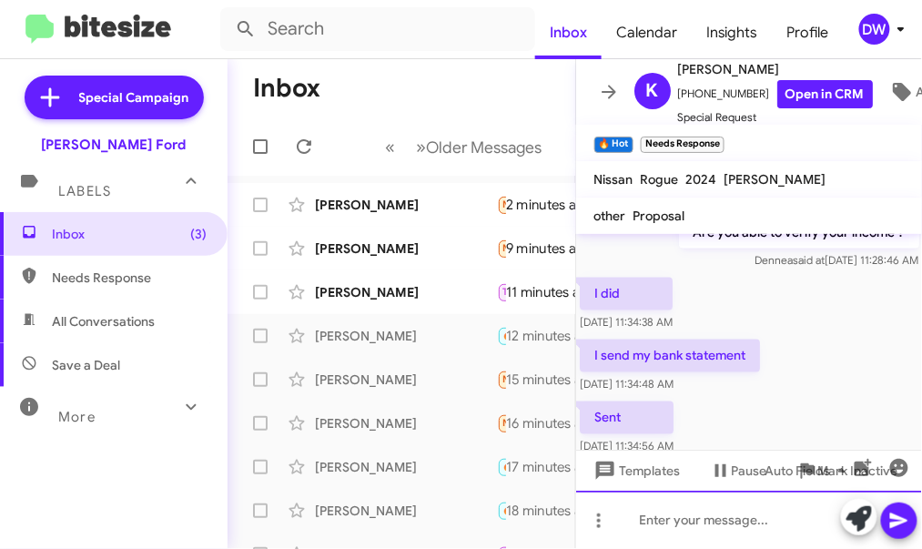
click at [726, 529] on div at bounding box center [749, 519] width 347 height 58
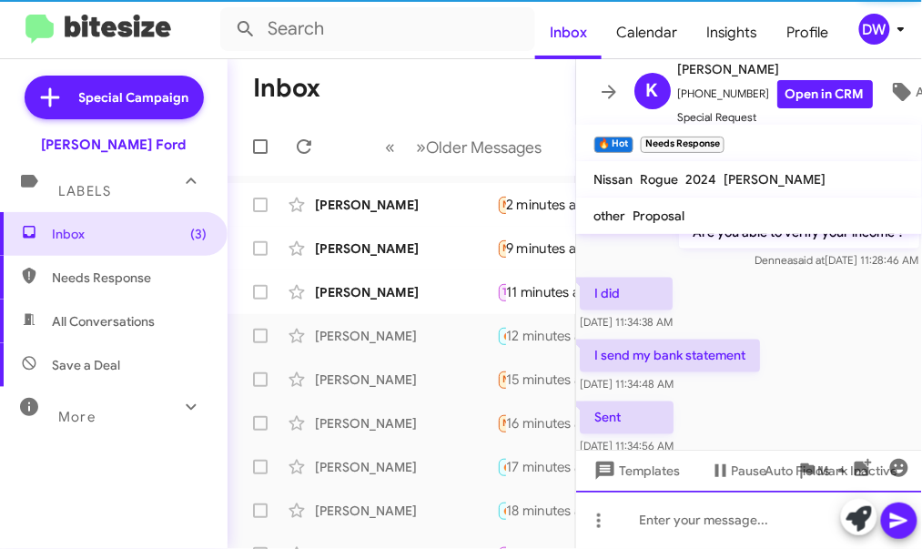
scroll to position [0, 0]
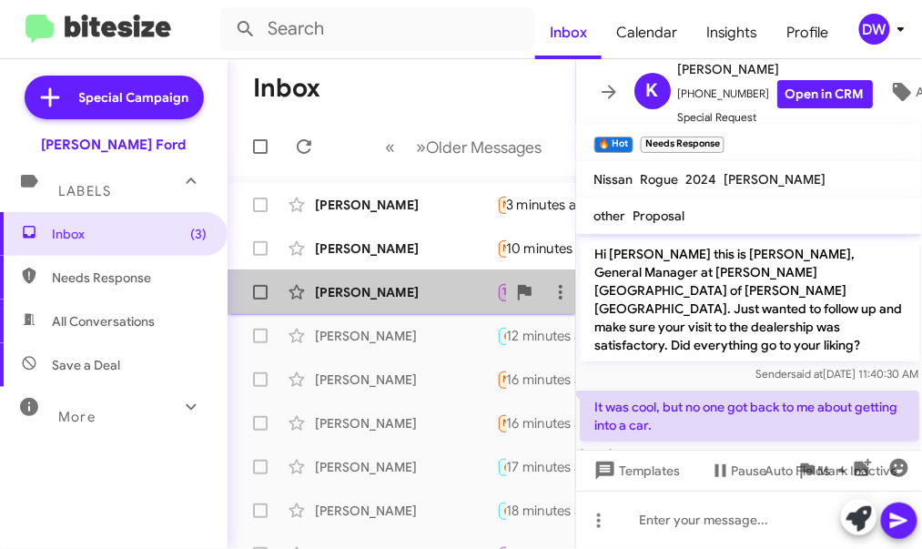
click at [439, 282] on div "Barbara Pariss Try Pausing Needs Response Holiday out of town 11 minutes ago" at bounding box center [401, 292] width 318 height 36
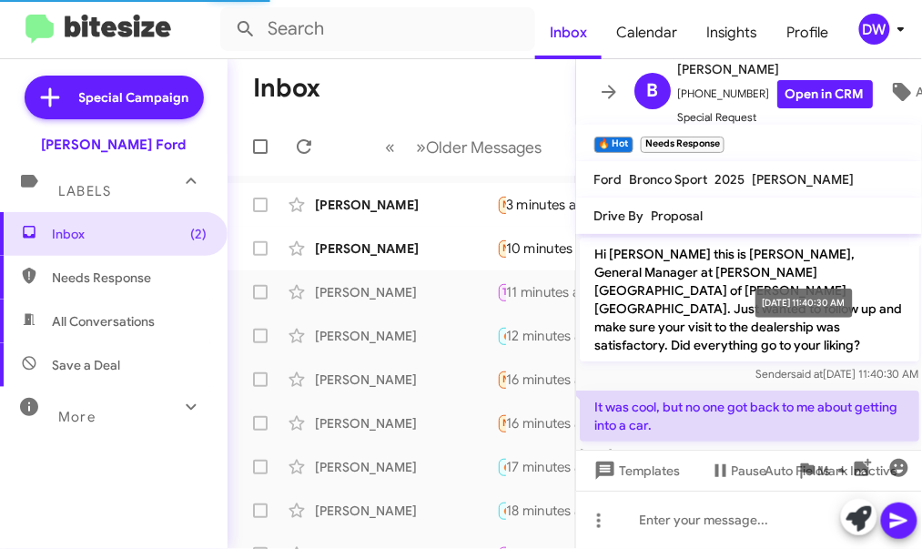
scroll to position [286, 0]
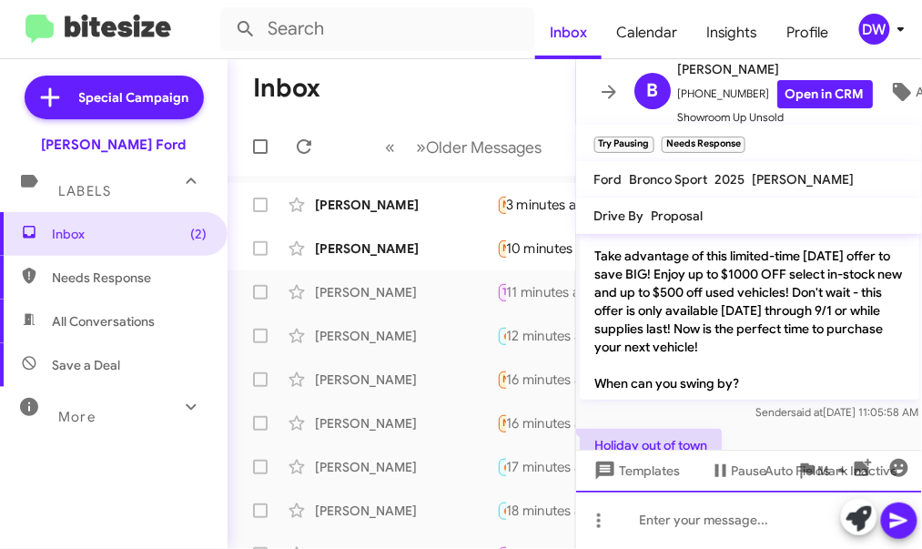
click at [695, 527] on div at bounding box center [749, 519] width 347 height 58
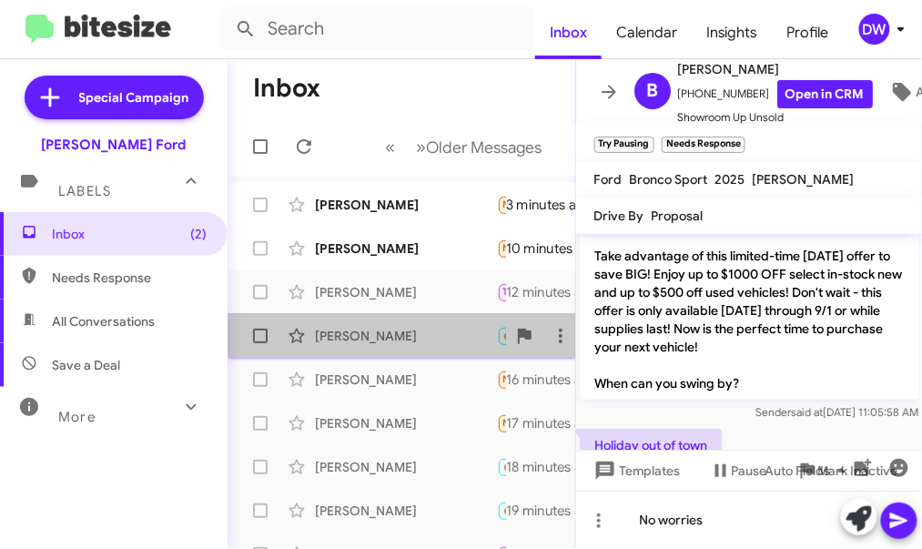
click at [418, 330] on div "[PERSON_NAME]" at bounding box center [406, 336] width 182 height 18
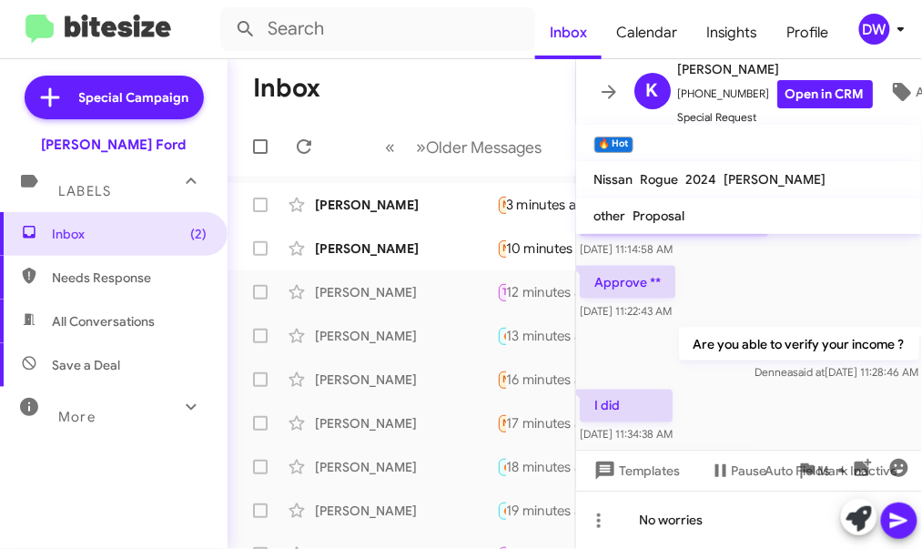
scroll to position [769, 0]
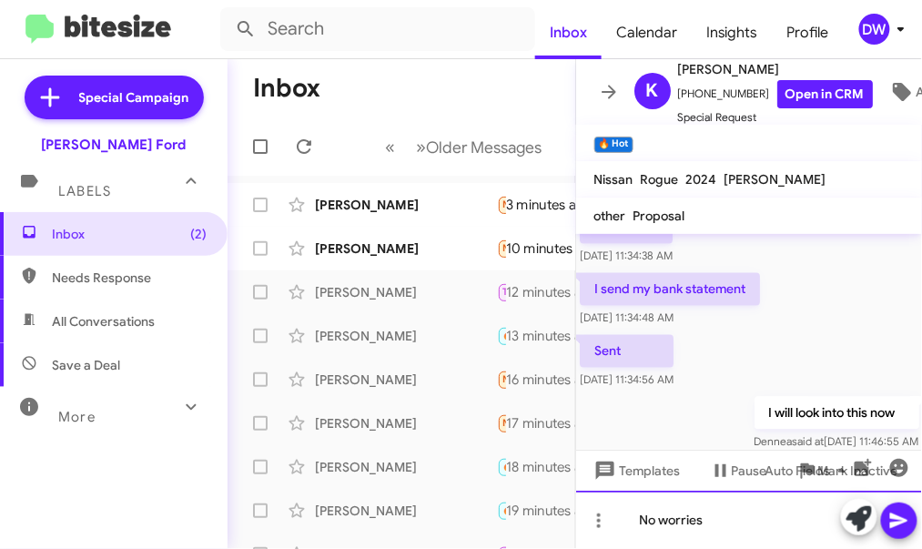
click at [727, 525] on div "No worries" at bounding box center [749, 519] width 347 height 58
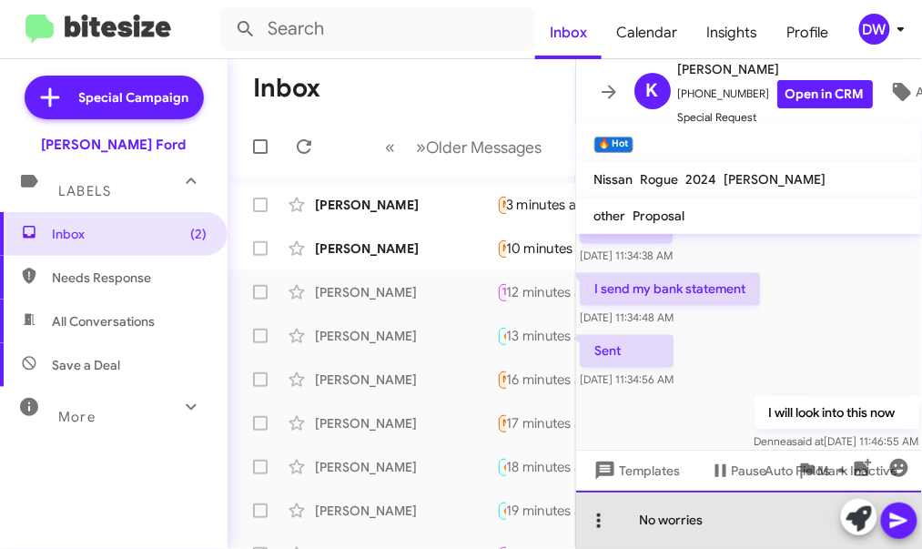
click at [593, 501] on body "Inbox Calendar Insights Profile DW Special Campaign Banister Ford Labels Inbox …" at bounding box center [461, 274] width 922 height 549
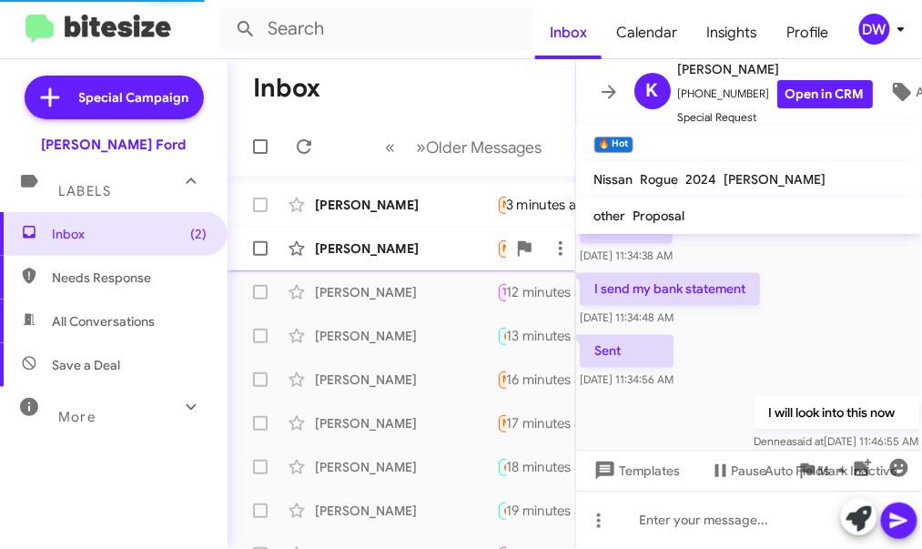
click at [367, 235] on div "Mary Young Needs Response 🔥 Hot I will be interested in selling it at that time…" at bounding box center [401, 248] width 318 height 36
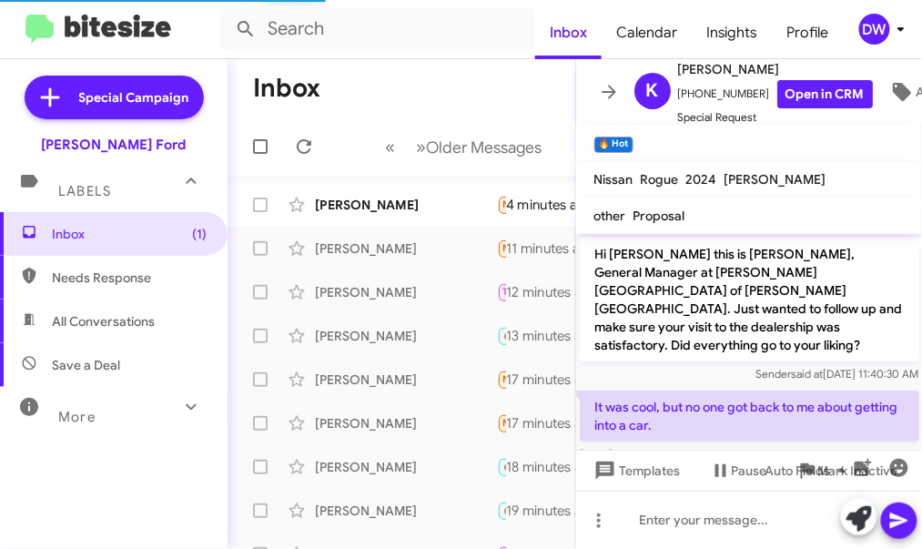
scroll to position [1151, 0]
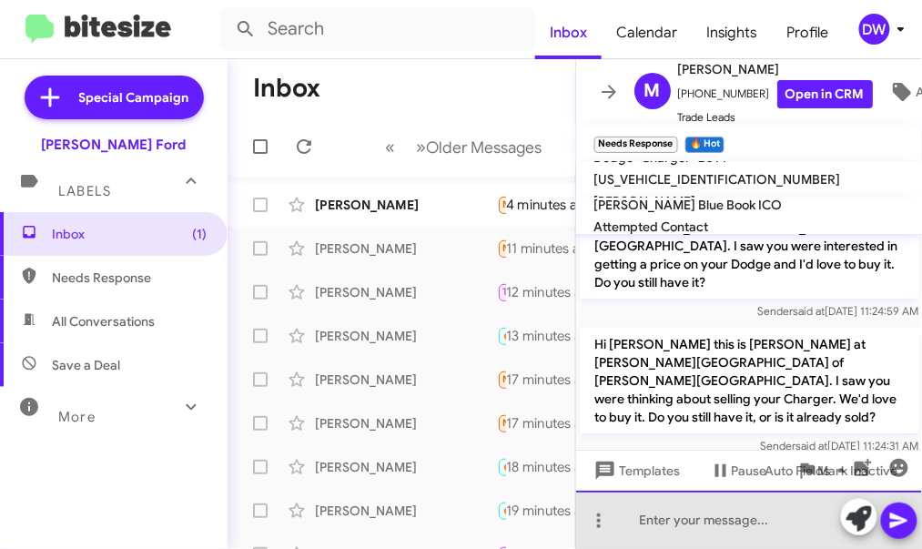
click at [685, 504] on div at bounding box center [749, 519] width 347 height 58
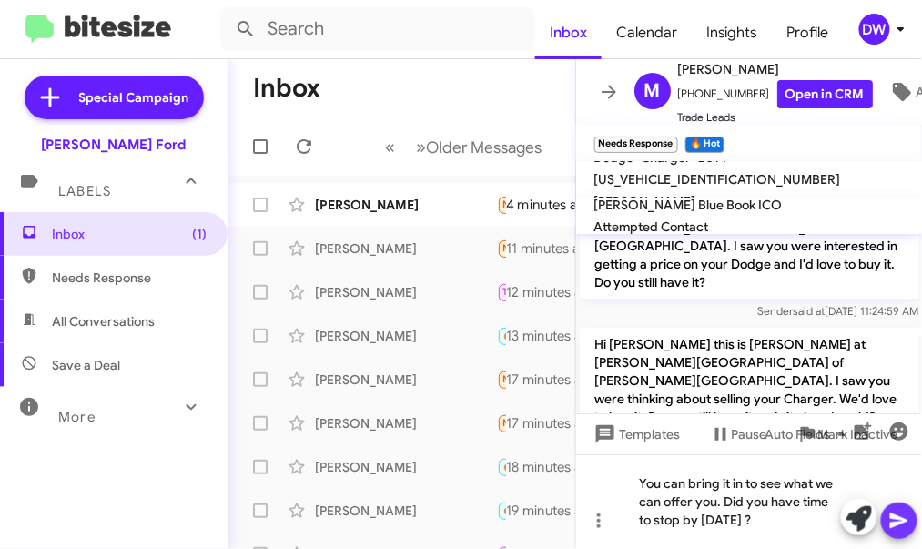
click at [905, 515] on icon at bounding box center [899, 520] width 22 height 22
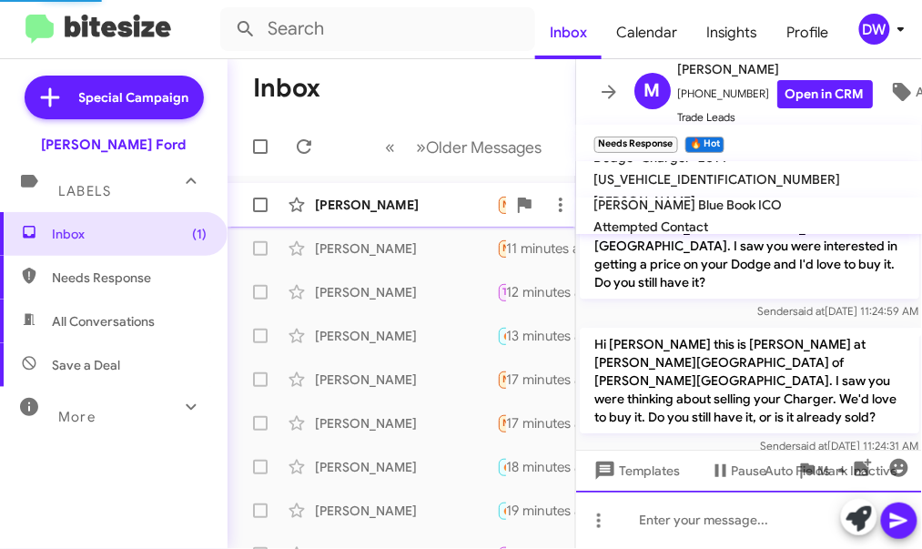
scroll to position [0, 0]
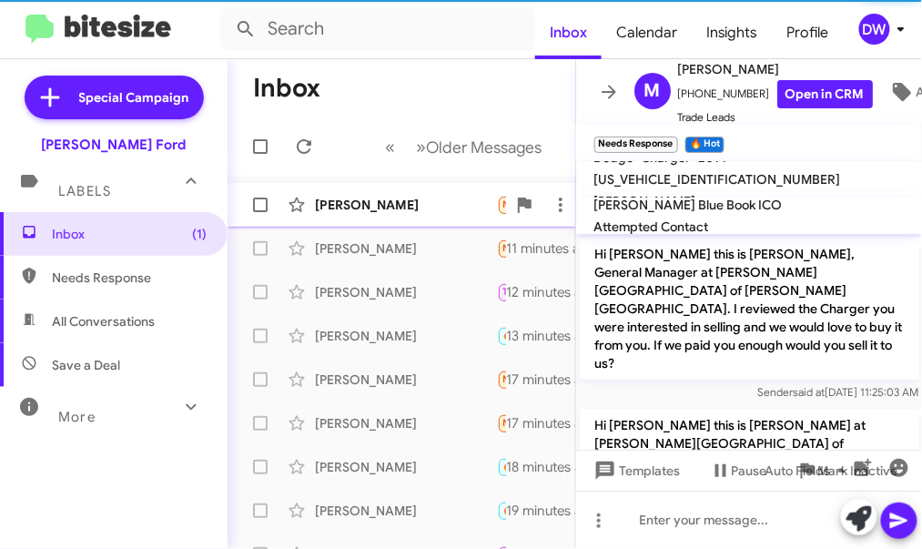
click at [390, 200] on div "[PERSON_NAME]" at bounding box center [406, 205] width 182 height 18
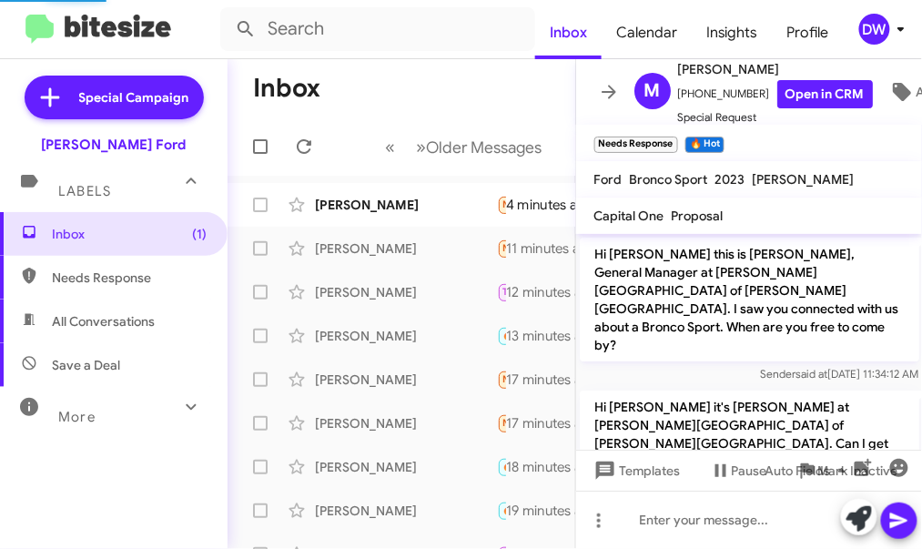
scroll to position [969, 0]
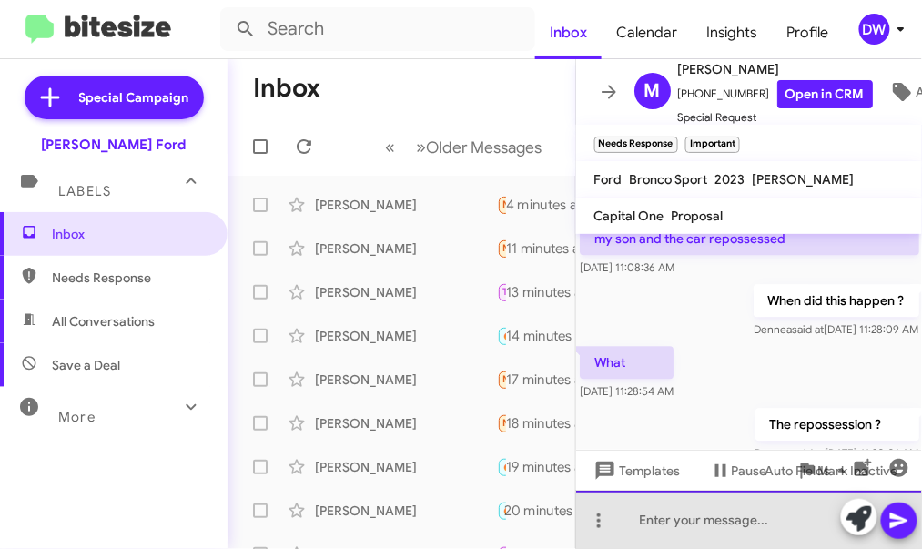
click at [730, 521] on div at bounding box center [749, 519] width 347 height 58
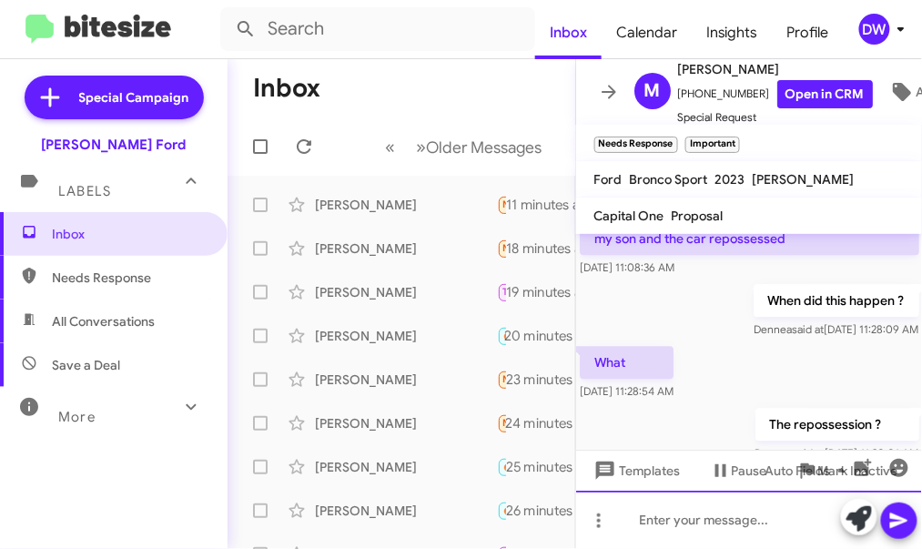
scroll to position [0, 0]
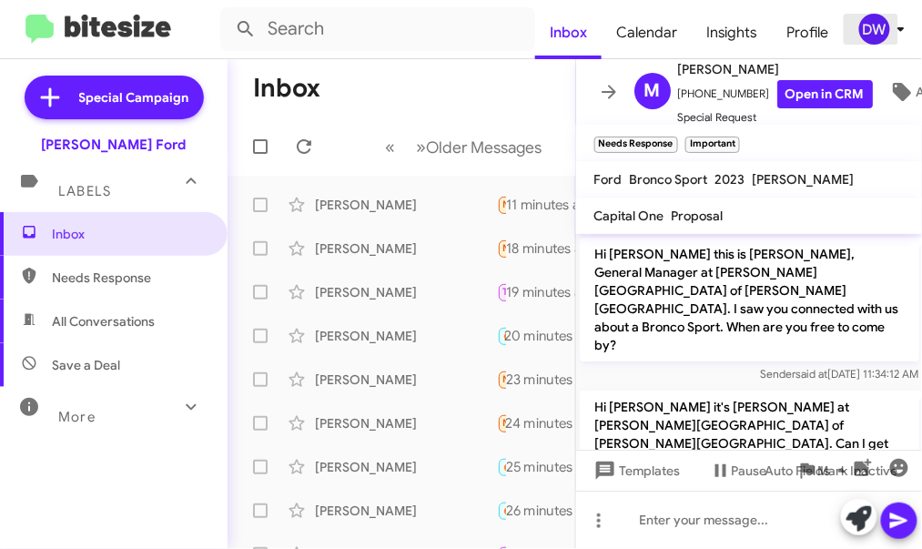
click at [881, 36] on div "DW" at bounding box center [874, 29] width 31 height 31
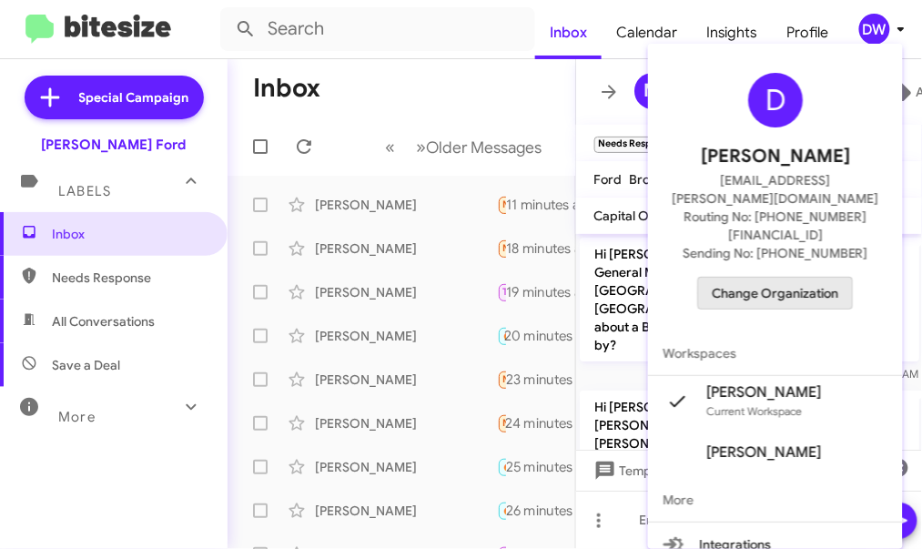
click at [809, 277] on span "Change Organization" at bounding box center [774, 292] width 126 height 31
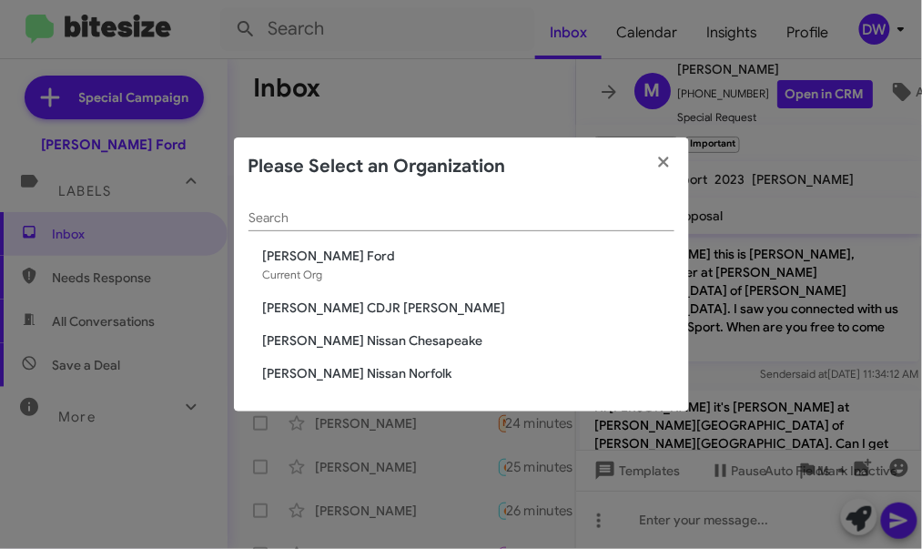
click at [372, 254] on span "[PERSON_NAME] Ford" at bounding box center [468, 256] width 411 height 18
click at [315, 254] on span "[PERSON_NAME] Ford" at bounding box center [468, 256] width 411 height 18
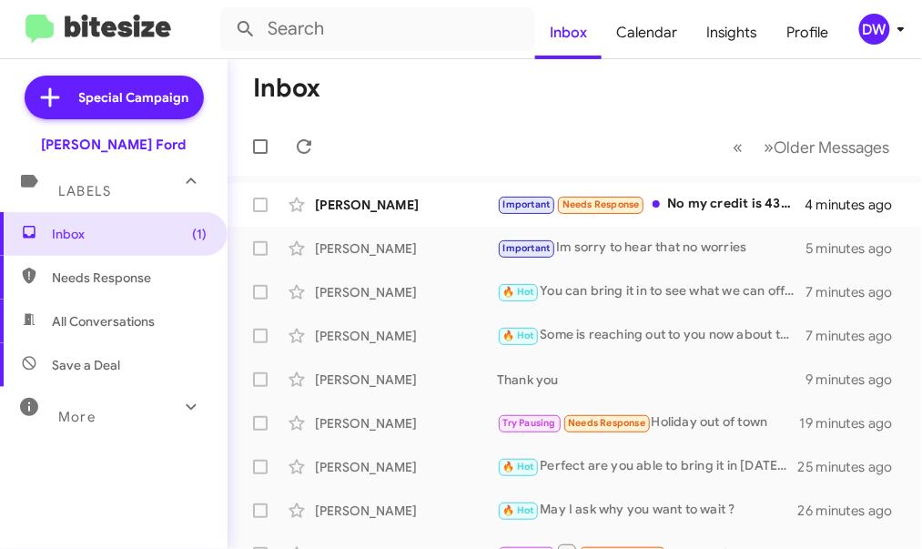
click at [900, 25] on icon at bounding box center [901, 29] width 22 height 22
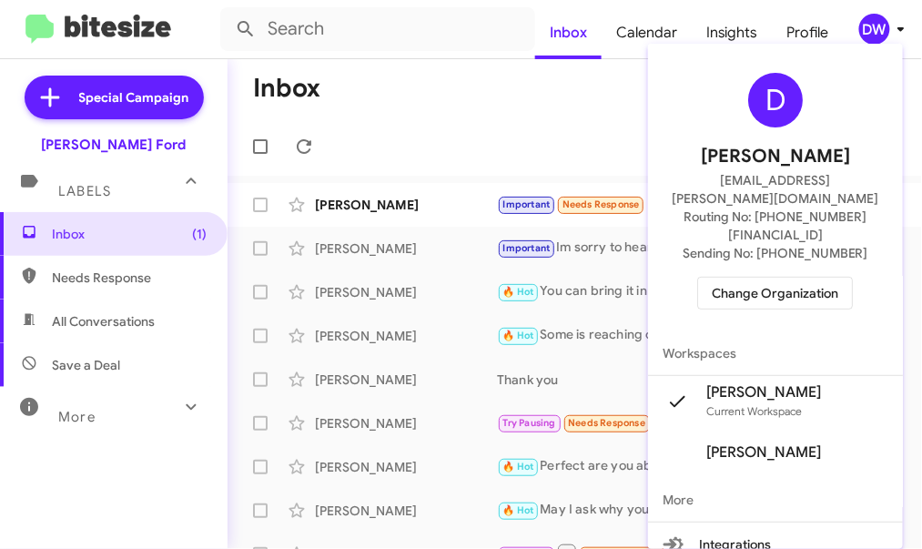
click at [793, 277] on span "Change Organization" at bounding box center [774, 292] width 126 height 31
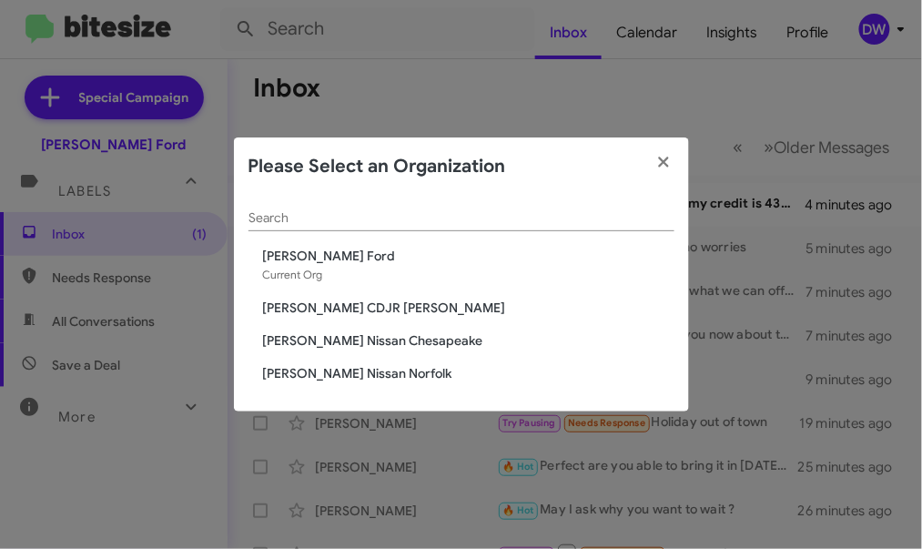
click at [348, 373] on span "[PERSON_NAME] Nissan Norfolk" at bounding box center [468, 373] width 411 height 18
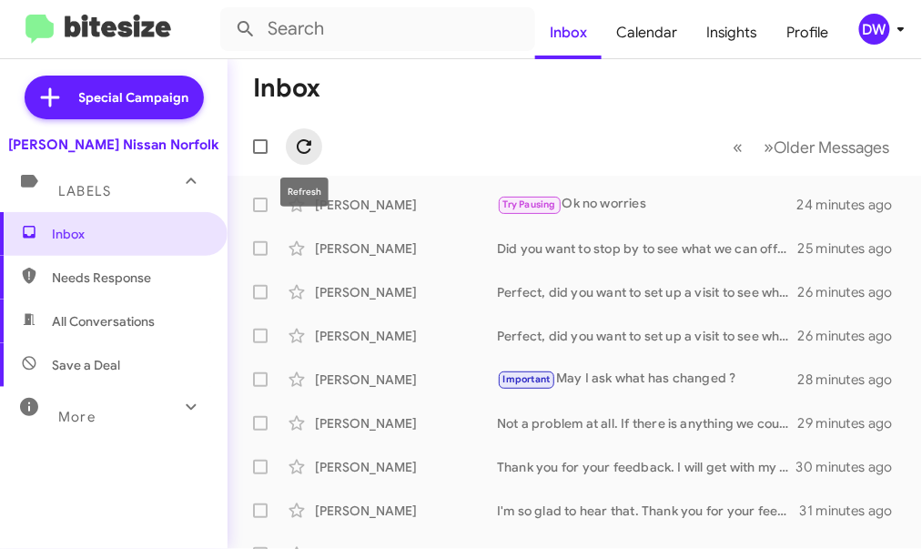
click at [299, 152] on icon at bounding box center [304, 146] width 15 height 15
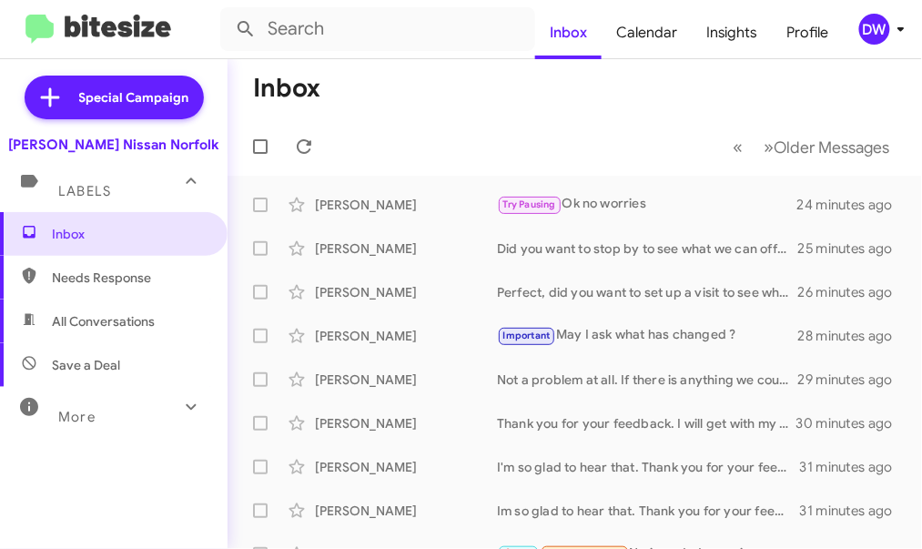
click at [899, 35] on icon at bounding box center [901, 29] width 22 height 22
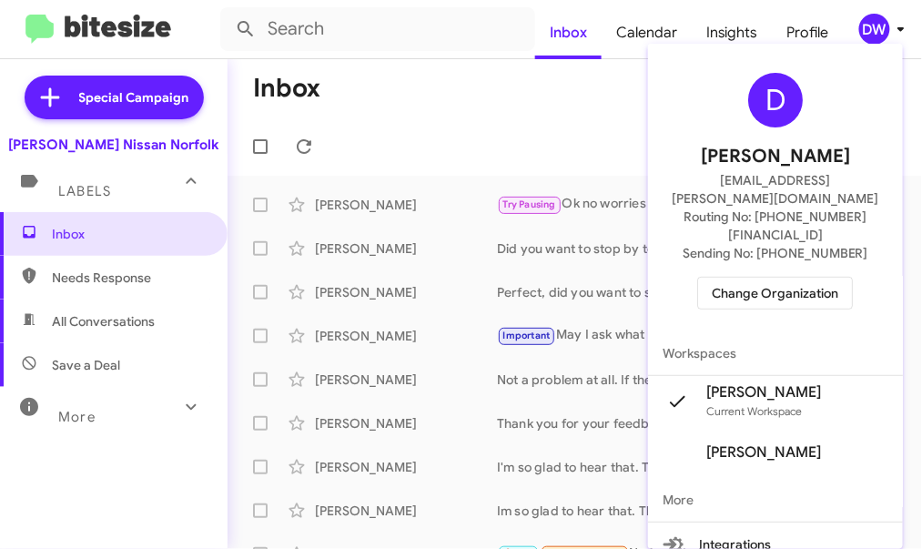
click at [766, 277] on span "Change Organization" at bounding box center [774, 292] width 126 height 31
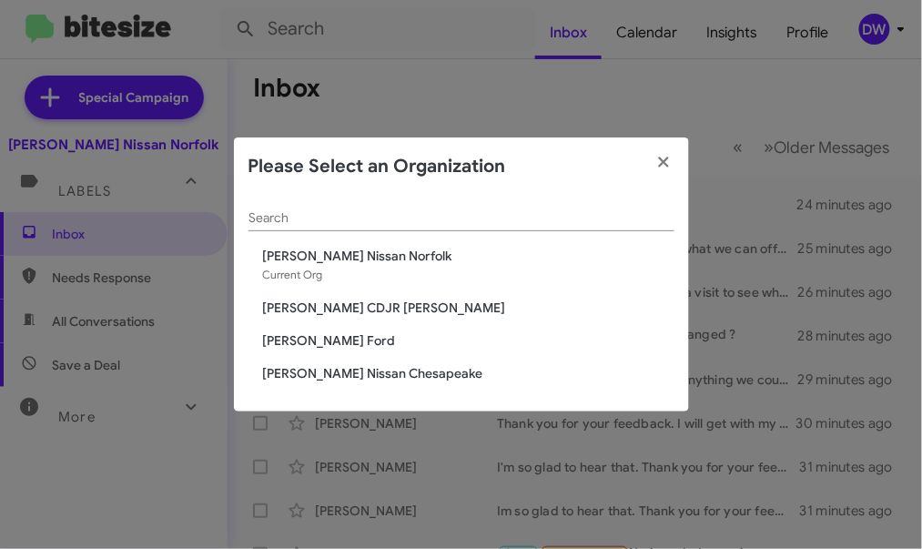
click at [318, 345] on span "[PERSON_NAME] Ford" at bounding box center [468, 340] width 411 height 18
click at [324, 338] on span "[PERSON_NAME] Ford" at bounding box center [468, 340] width 411 height 18
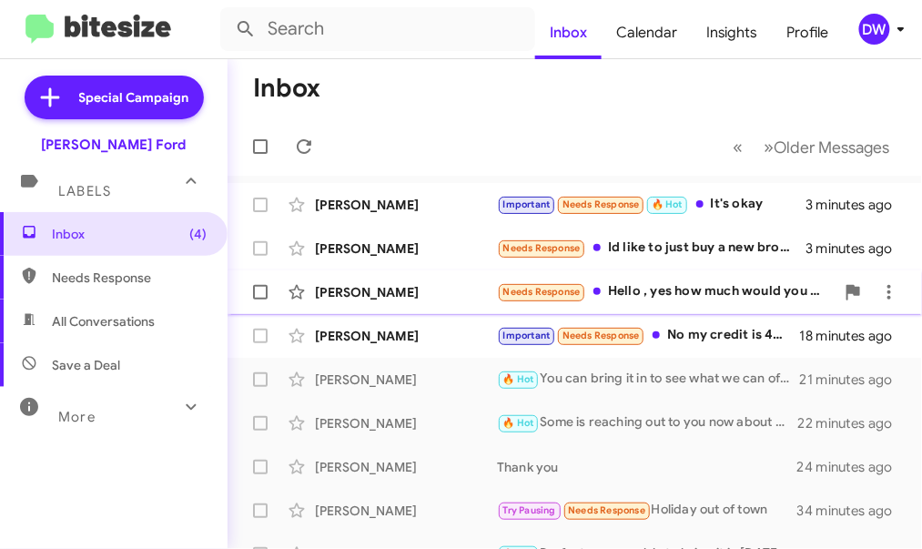
click at [707, 298] on div "Needs Response Hello , yes how much would you offer" at bounding box center [666, 291] width 338 height 21
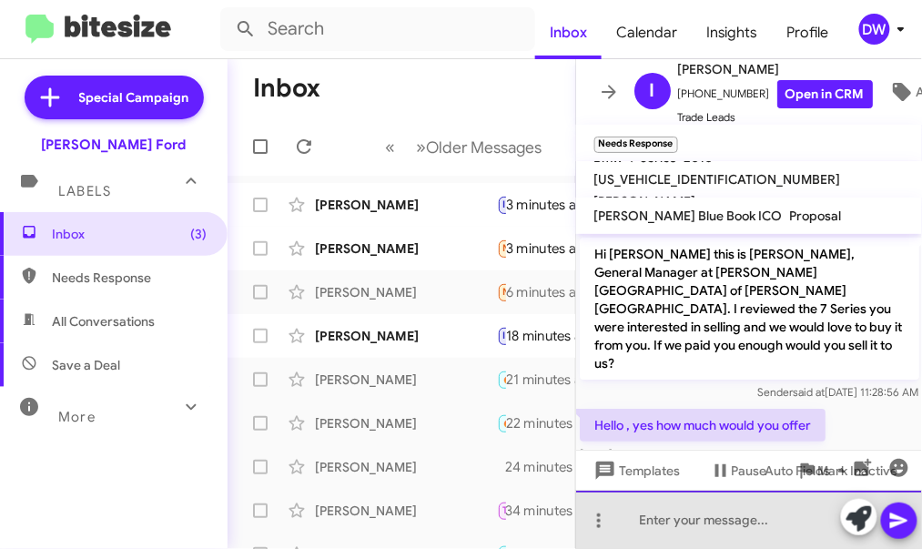
click at [746, 519] on div at bounding box center [749, 519] width 347 height 58
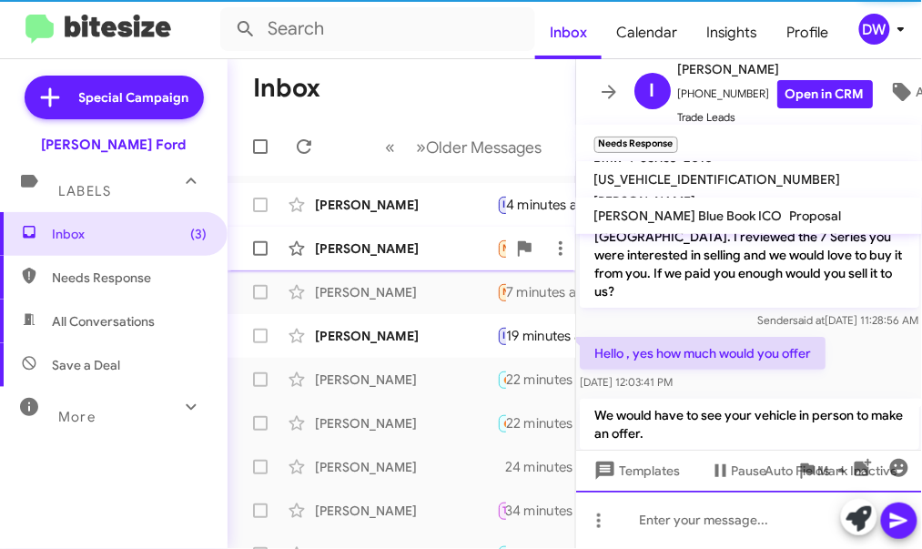
scroll to position [73, 0]
click at [398, 256] on div "[PERSON_NAME]" at bounding box center [406, 248] width 182 height 18
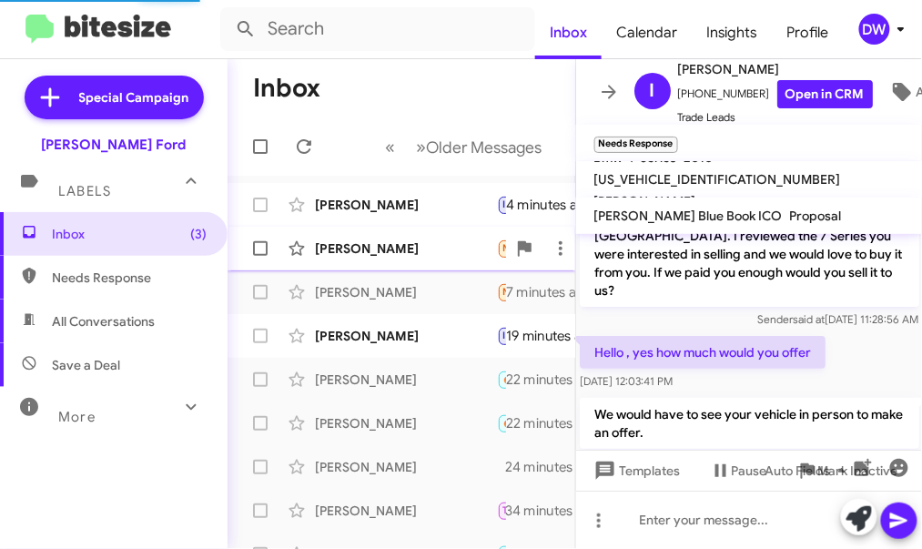
scroll to position [135, 0]
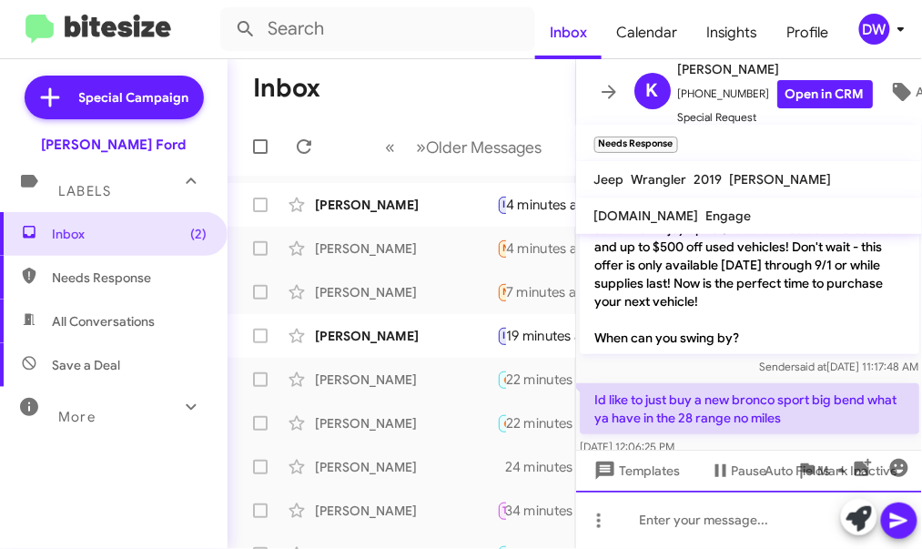
click at [701, 527] on div at bounding box center [749, 519] width 347 height 58
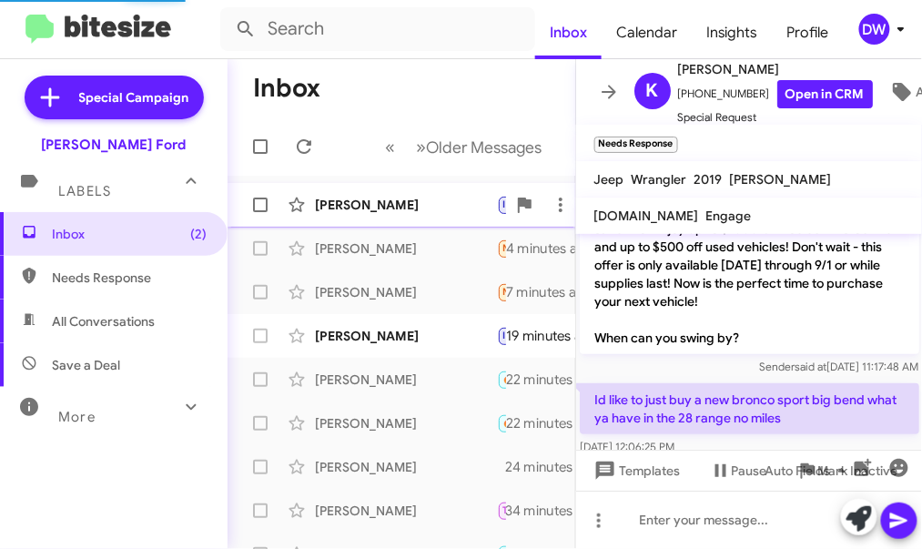
click at [397, 196] on div "[PERSON_NAME]" at bounding box center [406, 205] width 182 height 18
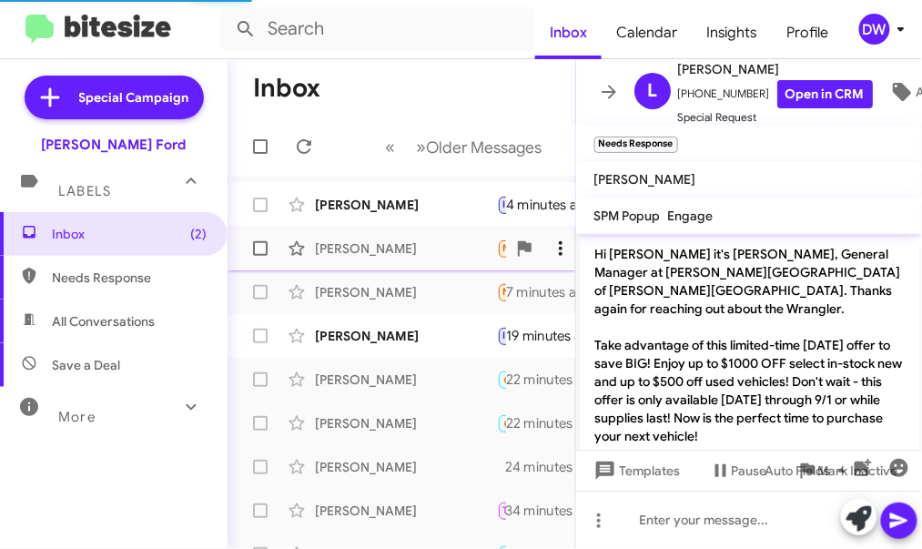
scroll to position [1525, 0]
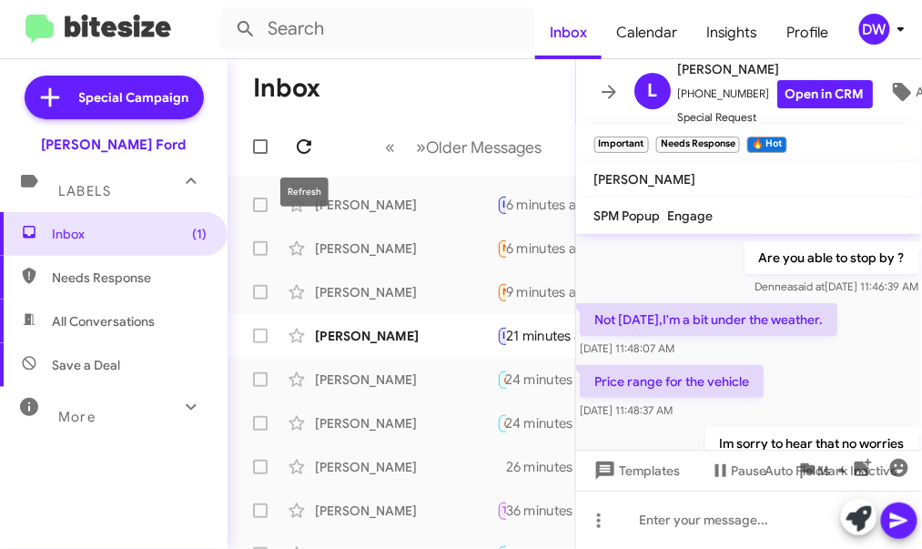
click at [303, 134] on button at bounding box center [304, 146] width 36 height 36
